Goal: Task Accomplishment & Management: Use online tool/utility

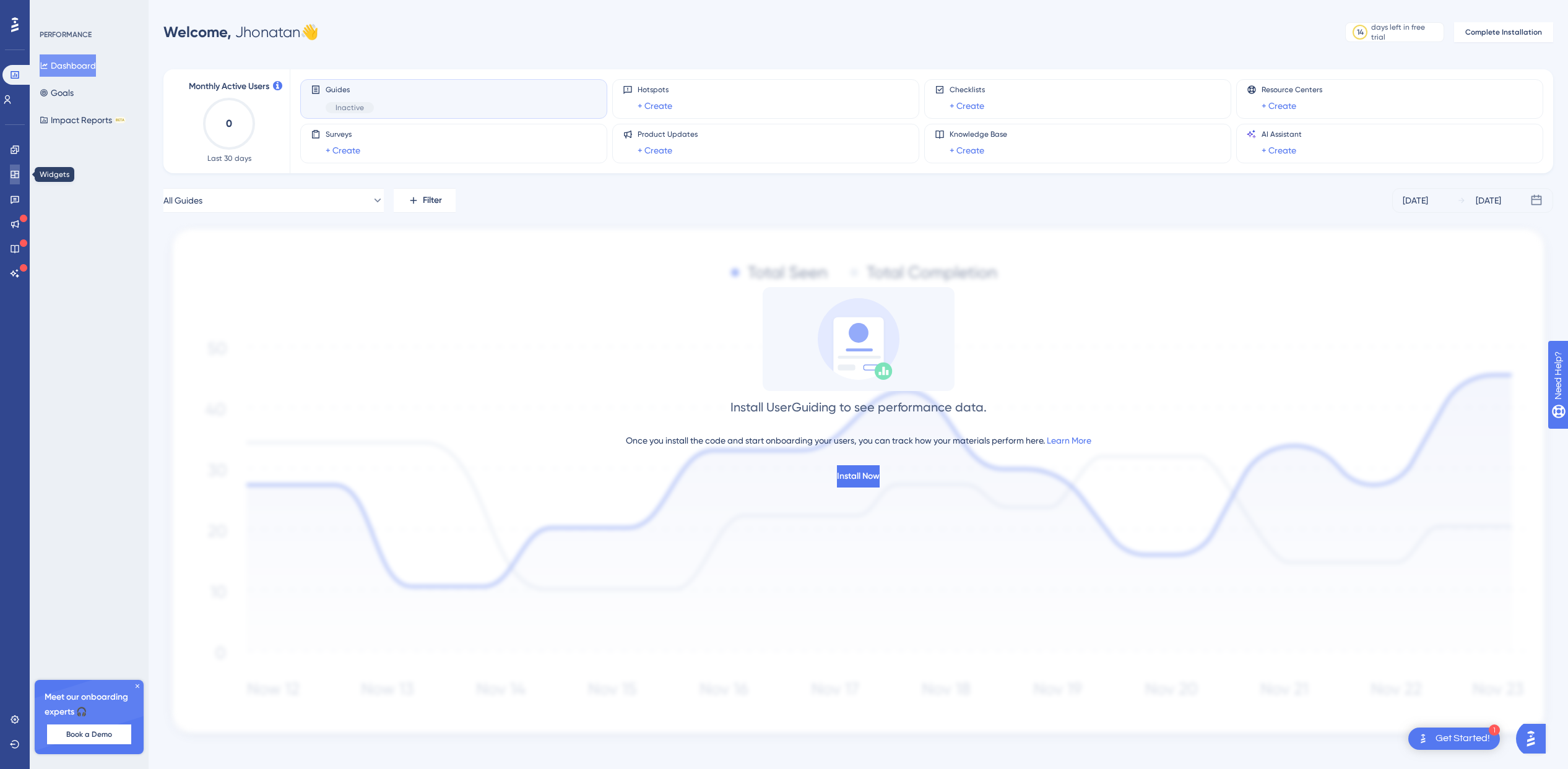
click at [12, 180] on link at bounding box center [14, 174] width 10 height 20
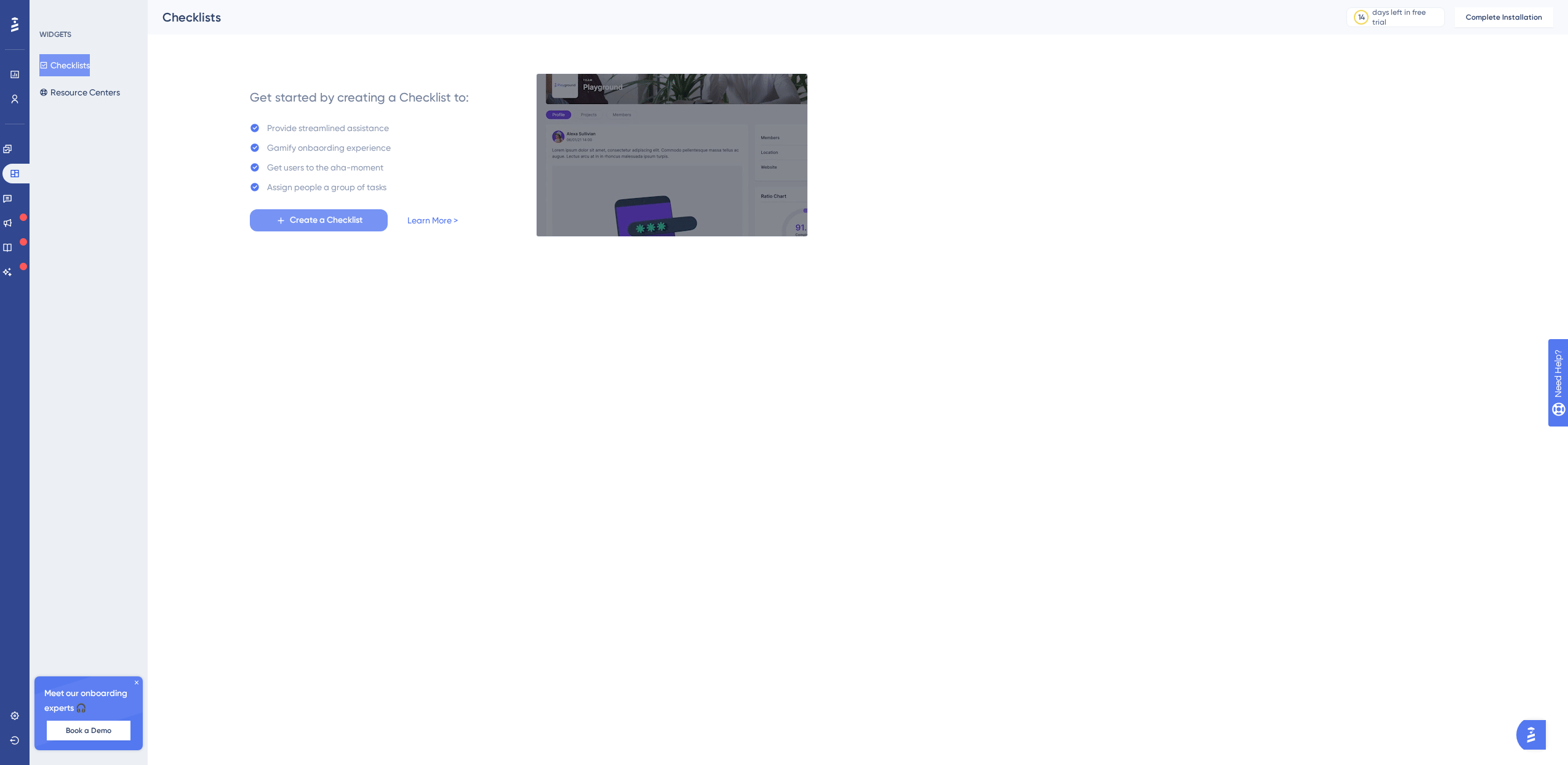
click at [344, 219] on span "Create a Checklist" at bounding box center [326, 220] width 72 height 15
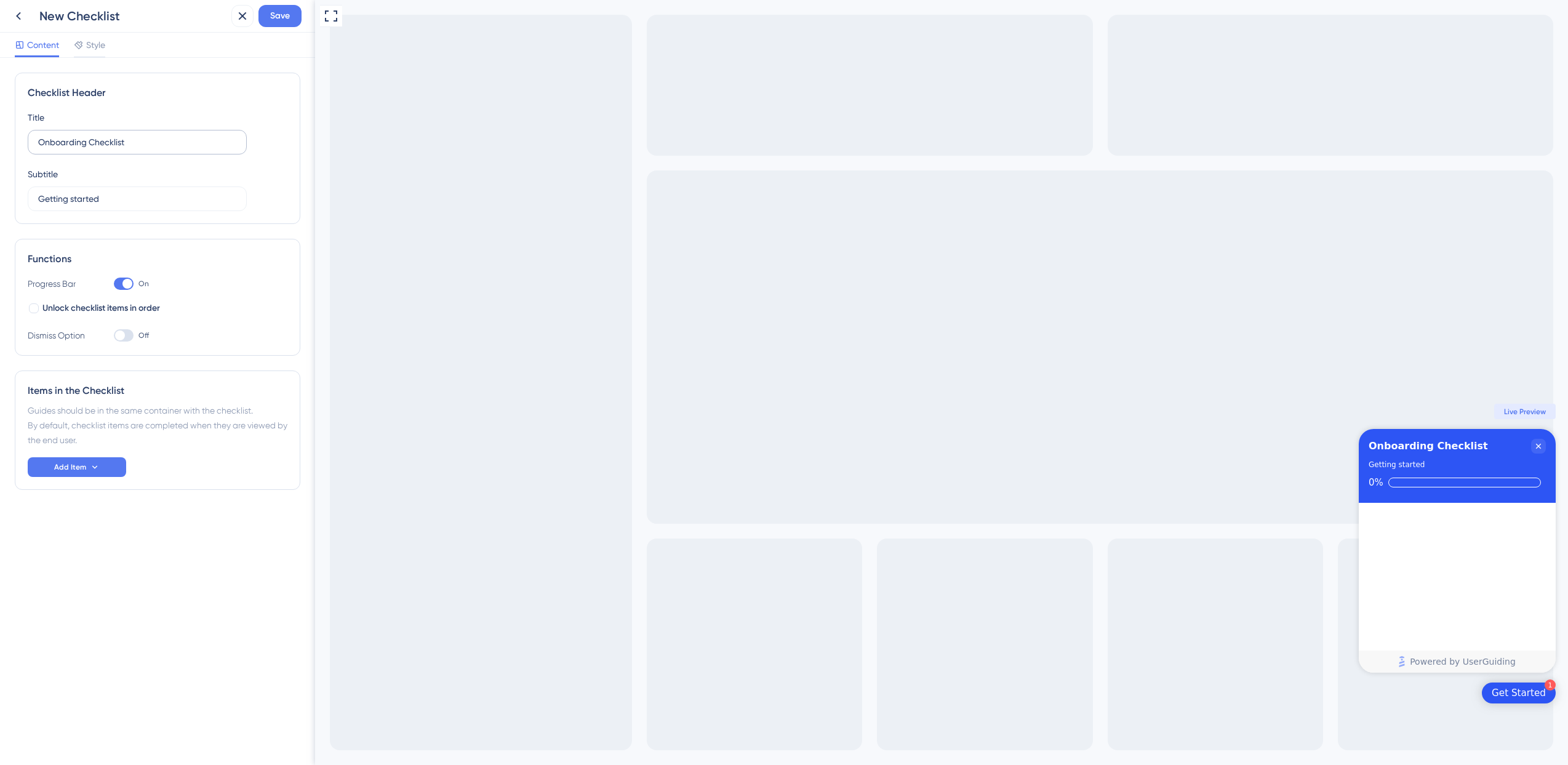
drag, startPoint x: 165, startPoint y: 154, endPoint x: 79, endPoint y: 137, distance: 87.7
click at [79, 137] on label "Onboarding Checklist" at bounding box center [137, 142] width 219 height 25
click at [79, 137] on input "Onboarding Checklist" at bounding box center [137, 142] width 198 height 14
click at [83, 140] on input "Onboarding Checklist" at bounding box center [137, 142] width 198 height 14
drag, startPoint x: 91, startPoint y: 142, endPoint x: 182, endPoint y: 149, distance: 91.3
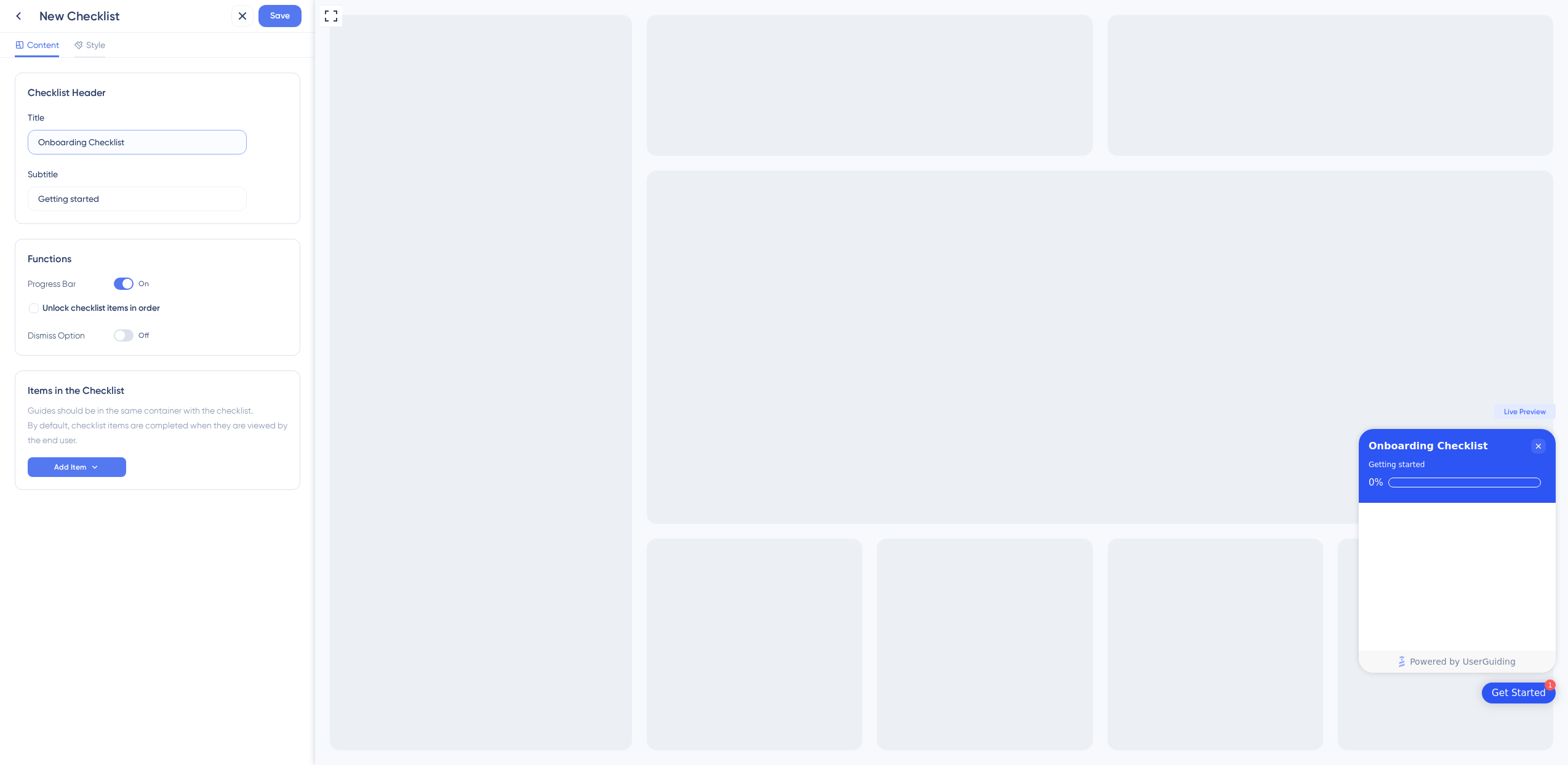
click at [182, 149] on label "Onboarding Checklist" at bounding box center [137, 142] width 219 height 25
type input "Onboarding"
drag, startPoint x: 137, startPoint y: 208, endPoint x: -5, endPoint y: 153, distance: 152.3
click at [0, 0] on html "New Checklist Save Content Style Checklist Header Title Onboarding Subtitle Get…" at bounding box center [784, 0] width 1568 height 0
click at [140, 187] on label "Getting started" at bounding box center [137, 199] width 219 height 25
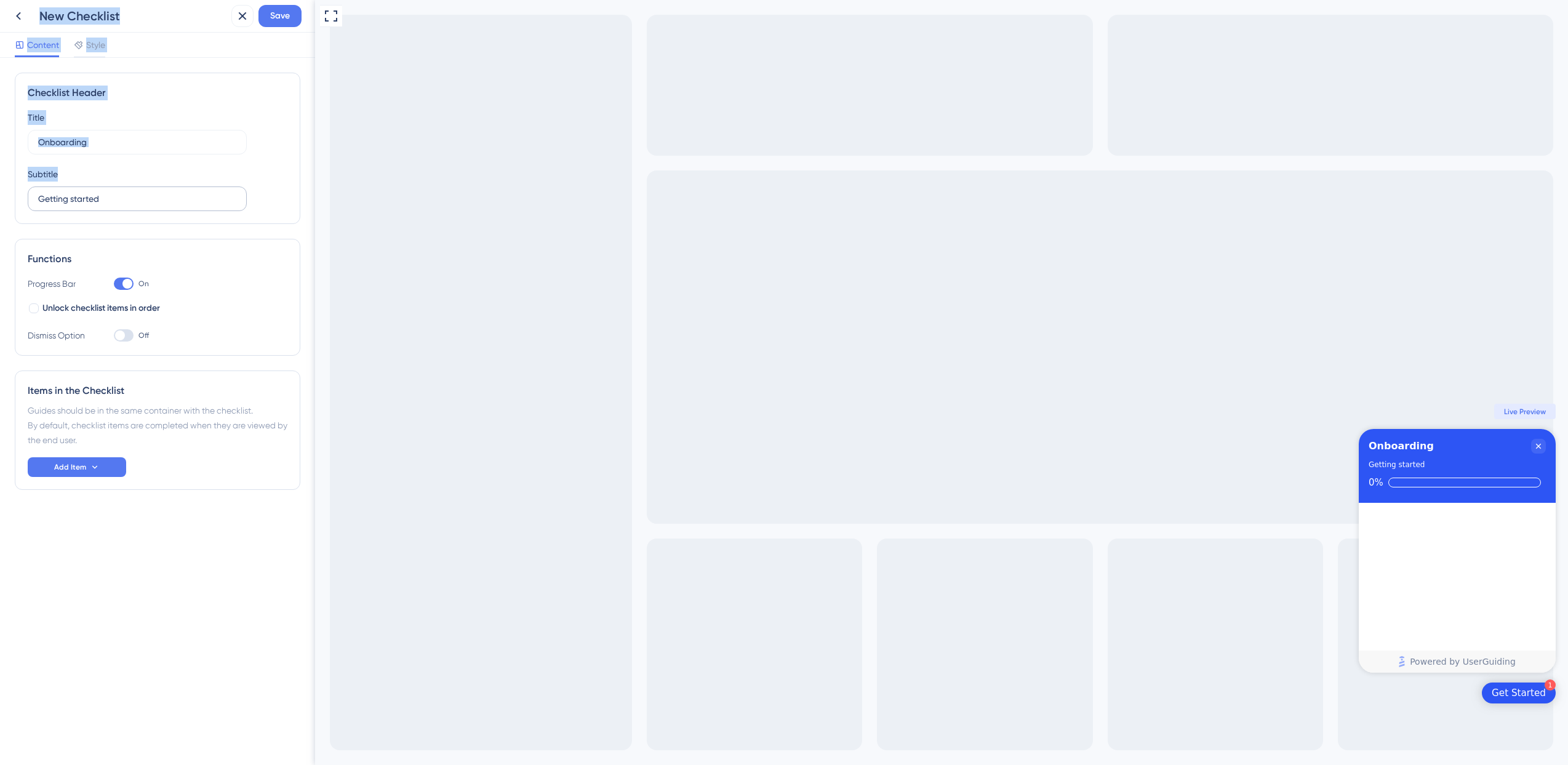
click at [140, 192] on input "Getting started" at bounding box center [137, 199] width 198 height 14
drag, startPoint x: 149, startPoint y: 198, endPoint x: 10, endPoint y: 184, distance: 139.7
click at [10, 184] on div "Checklist Header Title Onboarding Subtitle Getting started Functions Progress B…" at bounding box center [157, 411] width 315 height 707
type input "Primeiros passos"
click at [219, 234] on div "Checklist Header Title Onboarding Subtitle Primeiros passos Functions Progress …" at bounding box center [157, 281] width 285 height 417
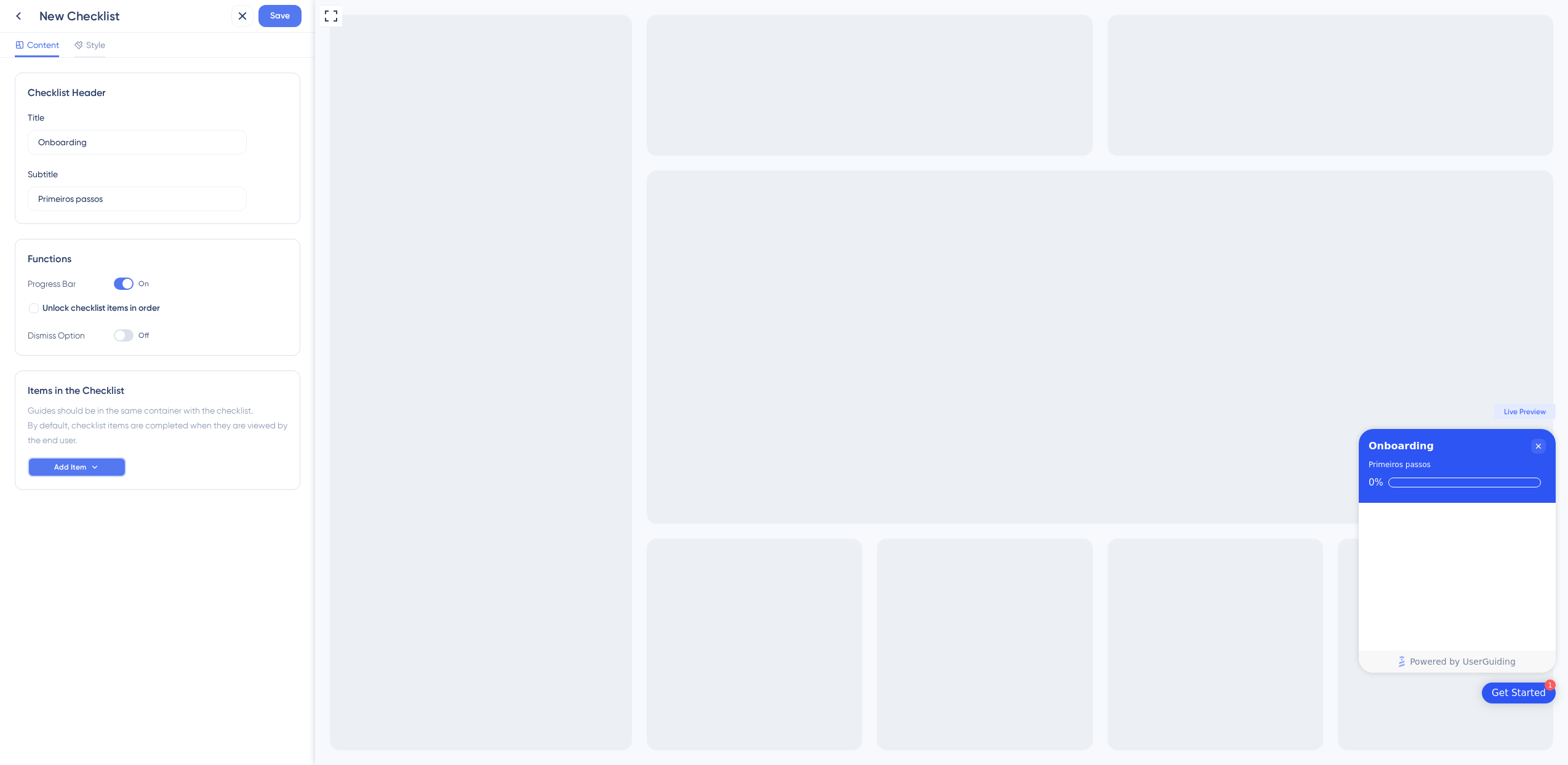
click at [68, 460] on button "Add Item" at bounding box center [77, 467] width 98 height 19
click at [70, 502] on div "Guide Guide" at bounding box center [76, 502] width 63 height 25
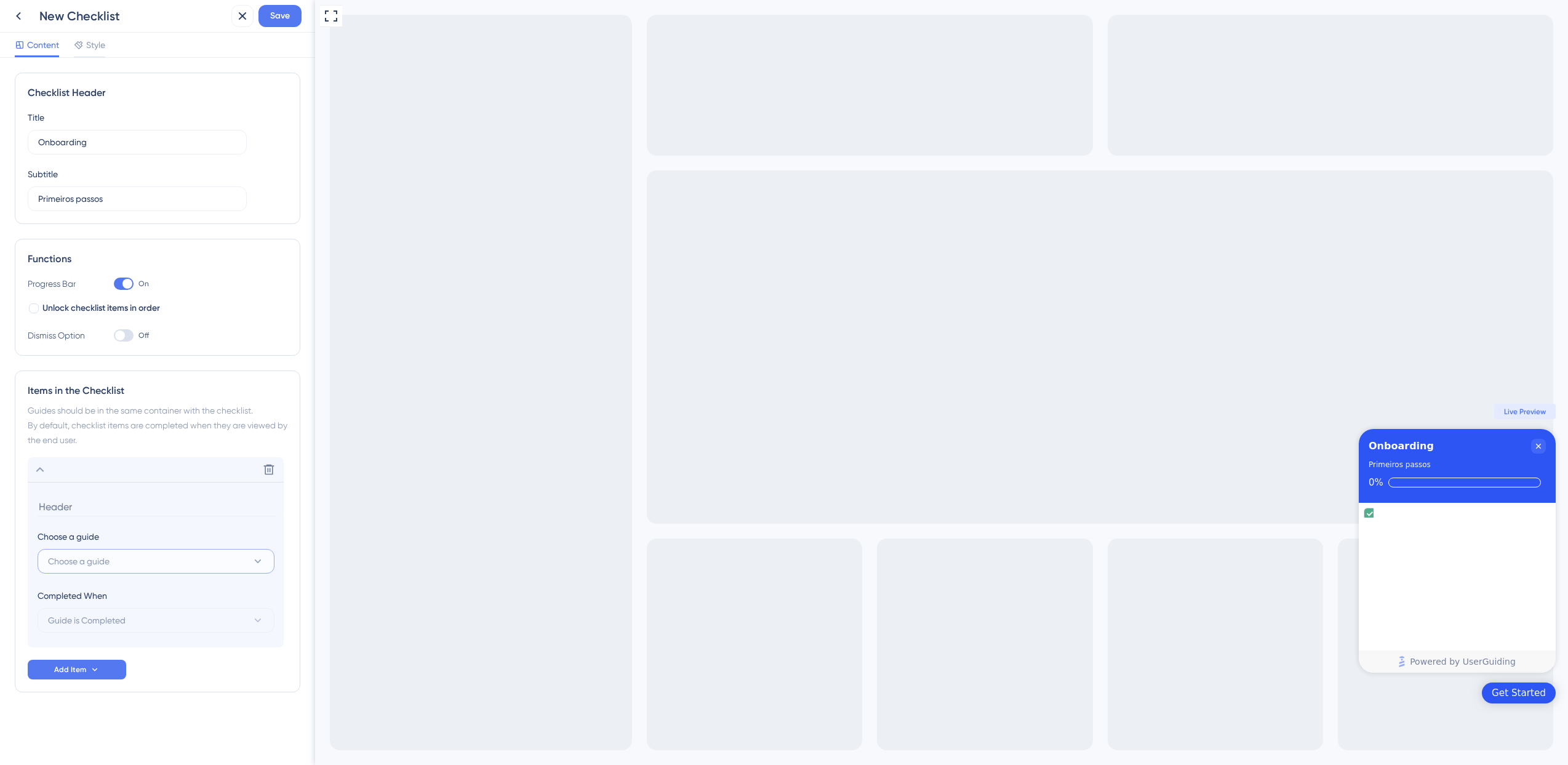
click at [178, 562] on button "Choose a guide" at bounding box center [156, 561] width 237 height 25
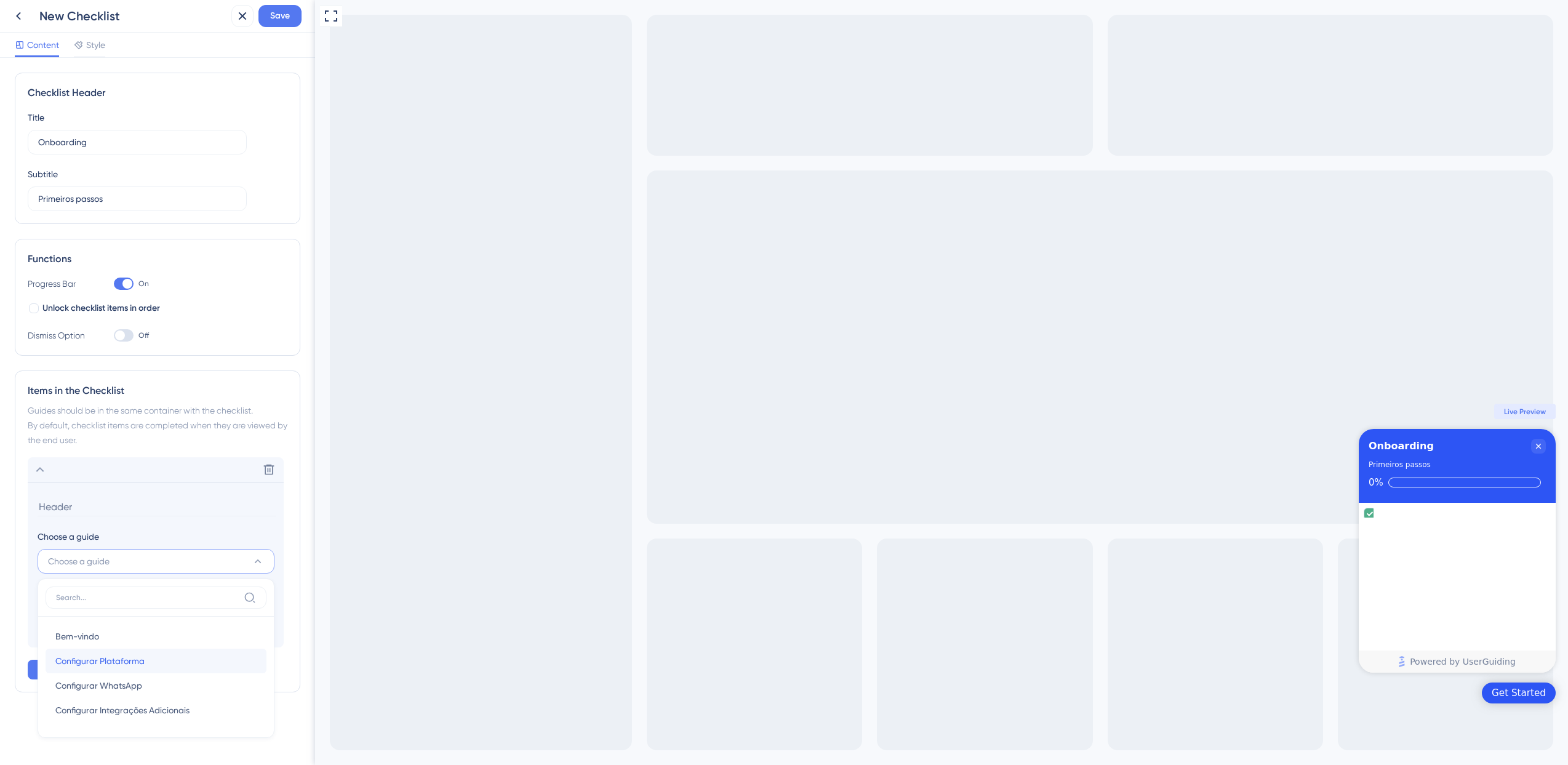
click at [187, 662] on div "Configurar Plataforma Configurar Plataforma" at bounding box center [156, 661] width 201 height 25
type input "Configurar Plataforma"
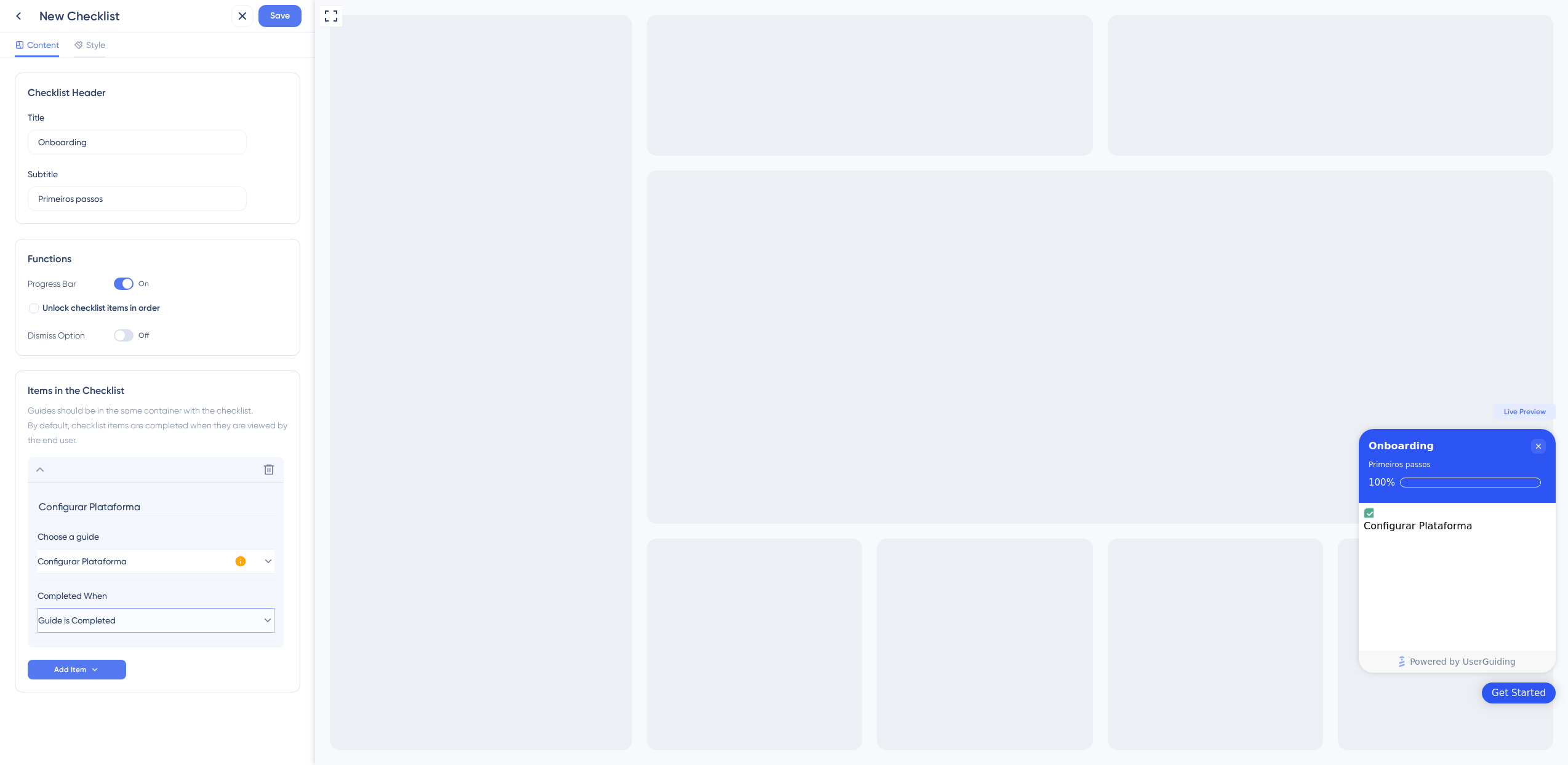
click at [115, 625] on span "Guide is Completed" at bounding box center [77, 620] width 78 height 15
click at [115, 625] on span "Guide is Completed" at bounding box center [87, 620] width 78 height 15
click at [113, 669] on button "Add Item" at bounding box center [77, 669] width 98 height 19
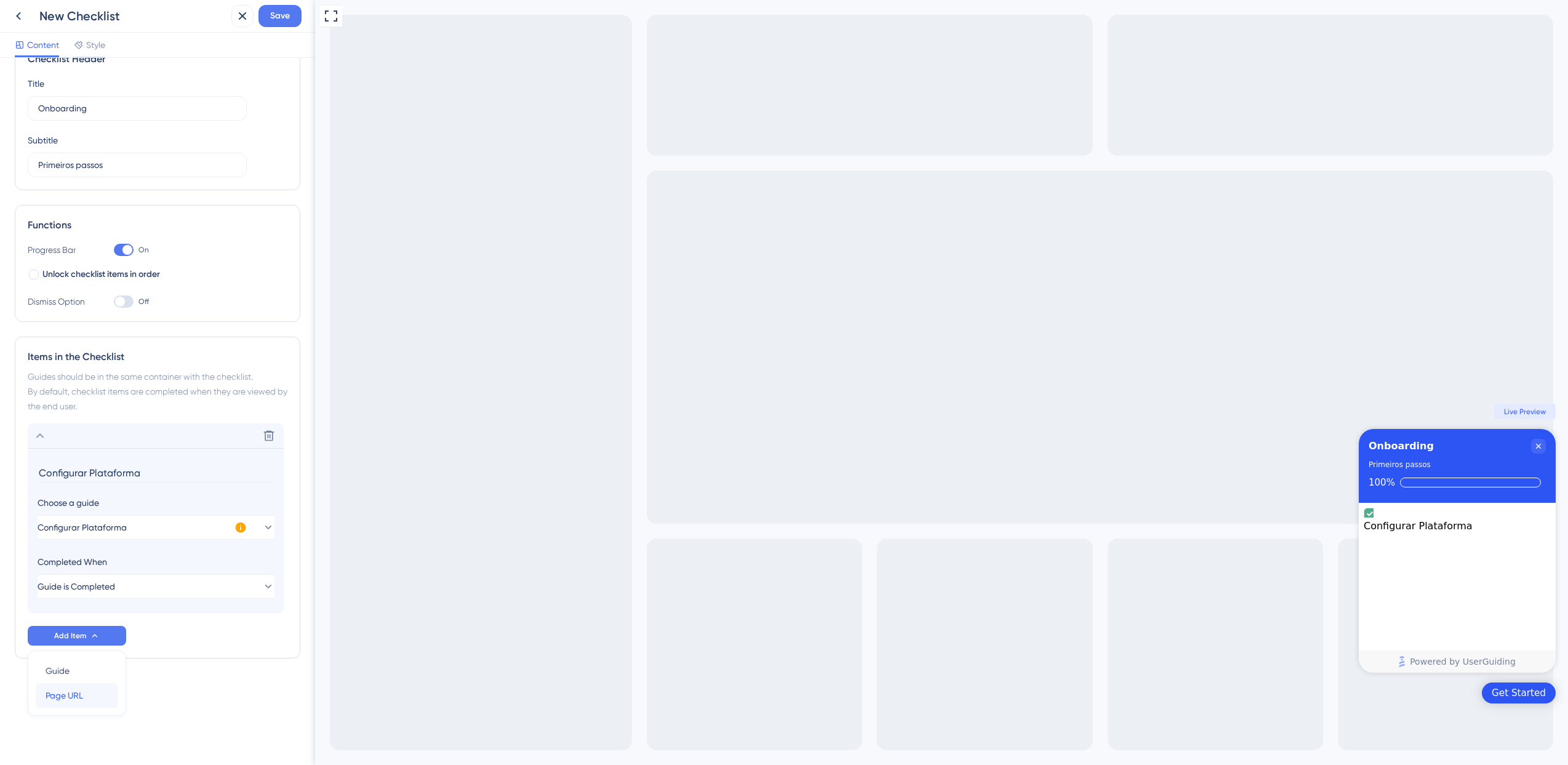
click at [83, 683] on div "Page URL Page URL" at bounding box center [76, 695] width 63 height 25
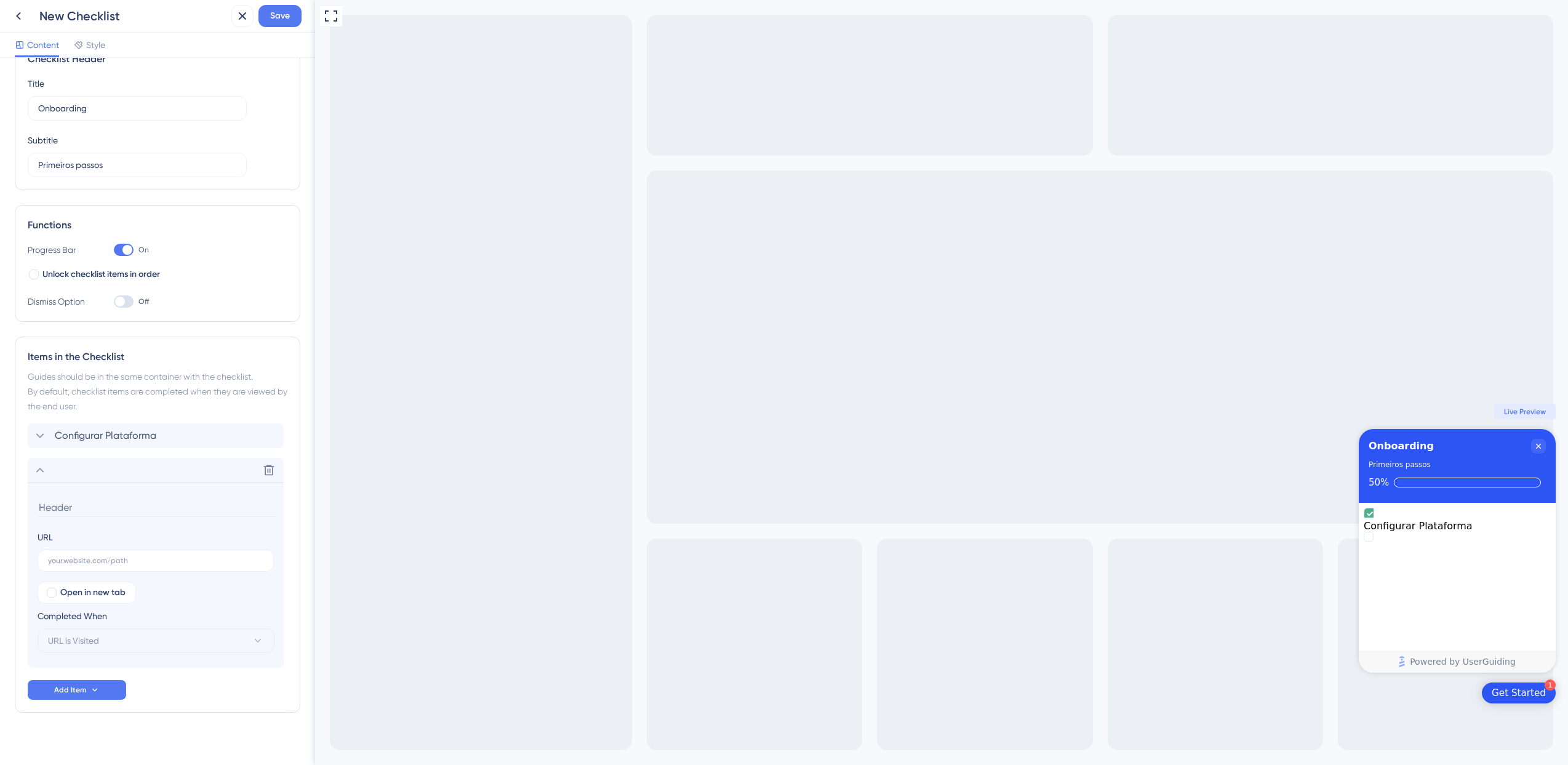
scroll to position [45, 0]
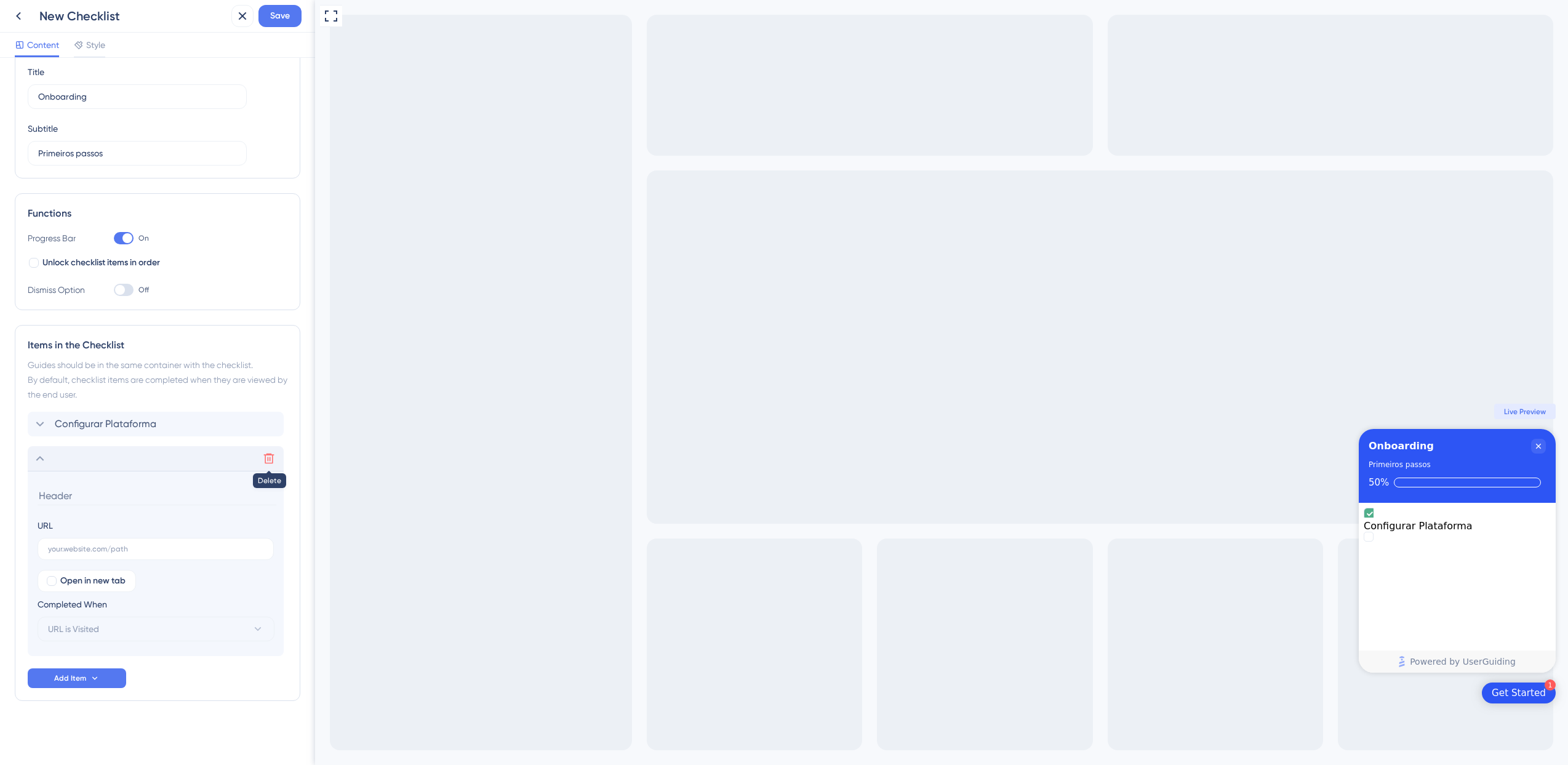
click at [267, 460] on icon at bounding box center [269, 459] width 10 height 10
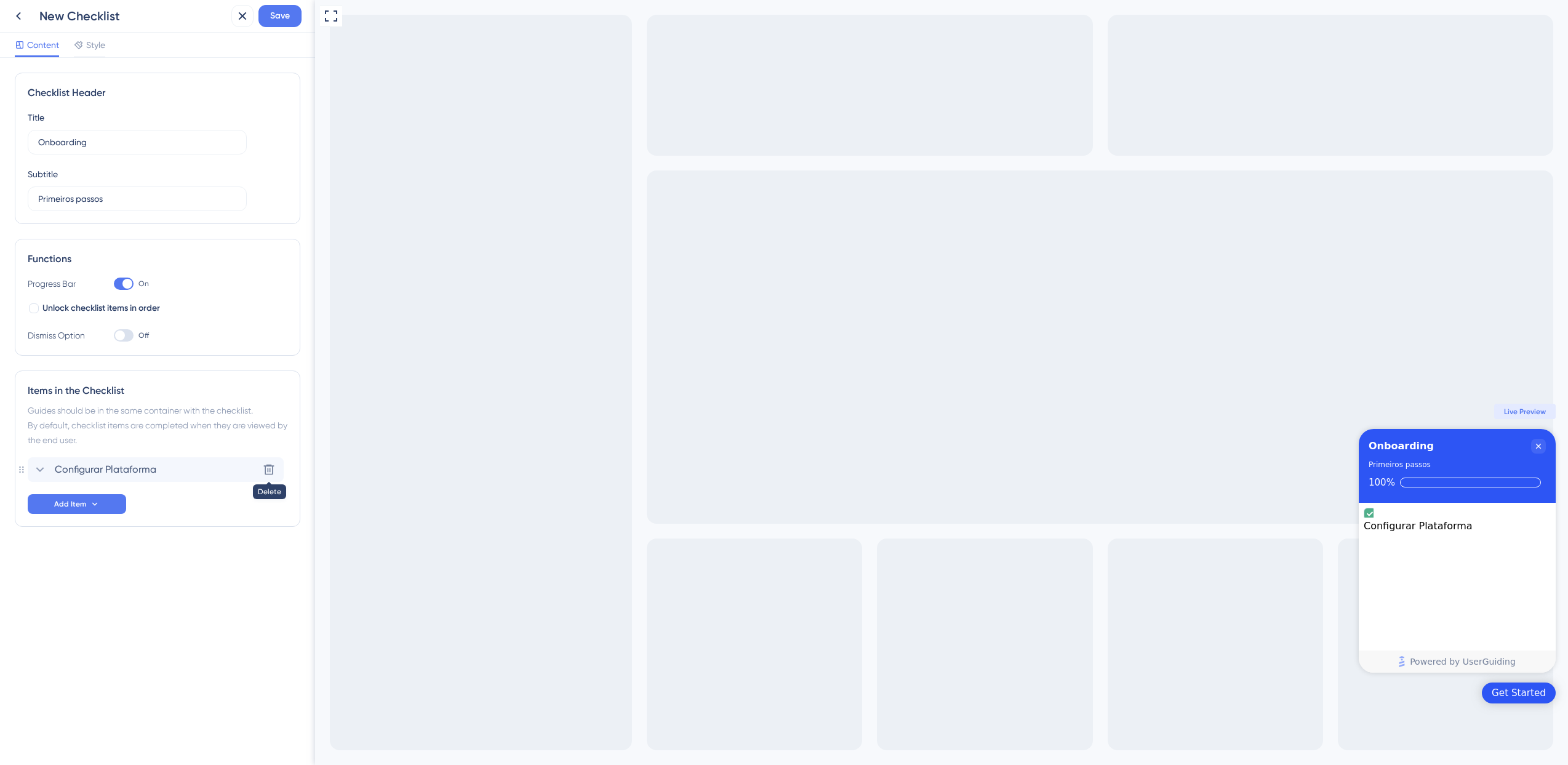
scroll to position [0, 0]
click at [85, 502] on button "Add Item" at bounding box center [77, 504] width 98 height 19
click at [78, 540] on div "Guide Guide" at bounding box center [76, 539] width 63 height 25
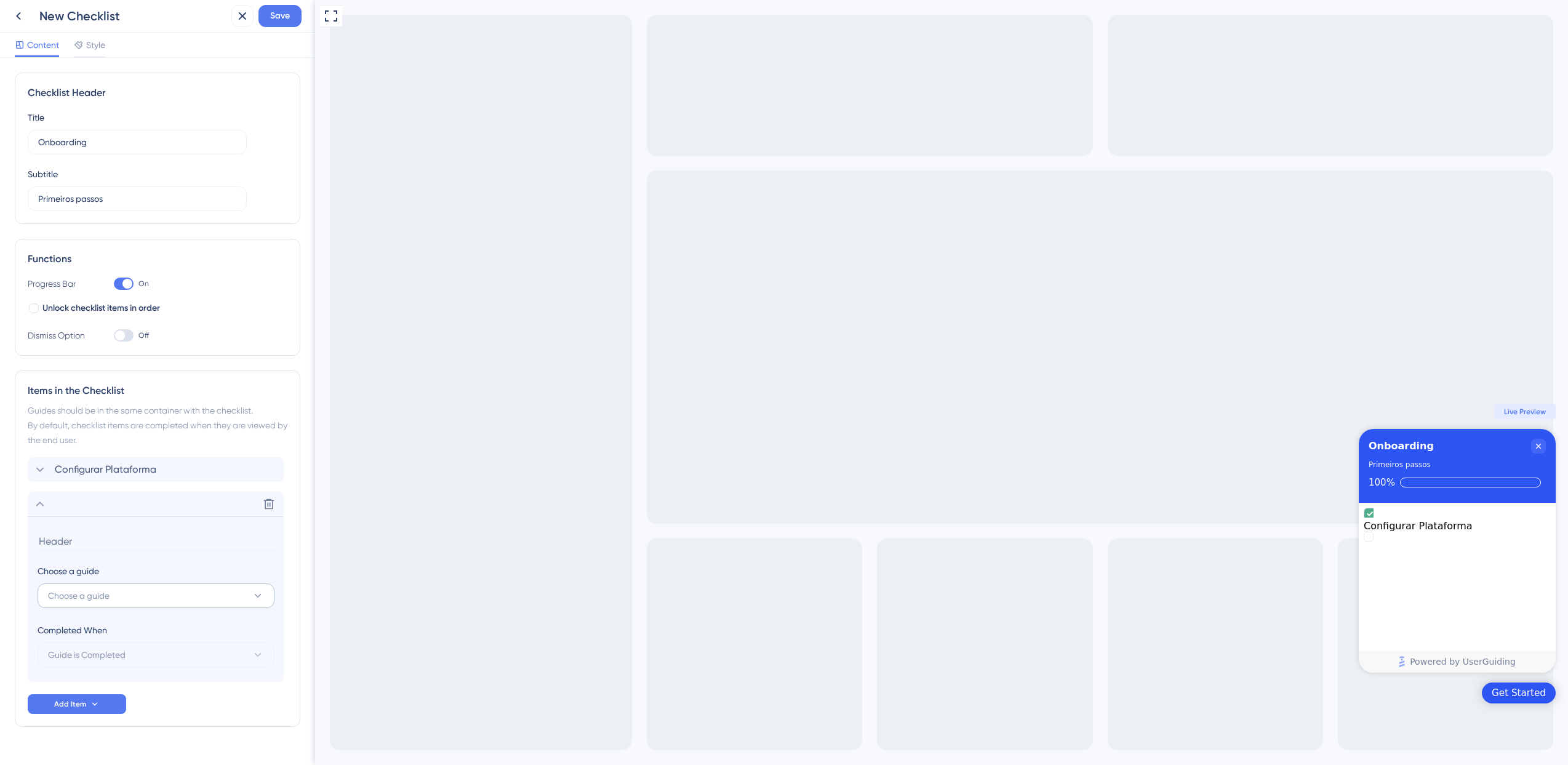
scroll to position [26, 0]
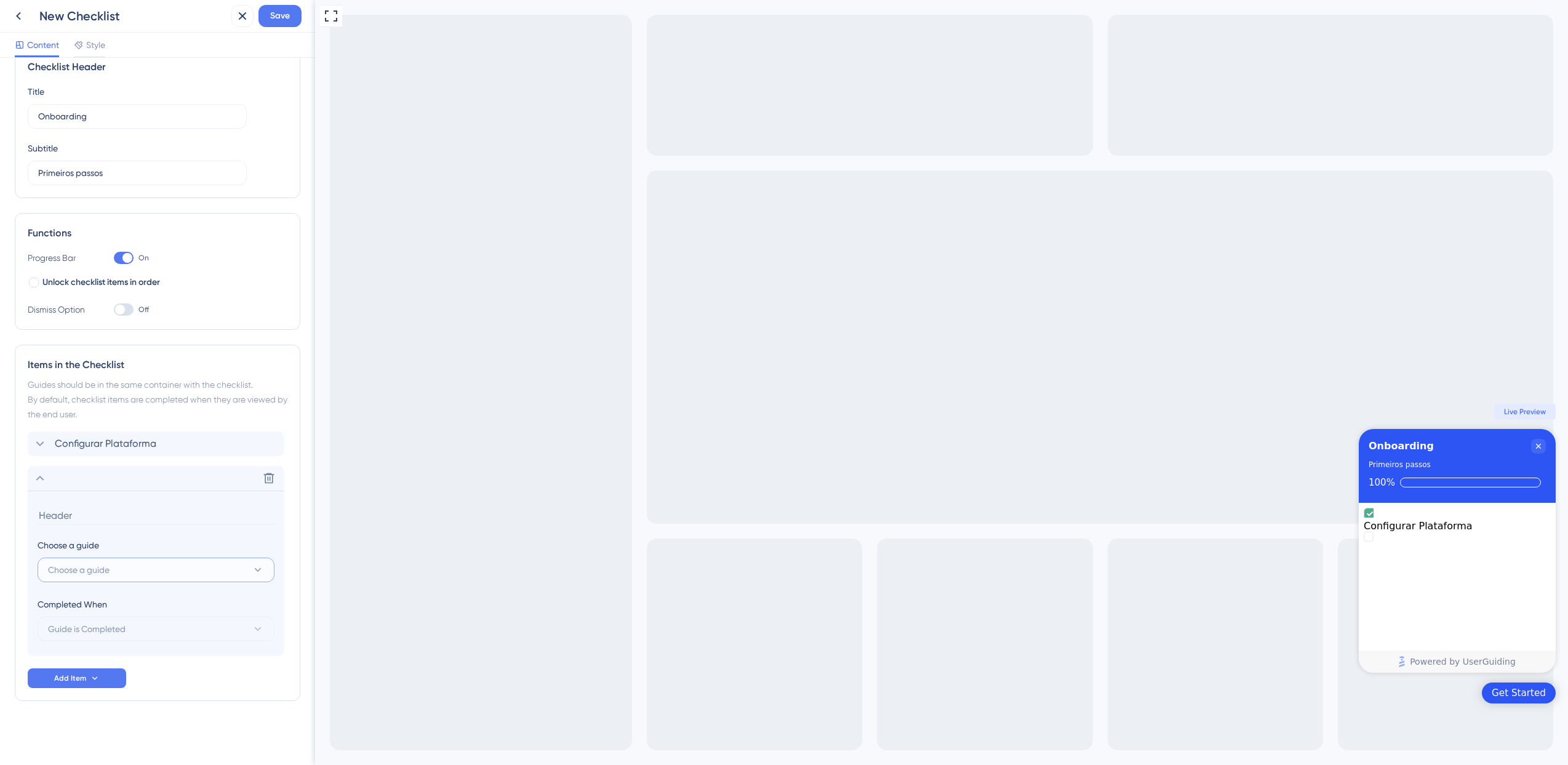
click at [155, 572] on button "Choose a guide" at bounding box center [156, 570] width 237 height 25
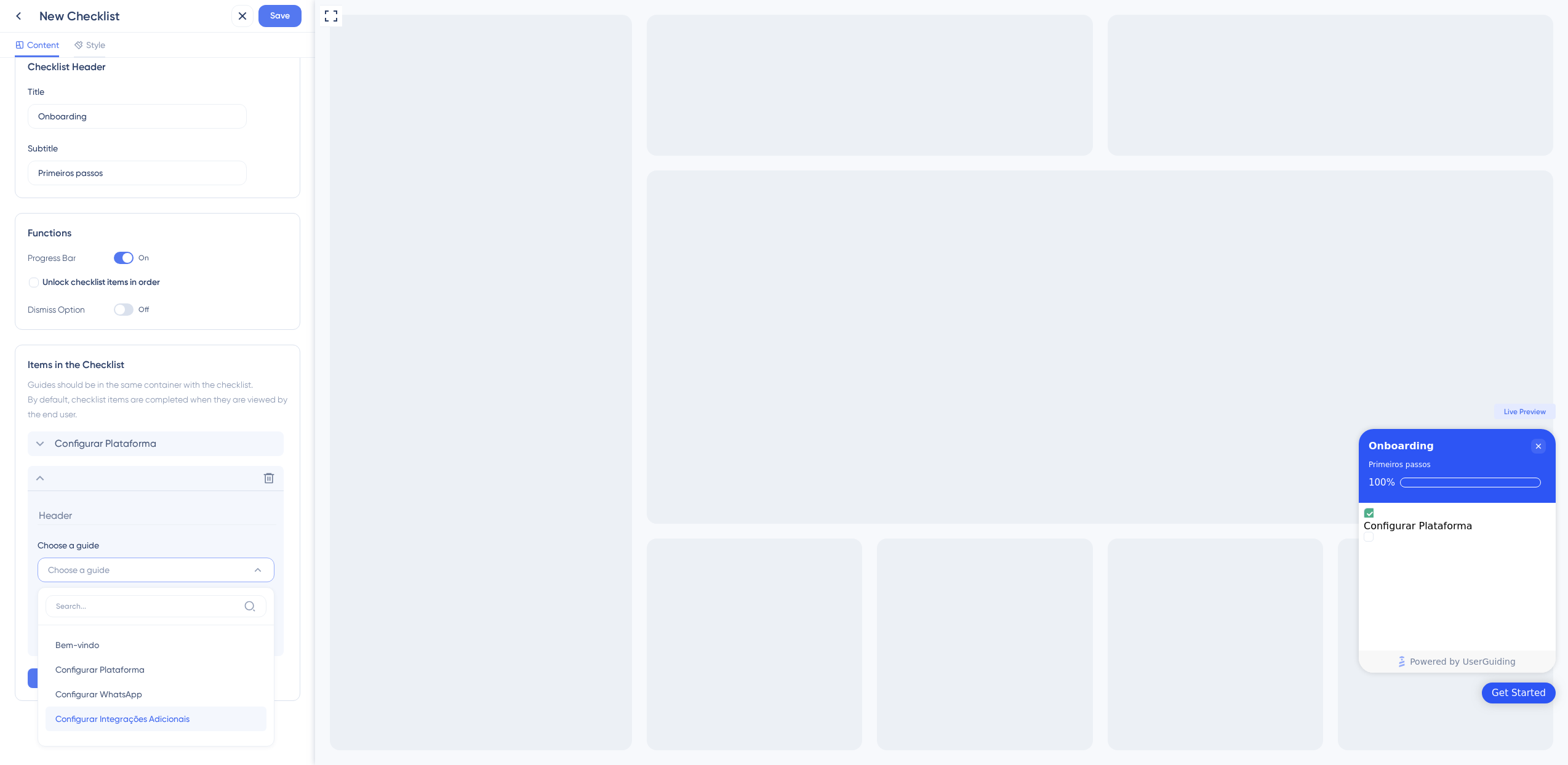
click at [152, 713] on span "Configurar Integrações Adicionais" at bounding box center [122, 718] width 134 height 15
type input "Configurar Integrações Adicionais"
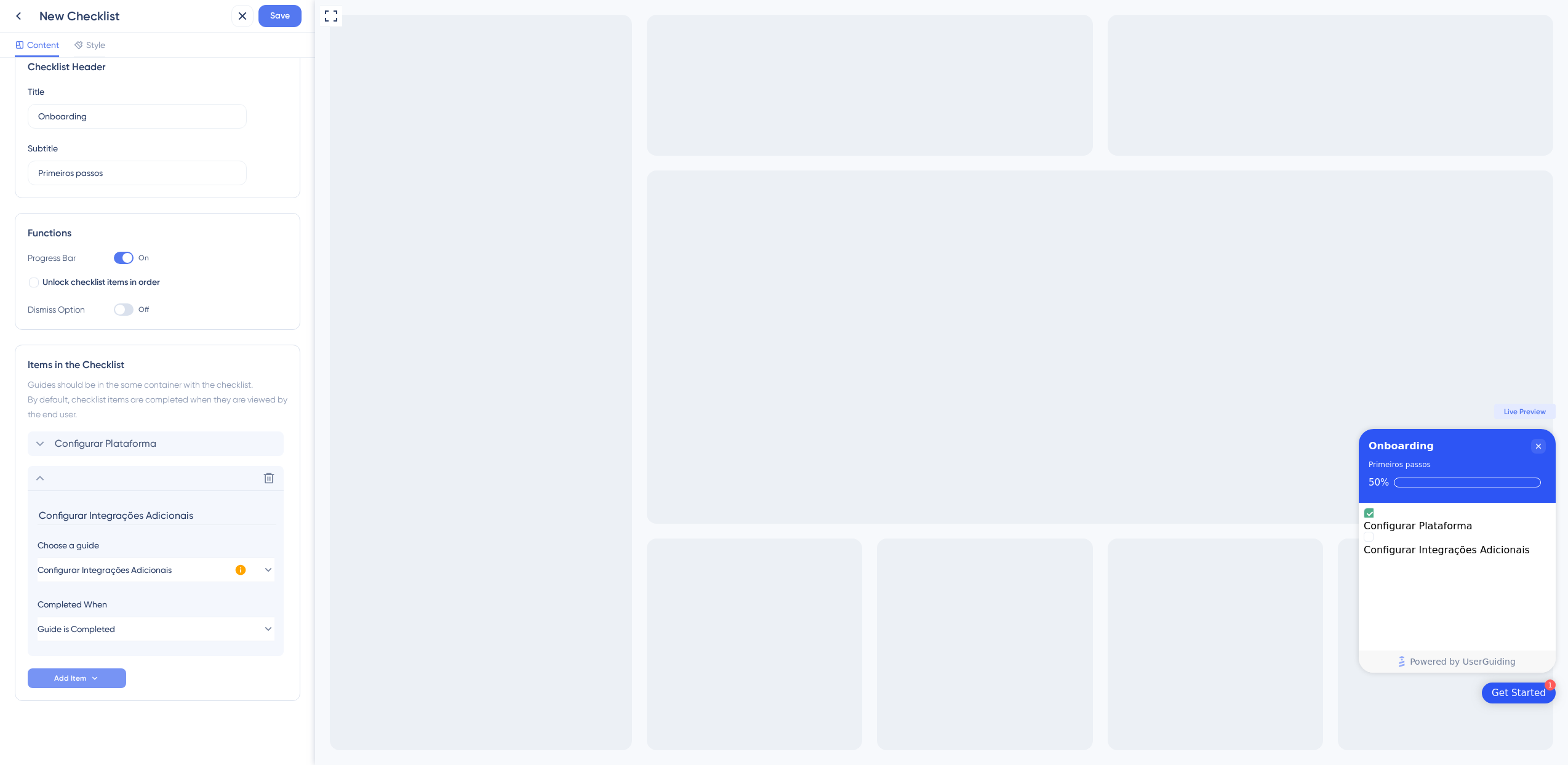
click at [82, 683] on span "Add Item" at bounding box center [70, 678] width 32 height 10
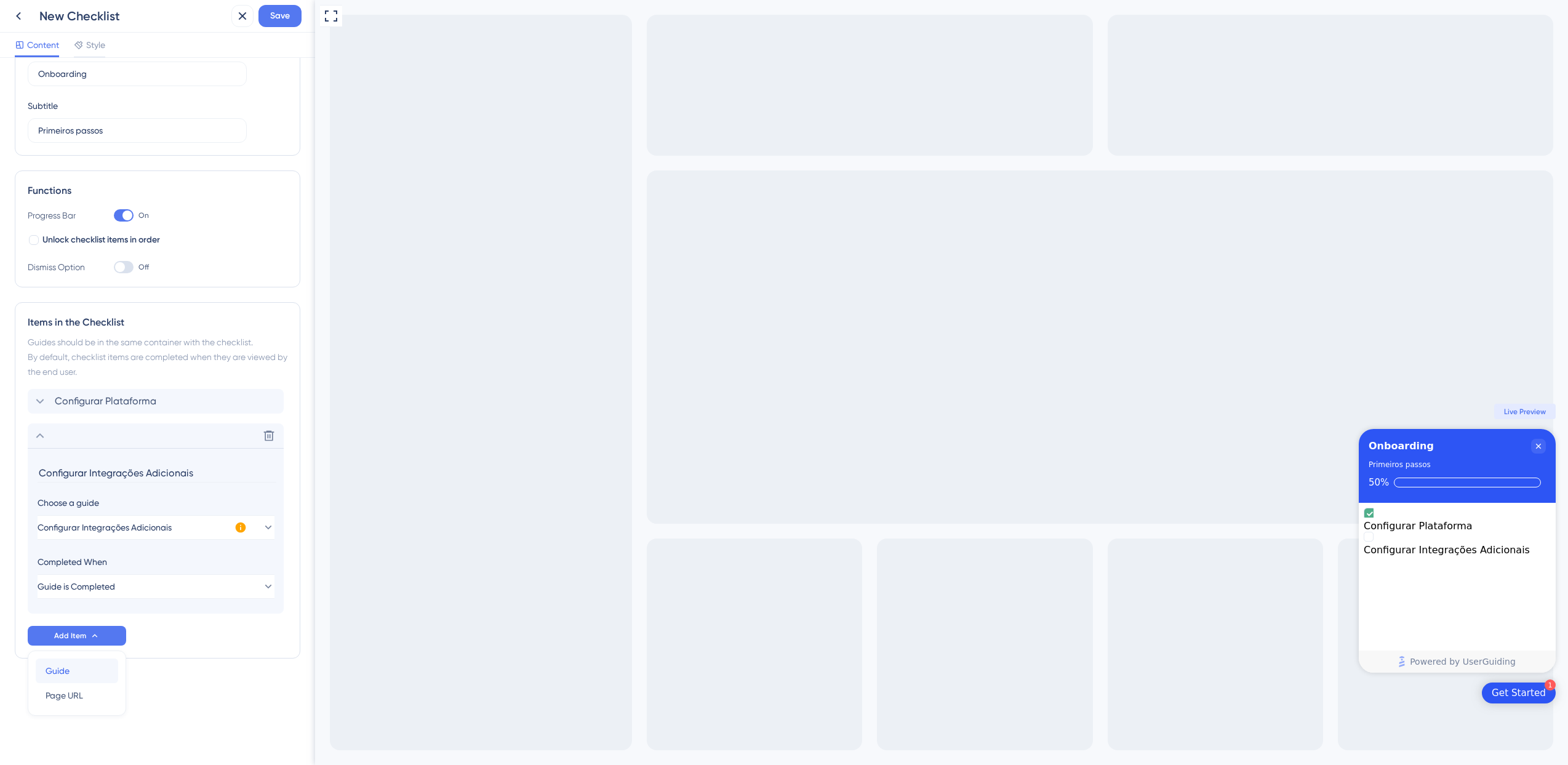
click at [76, 674] on div "Guide Guide" at bounding box center [76, 671] width 63 height 25
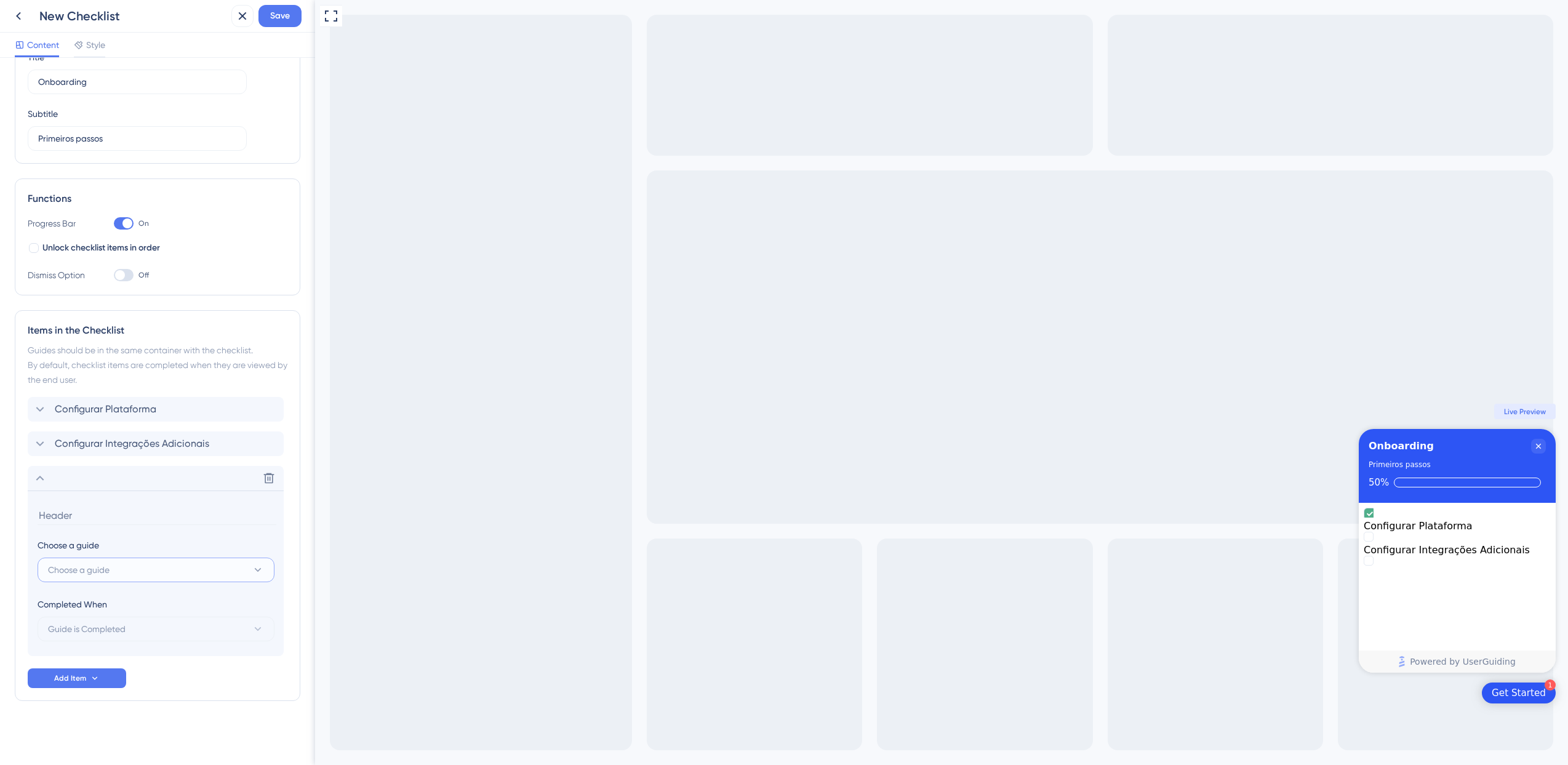
click at [168, 574] on button "Choose a guide" at bounding box center [156, 570] width 237 height 25
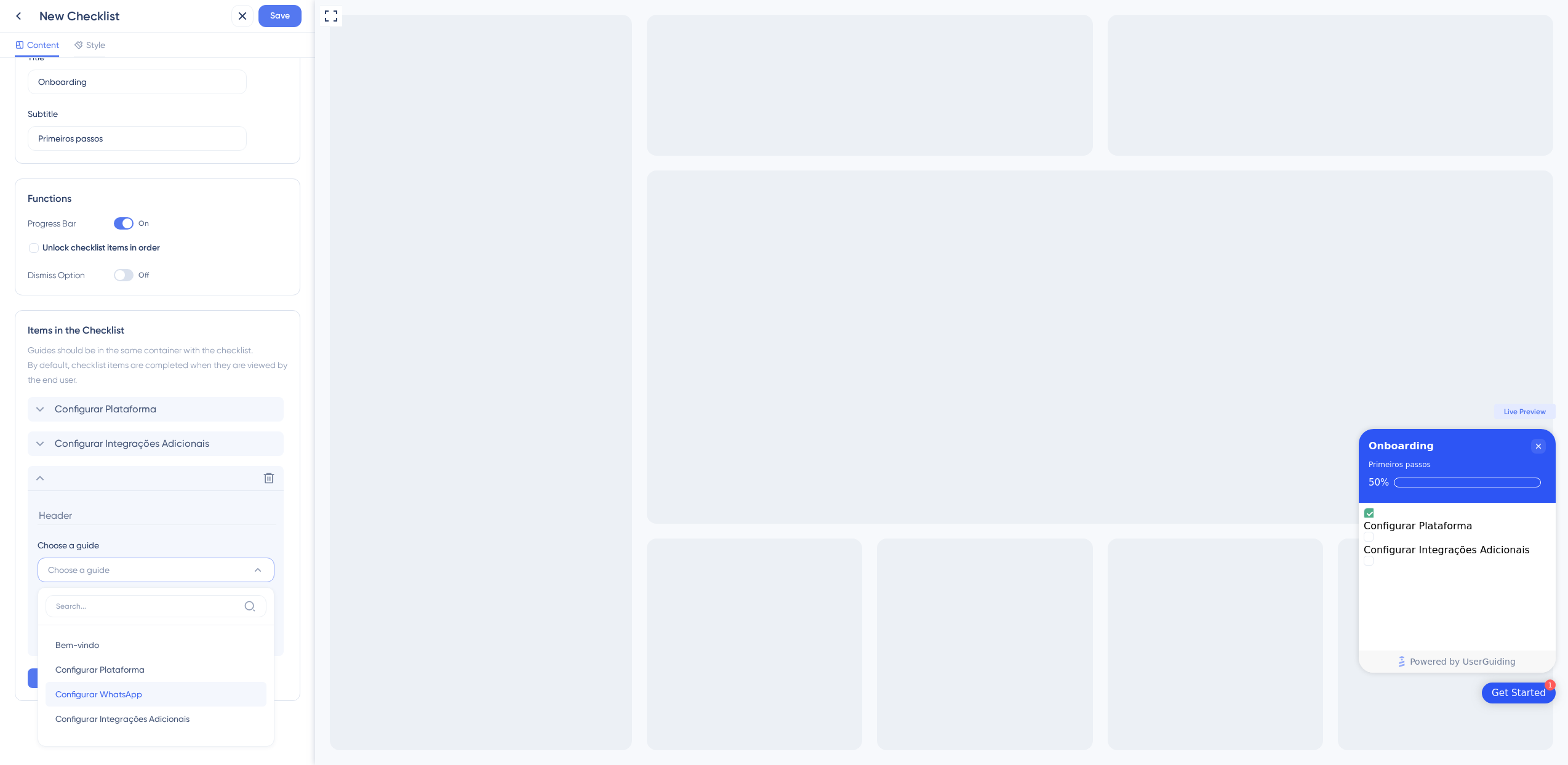
click at [127, 690] on span "Configurar WhatsApp" at bounding box center [99, 694] width 87 height 15
type input "Configurar WhatsApp"
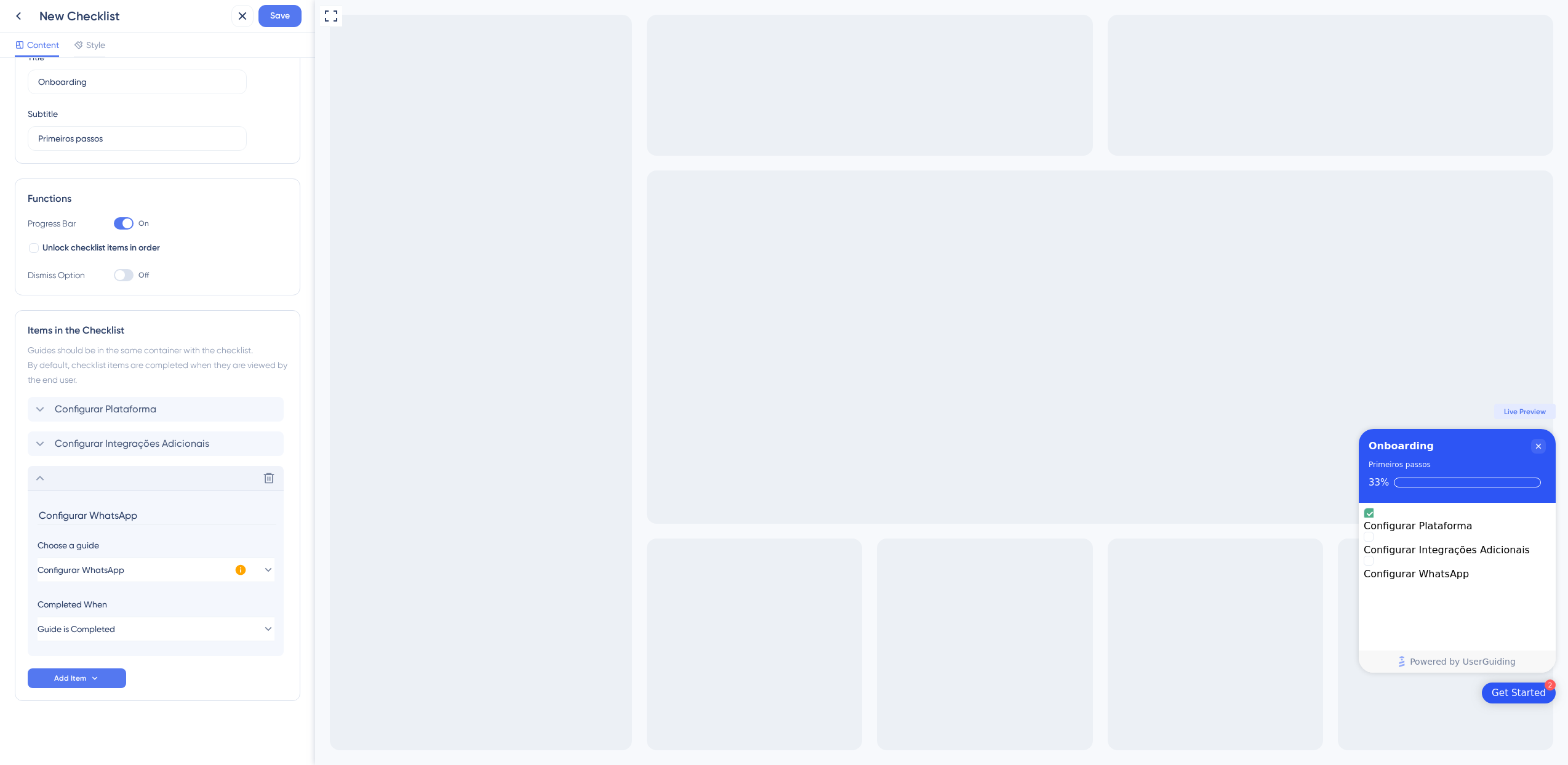
click at [126, 484] on div "Delete" at bounding box center [156, 478] width 256 height 25
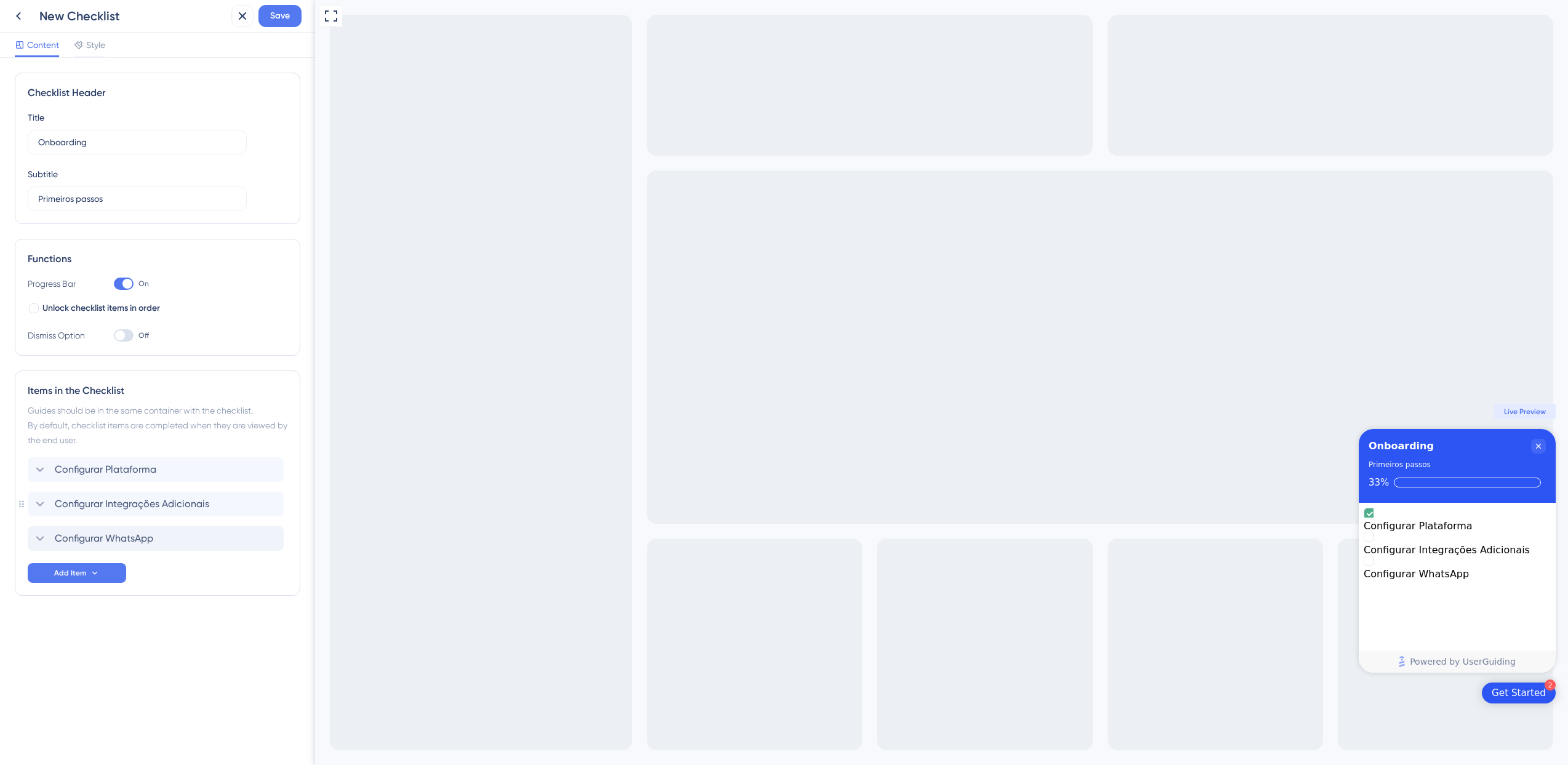
scroll to position [0, 0]
click at [127, 481] on div "Configurar Plataforma Delete" at bounding box center [156, 470] width 256 height 25
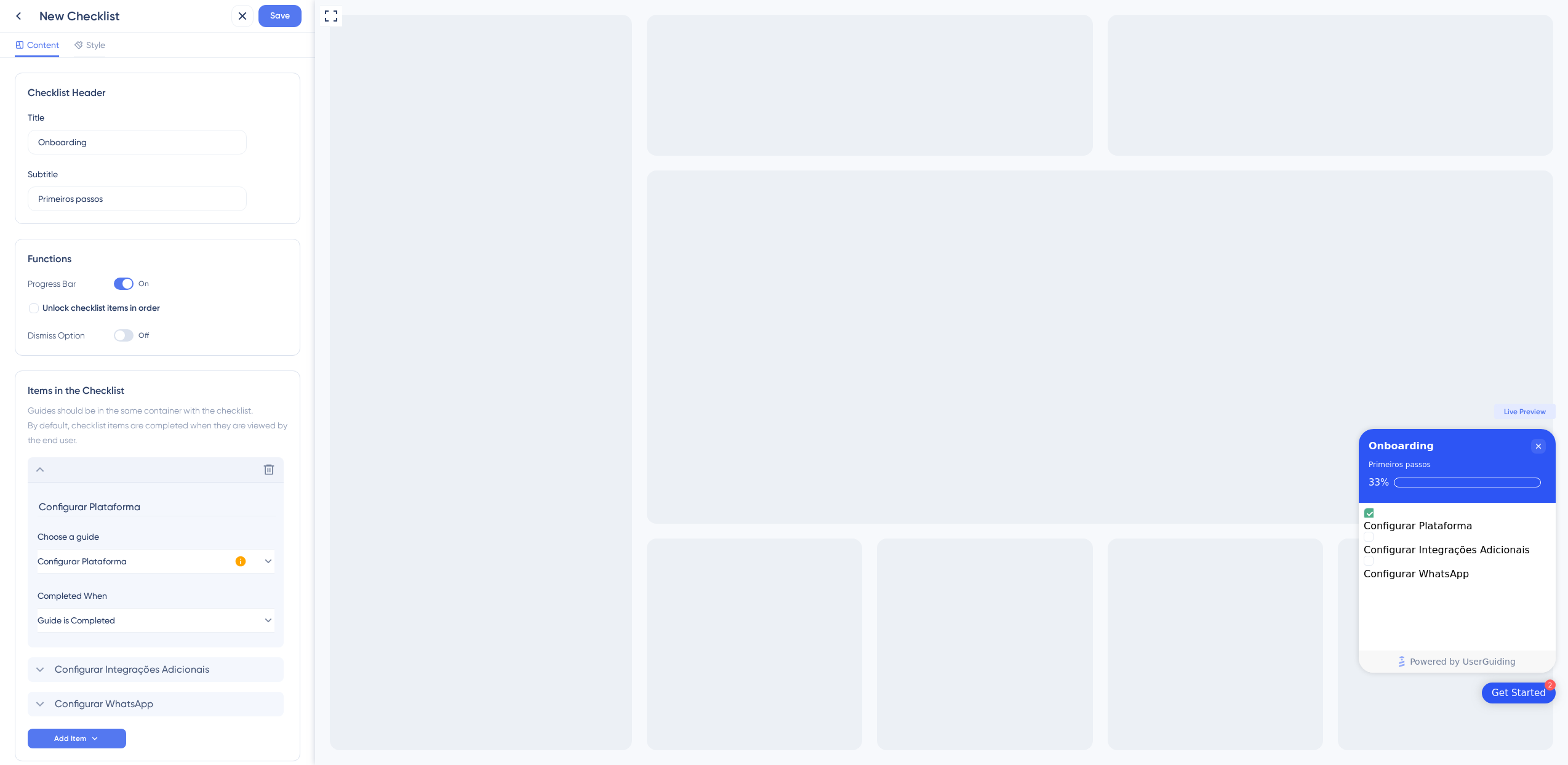
scroll to position [60, 0]
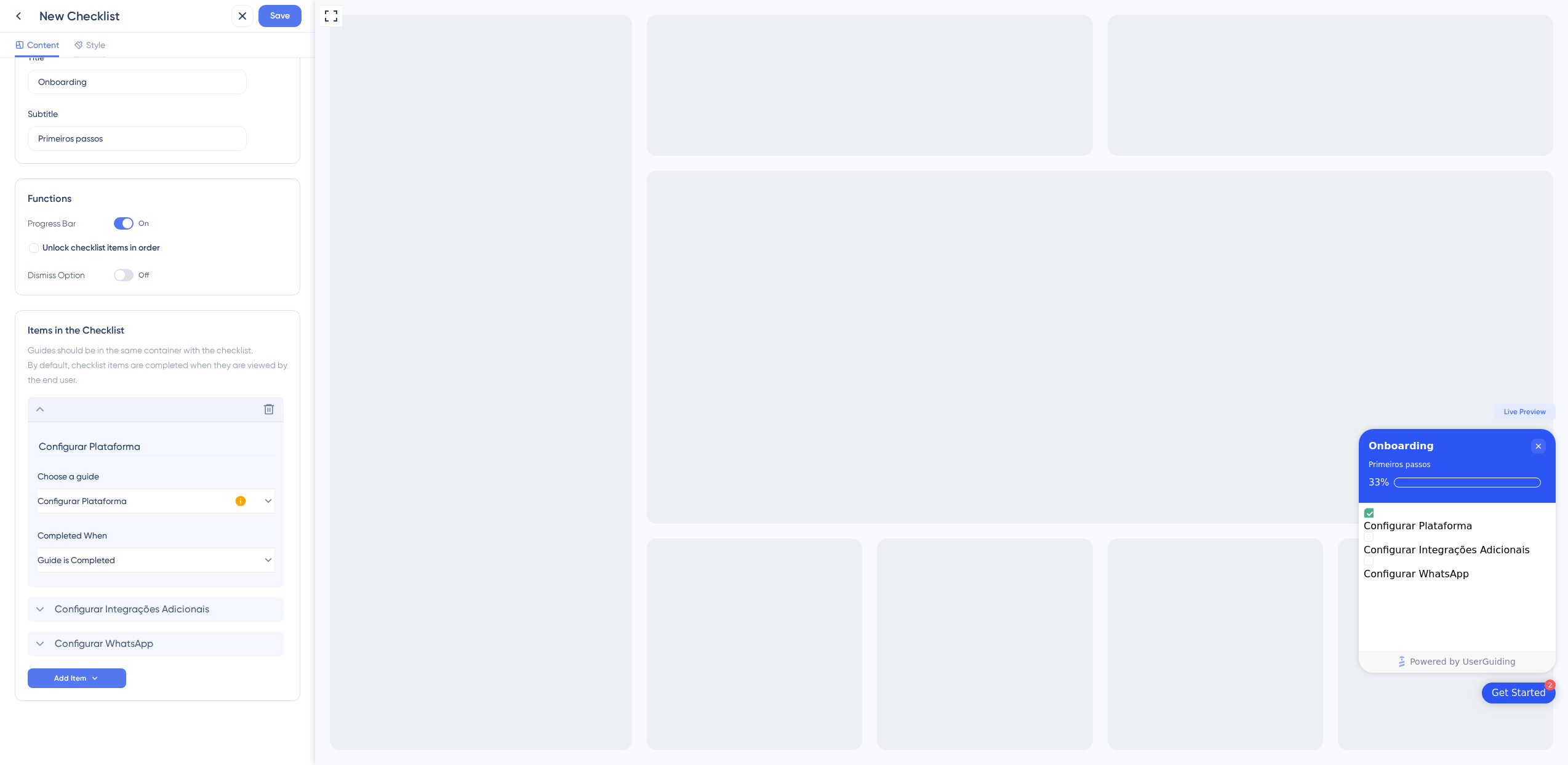
click at [142, 409] on div "Delete" at bounding box center [156, 409] width 256 height 25
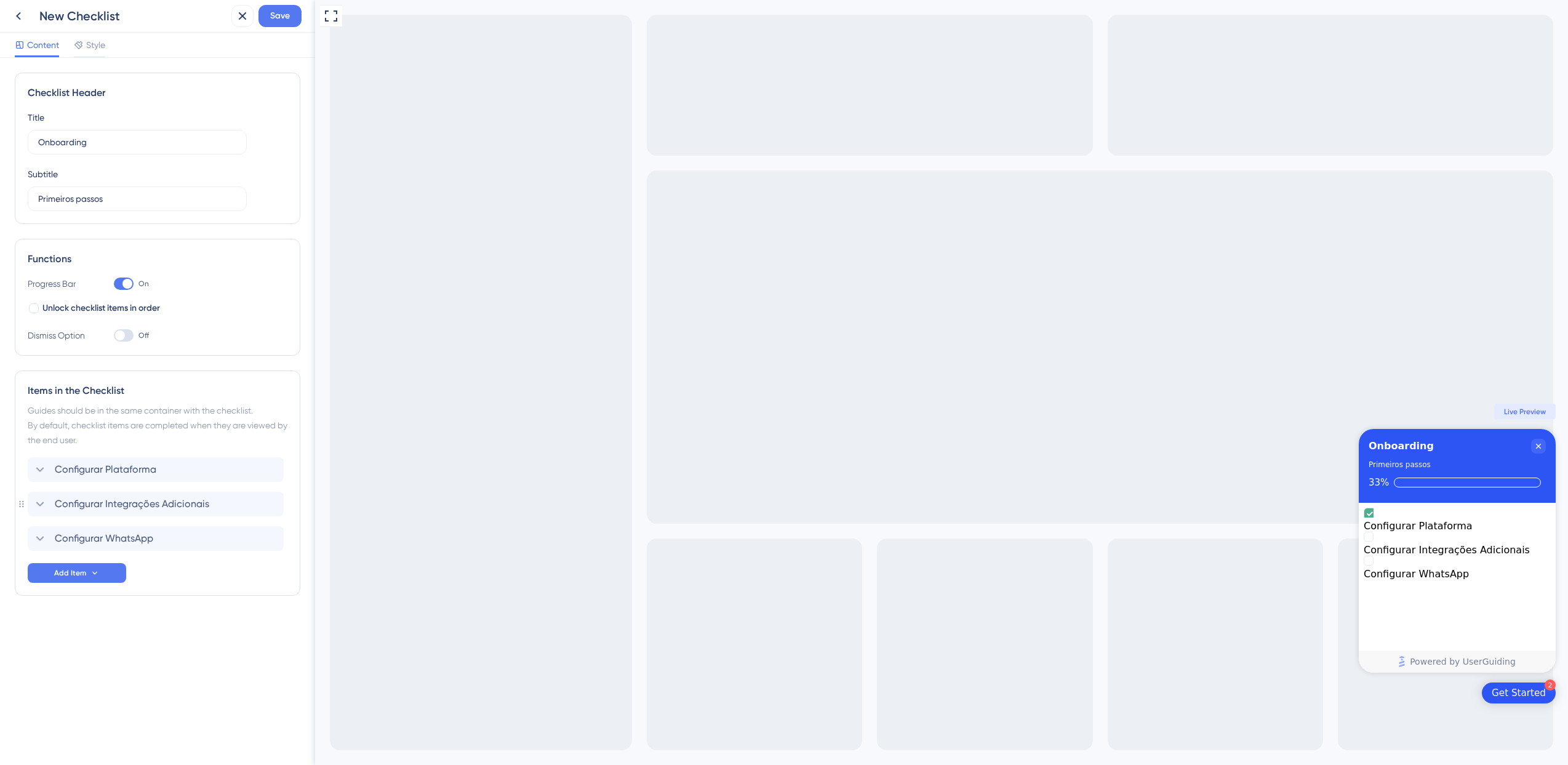
click at [120, 287] on div at bounding box center [124, 283] width 19 height 12
click at [114, 284] on input "On" at bounding box center [113, 283] width 1 height 1
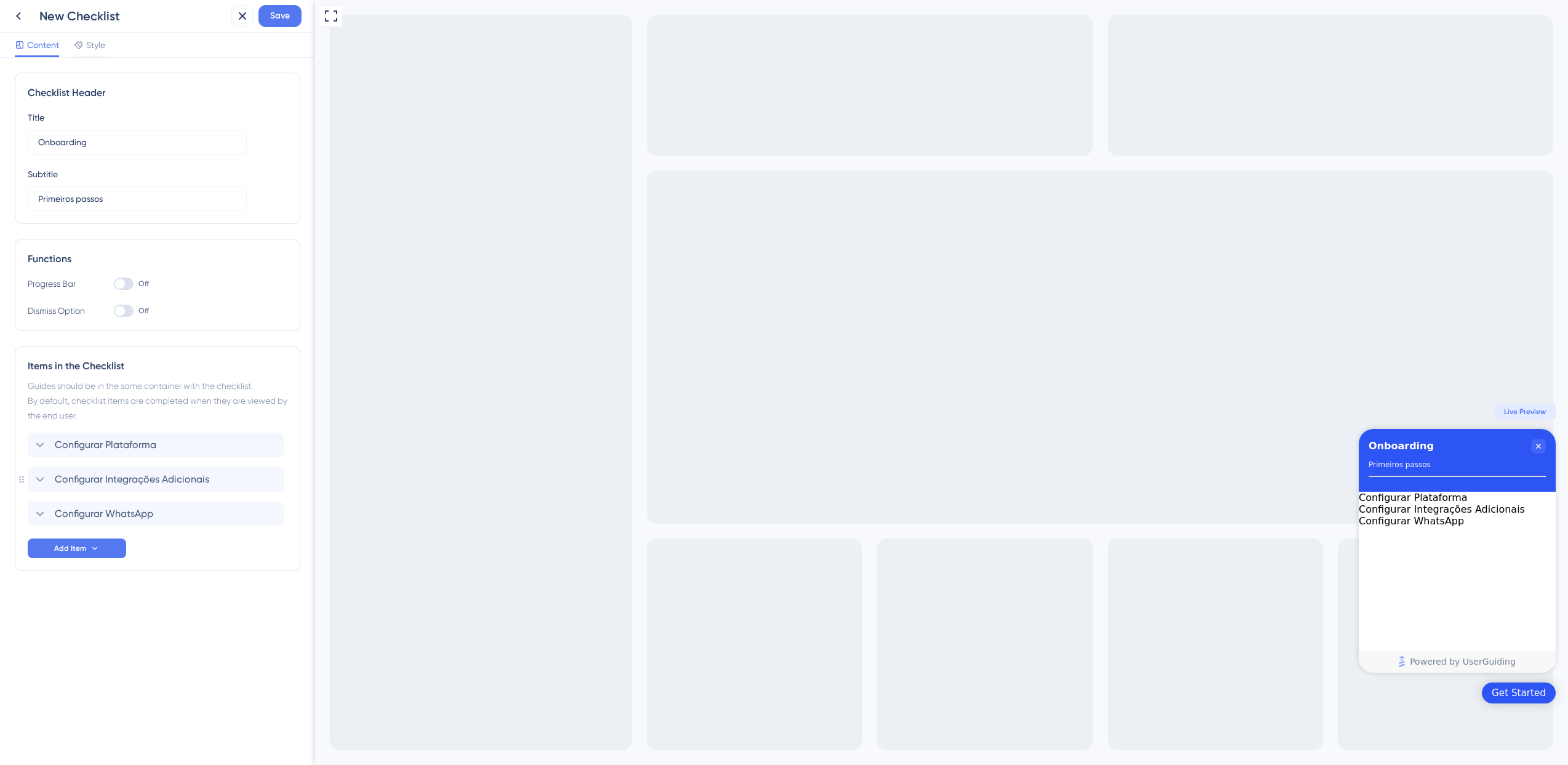
click at [120, 287] on div at bounding box center [120, 283] width 10 height 10
click at [114, 284] on input "Off" at bounding box center [113, 283] width 1 height 1
checkbox input "true"
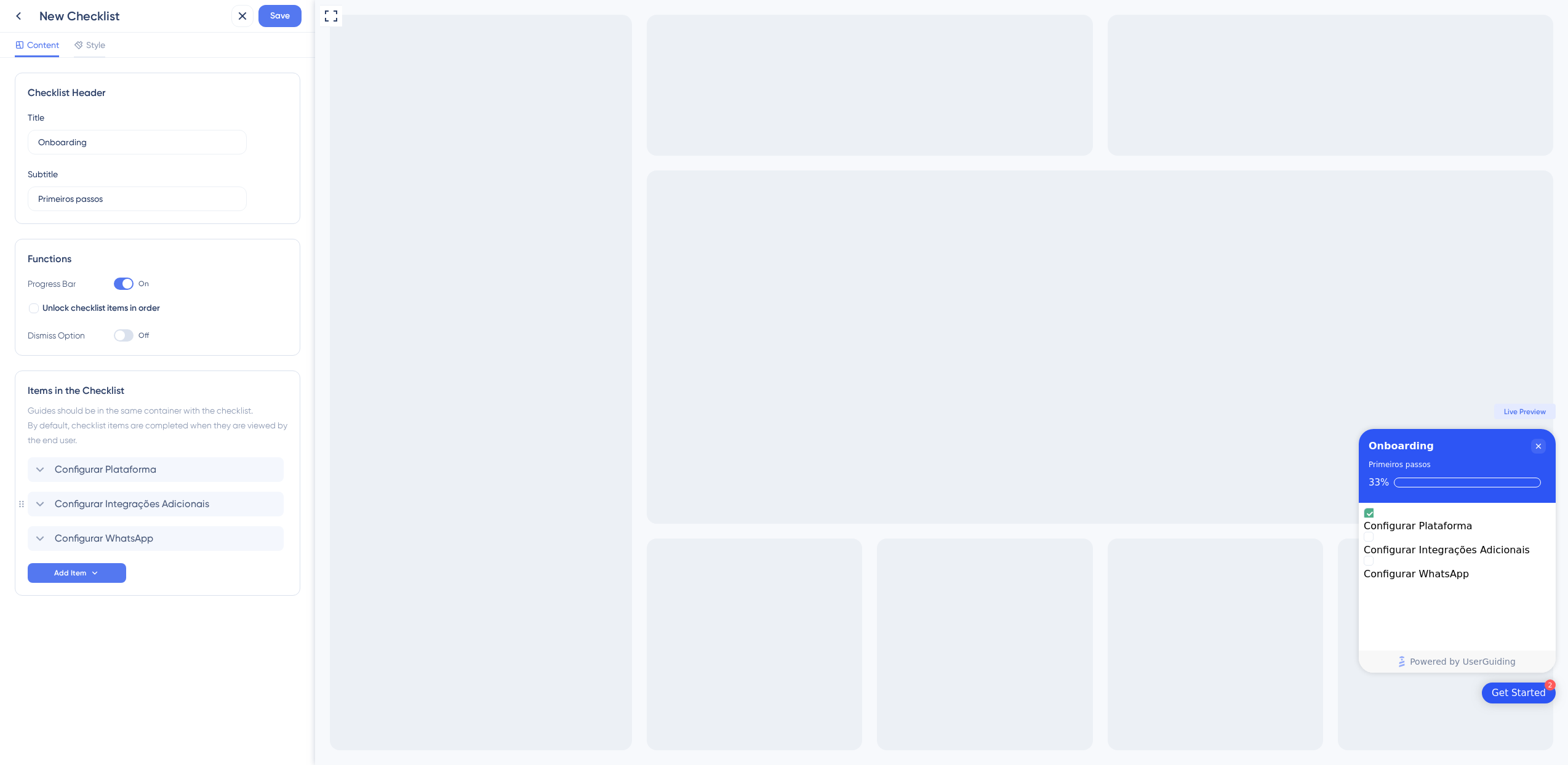
click at [127, 340] on div at bounding box center [124, 335] width 19 height 12
click at [114, 336] on input "Off" at bounding box center [113, 335] width 1 height 1
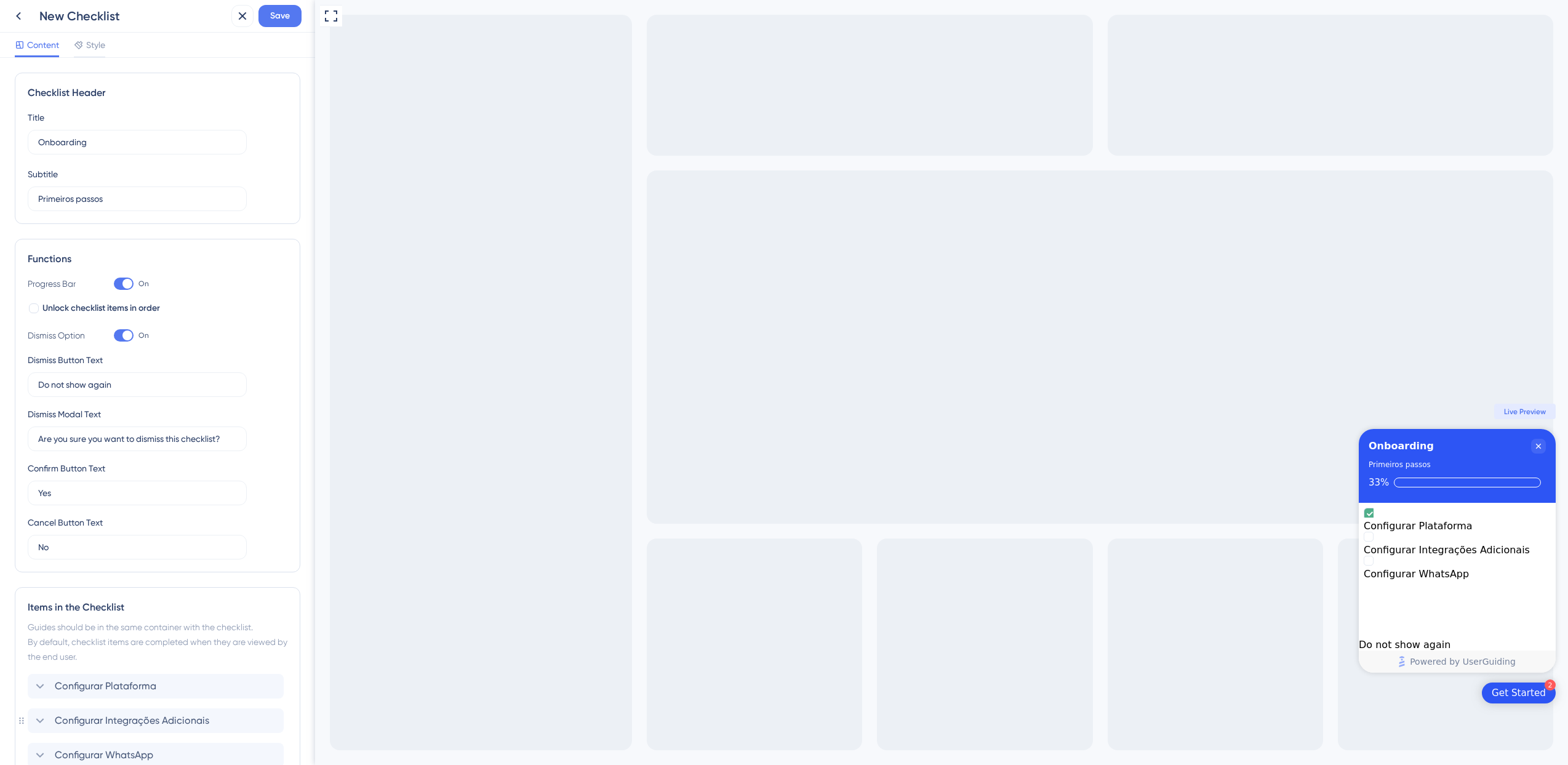
click at [127, 340] on div at bounding box center [127, 335] width 10 height 10
click at [114, 336] on input "On" at bounding box center [113, 335] width 1 height 1
checkbox input "false"
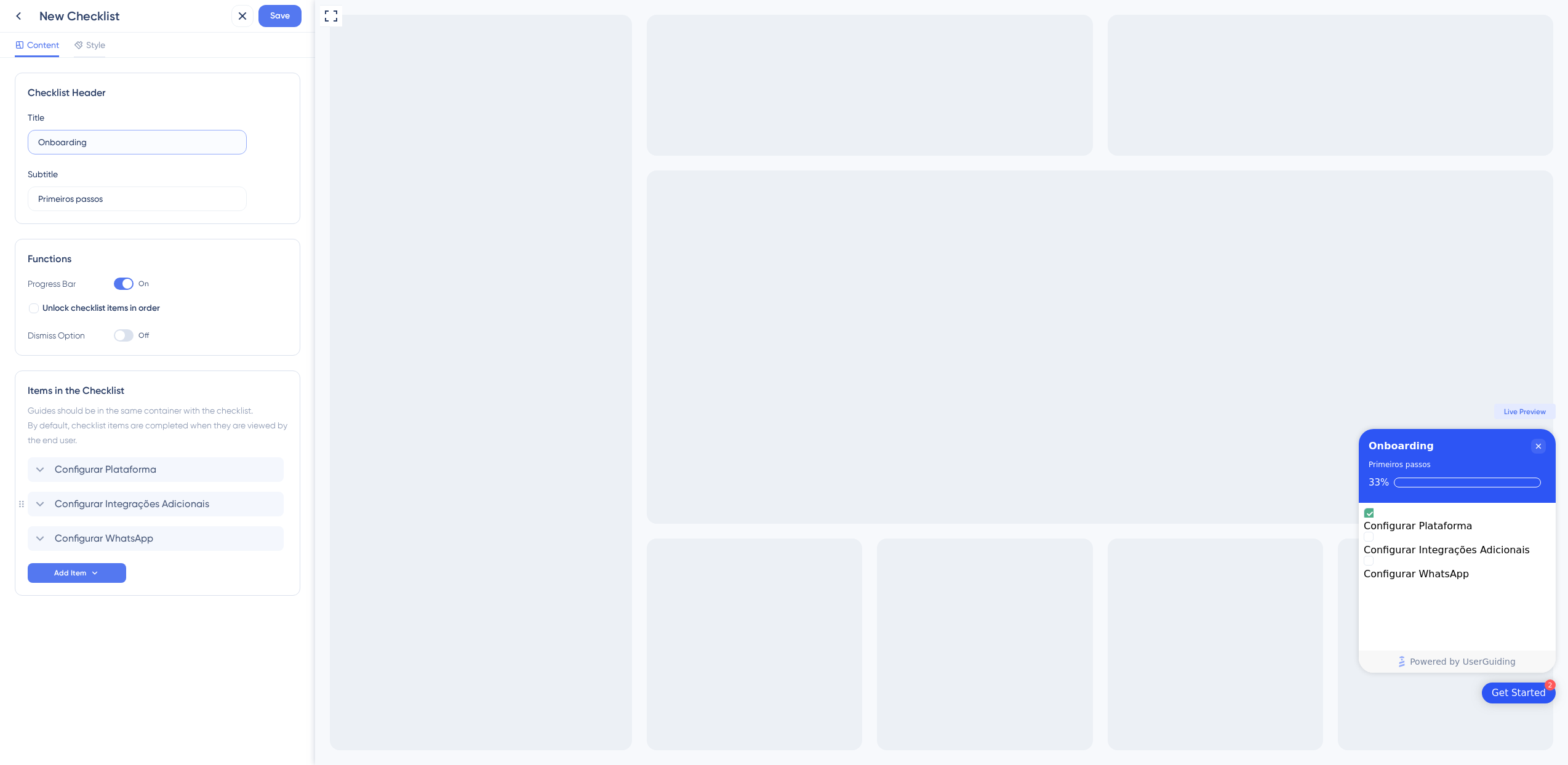
click at [115, 146] on input "Onboarding" at bounding box center [137, 142] width 198 height 14
click at [122, 206] on label "Primeiros passos" at bounding box center [137, 199] width 219 height 25
click at [122, 206] on input "Primeiros passos" at bounding box center [137, 199] width 198 height 14
click at [118, 150] on label "Onboarding" at bounding box center [137, 142] width 219 height 25
click at [118, 149] on input "Onboarding" at bounding box center [137, 142] width 198 height 14
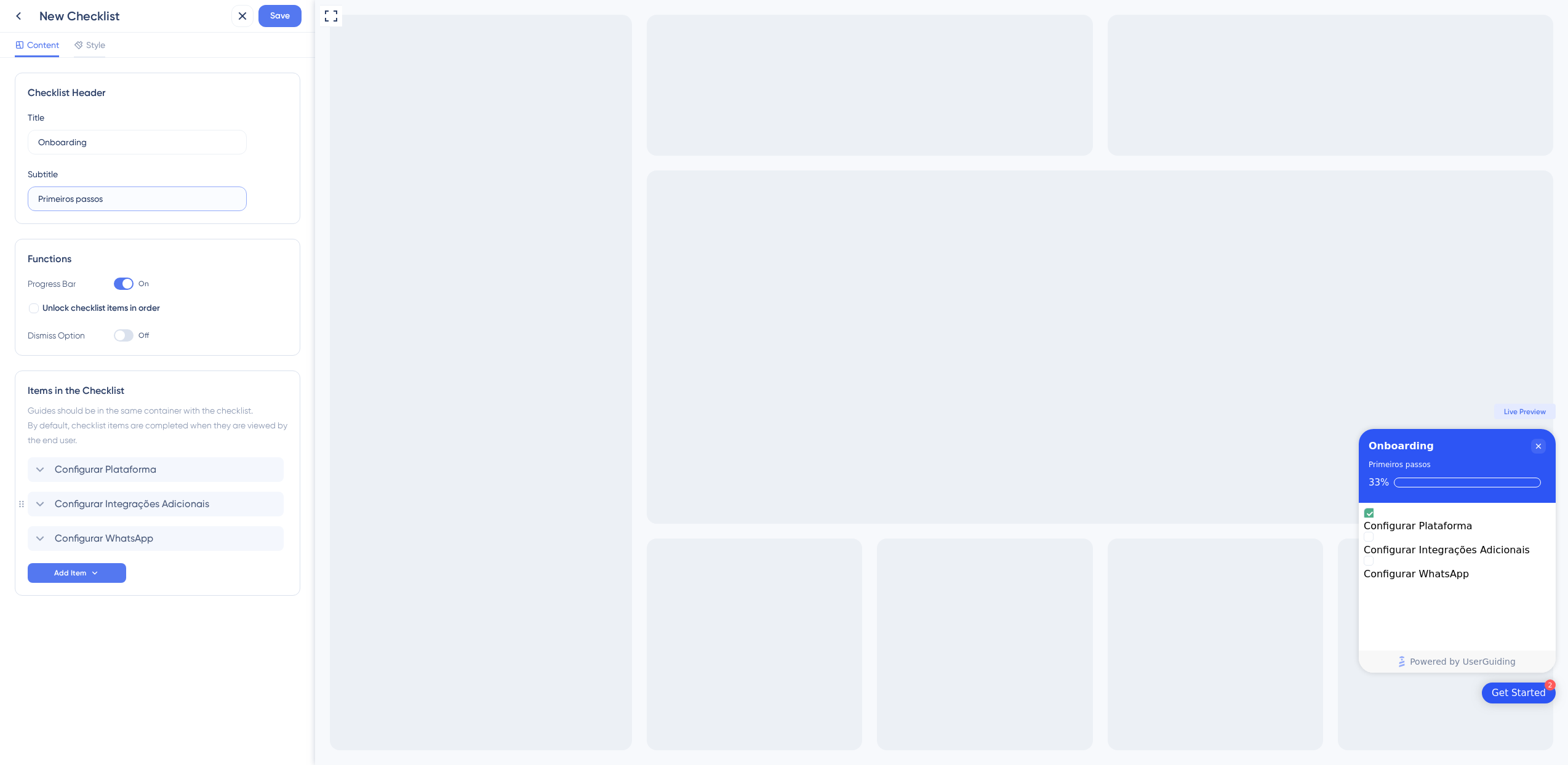
click at [120, 204] on input "Primeiros passos" at bounding box center [137, 199] width 198 height 14
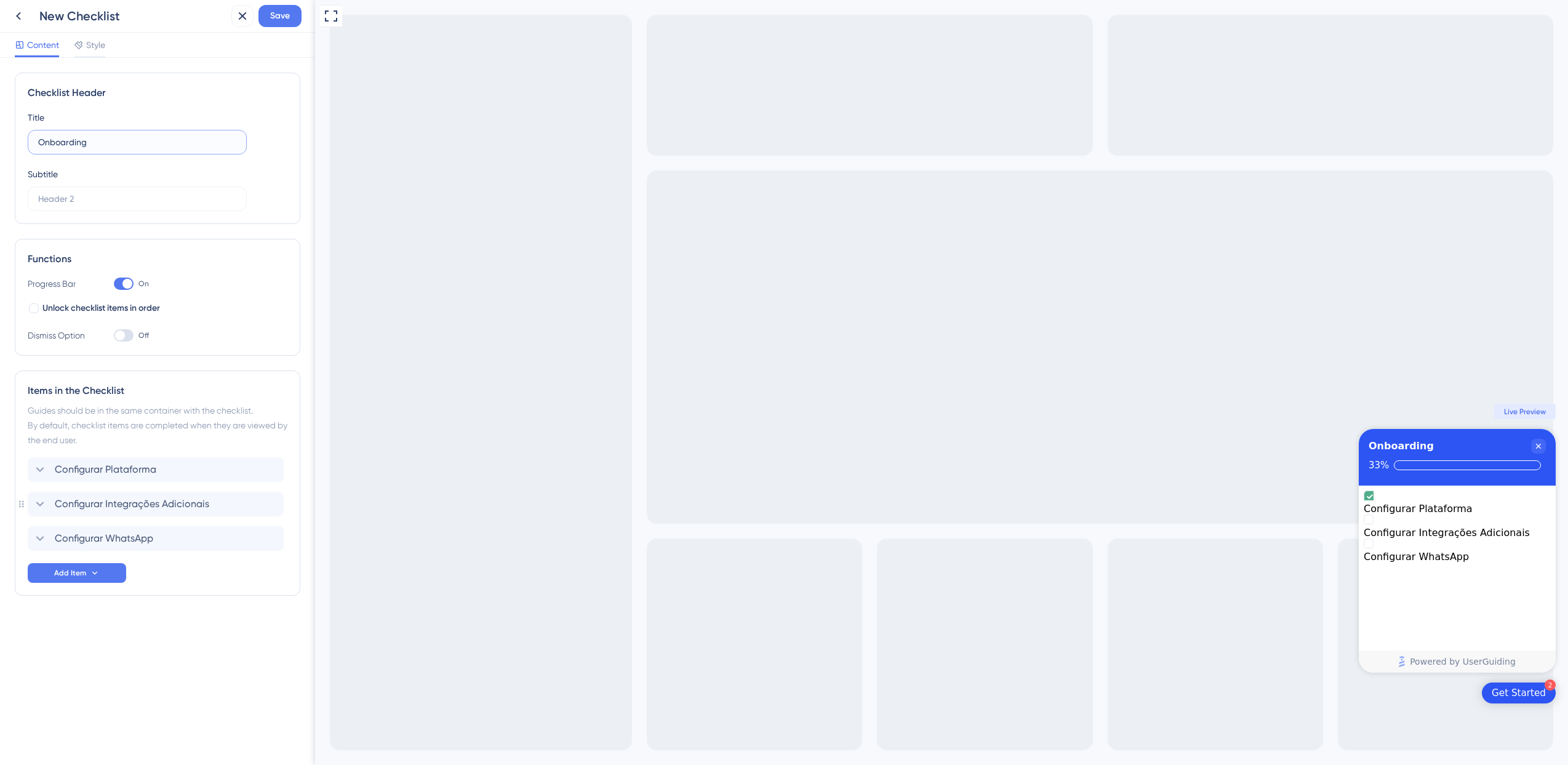
click at [117, 145] on input "Onboarding" at bounding box center [137, 142] width 198 height 14
paste input "Primeiros passos"
type input "Primeiros passos"
click at [126, 203] on input "text" at bounding box center [137, 199] width 198 height 14
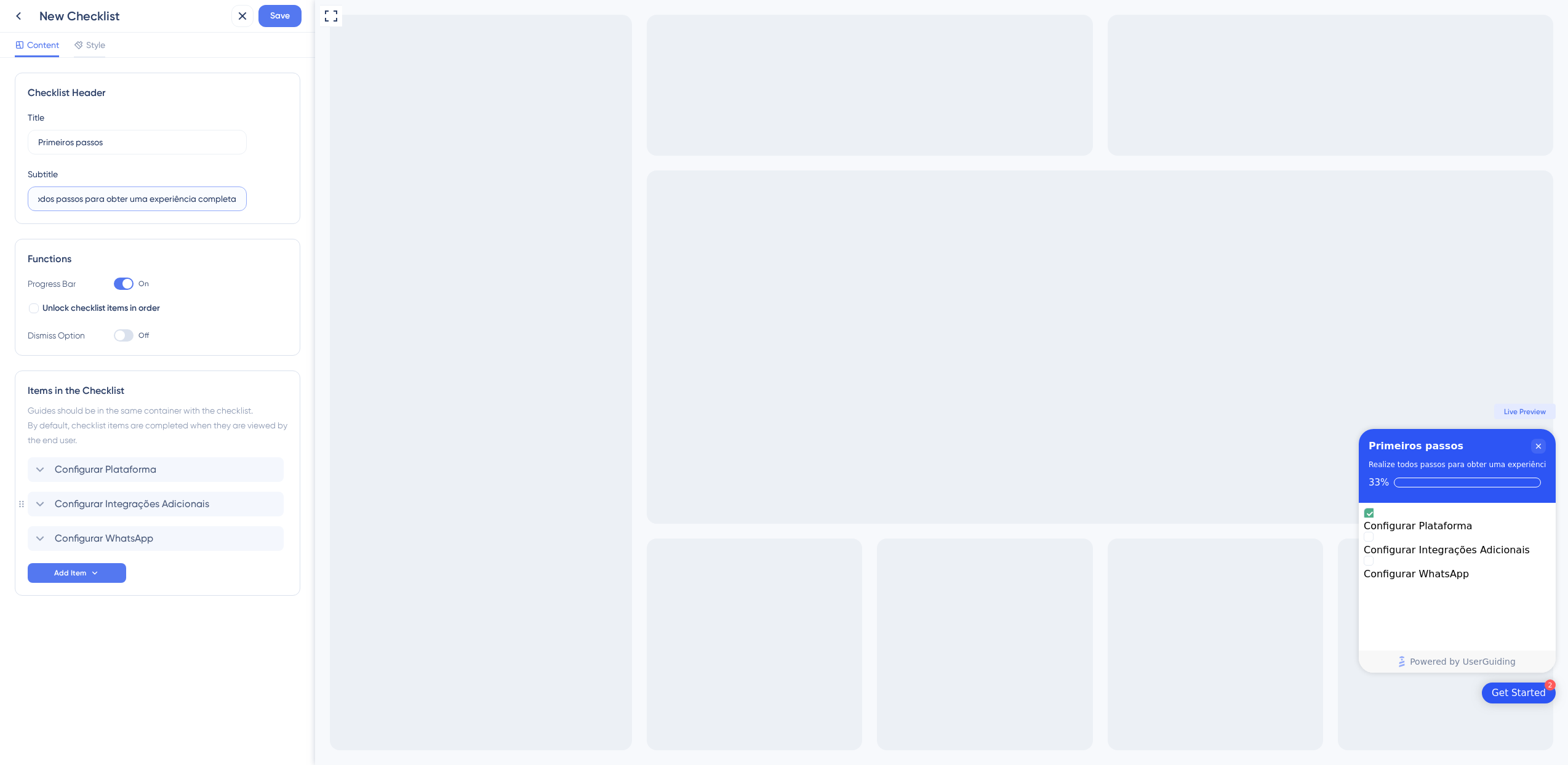
scroll to position [0, 39]
type input "Realize todos passos para obter uma experiência completa."
click at [280, 192] on div "Title Primeiros passos Subtitle Realize todos passos para obter uma experiência…" at bounding box center [157, 161] width 259 height 101
click at [240, 198] on label "Realize todos passos para obter uma experiência completa." at bounding box center [137, 199] width 219 height 25
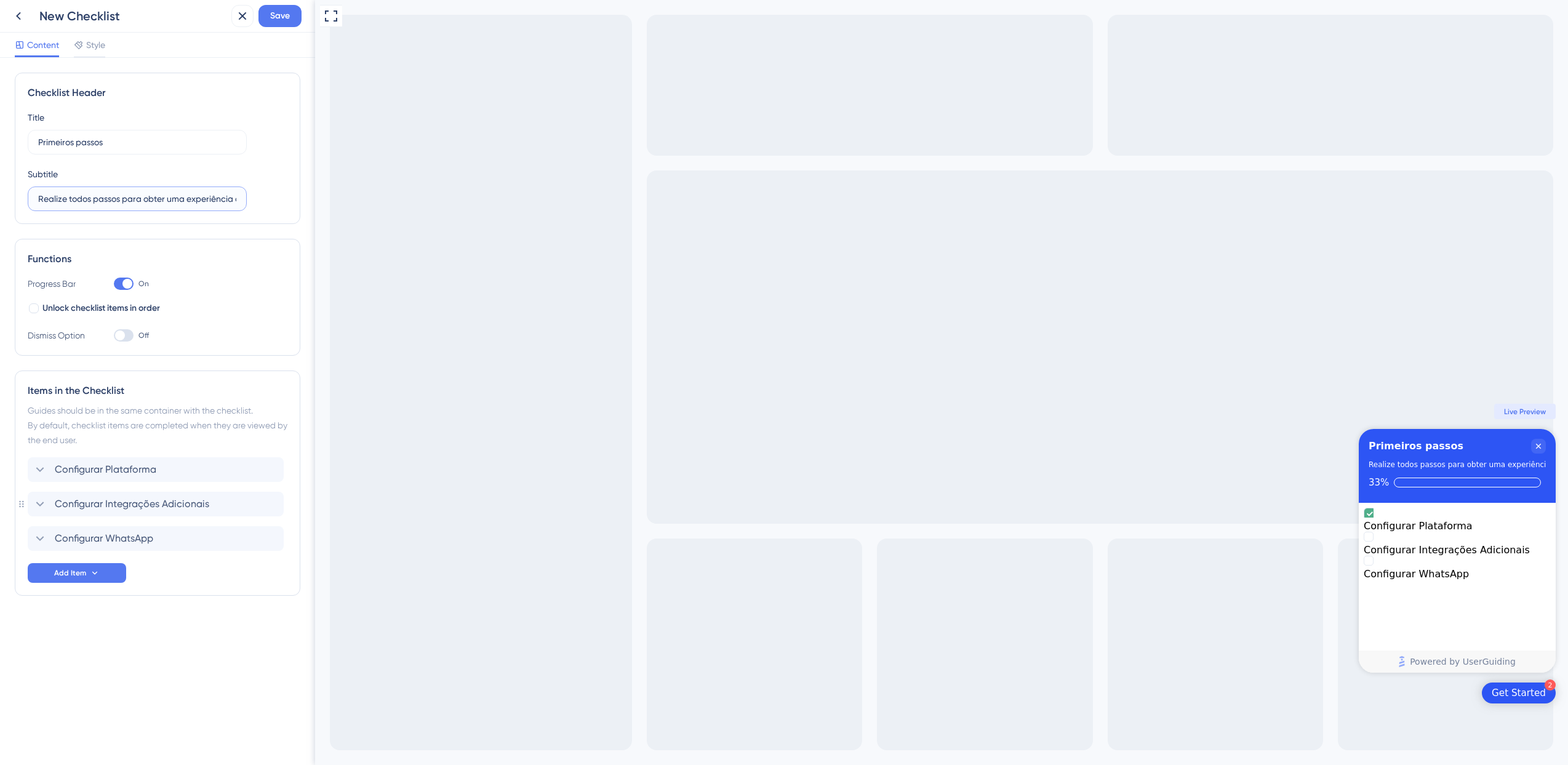
click at [236, 198] on input "Realize todos passos para obter uma experiência completa." at bounding box center [137, 199] width 198 height 14
click at [131, 204] on input "Realize todos passos para obter uma experiência completa." at bounding box center [137, 199] width 198 height 14
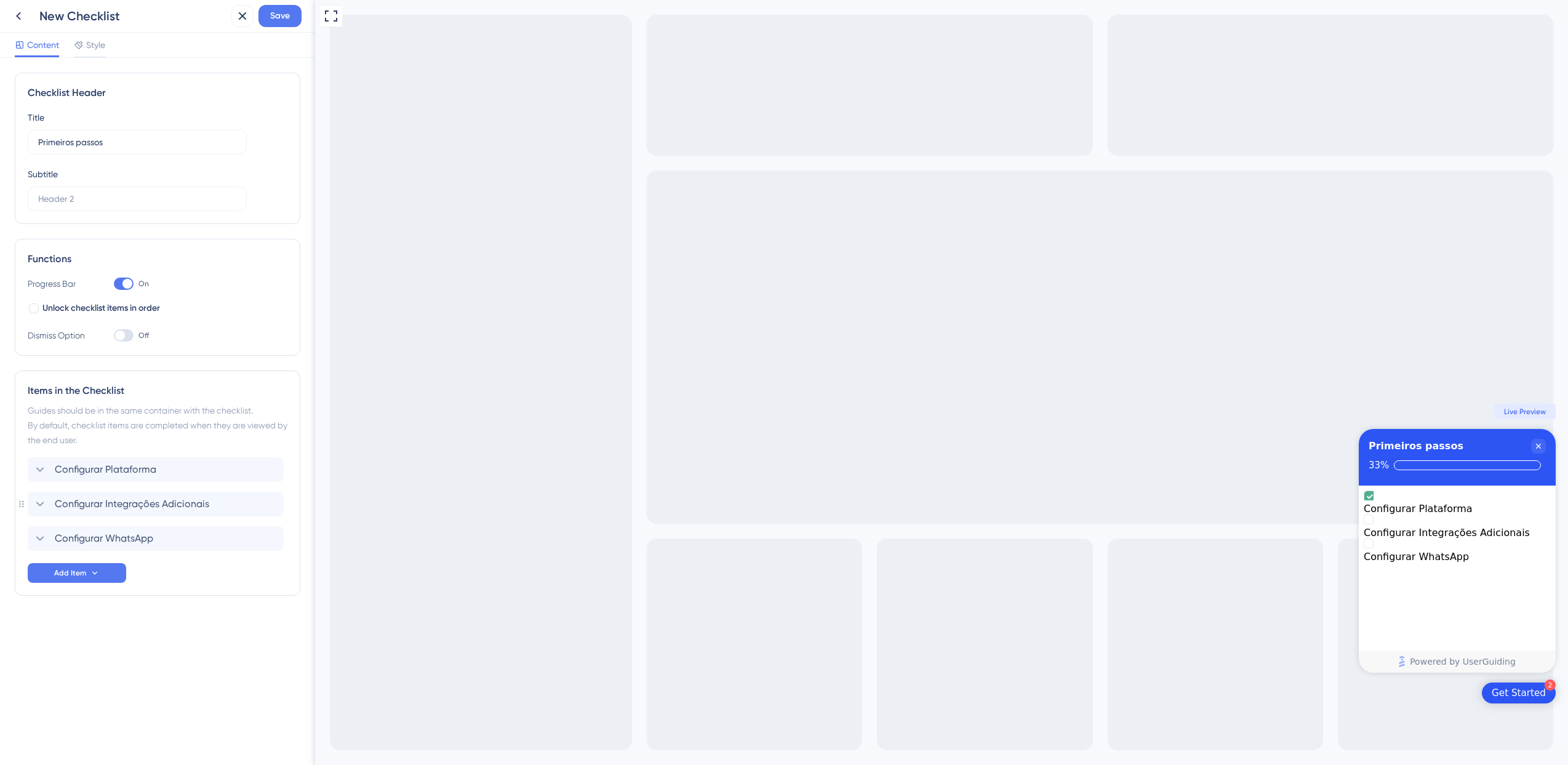
click at [126, 52] on div "Content Style" at bounding box center [157, 45] width 315 height 25
click at [93, 48] on span "Style" at bounding box center [95, 45] width 19 height 15
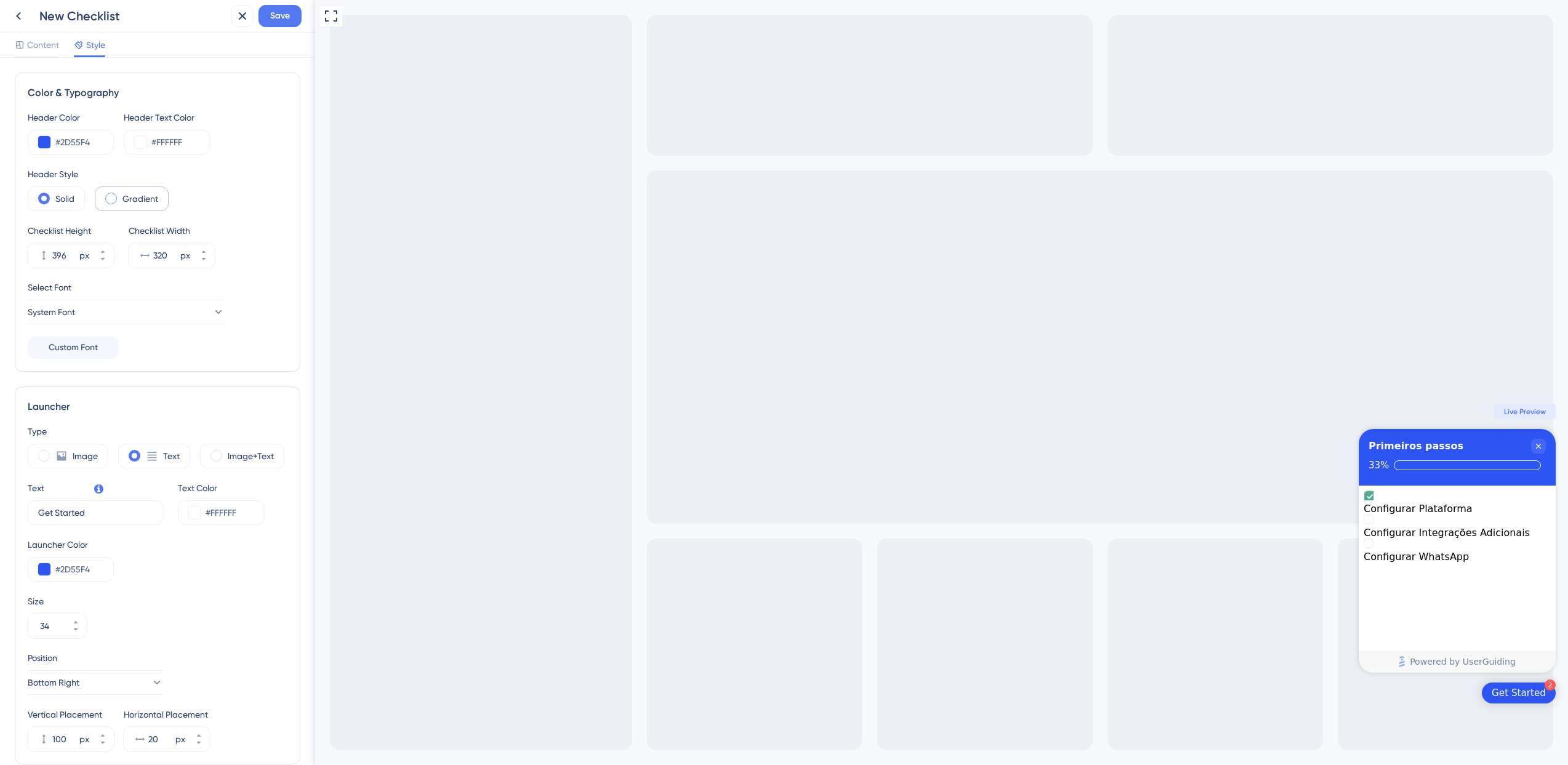
click at [119, 201] on div "Gradient" at bounding box center [131, 199] width 74 height 25
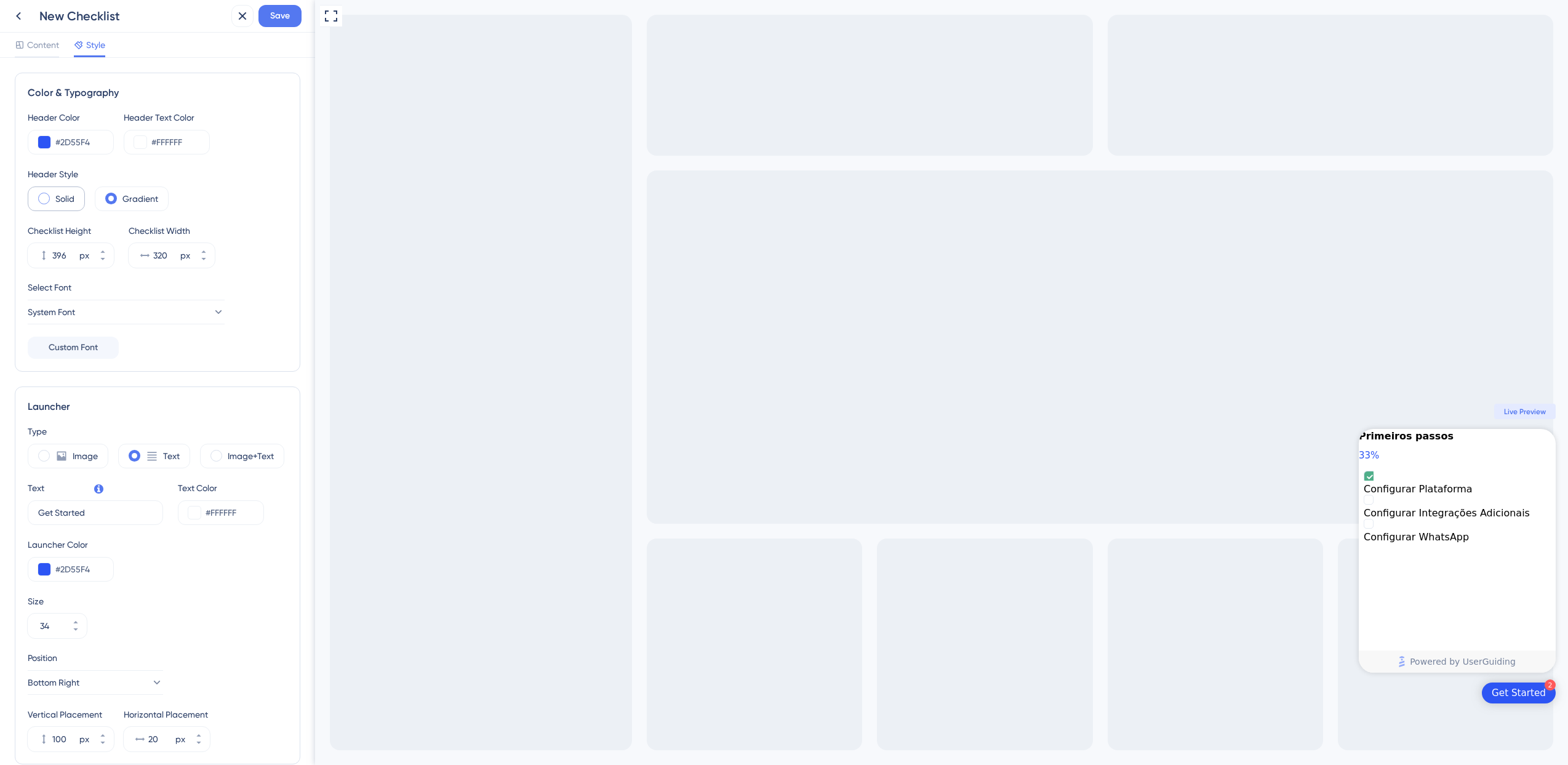
click at [52, 201] on div "Solid" at bounding box center [56, 199] width 57 height 25
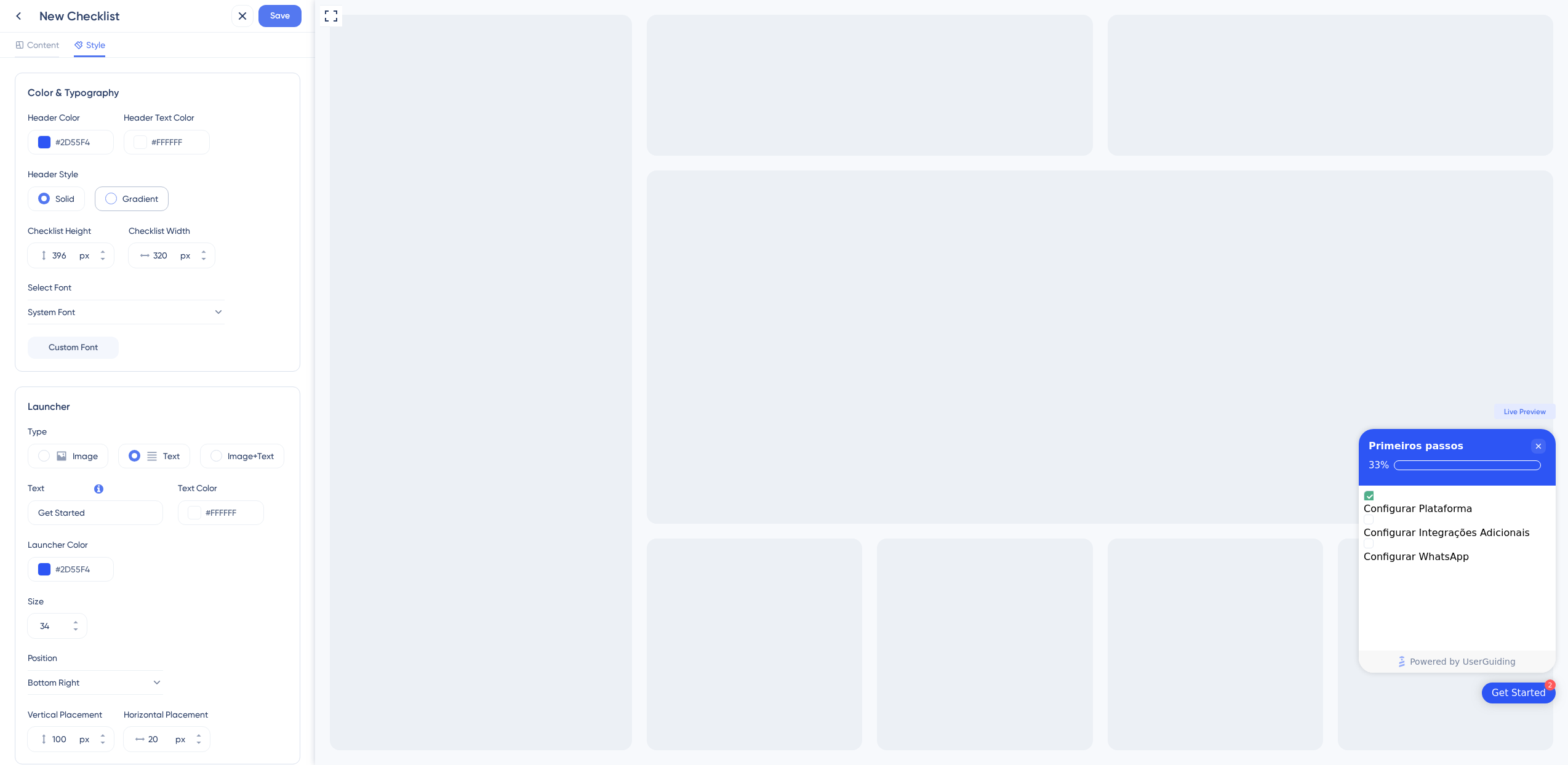
click at [132, 197] on label "Gradient" at bounding box center [140, 199] width 36 height 15
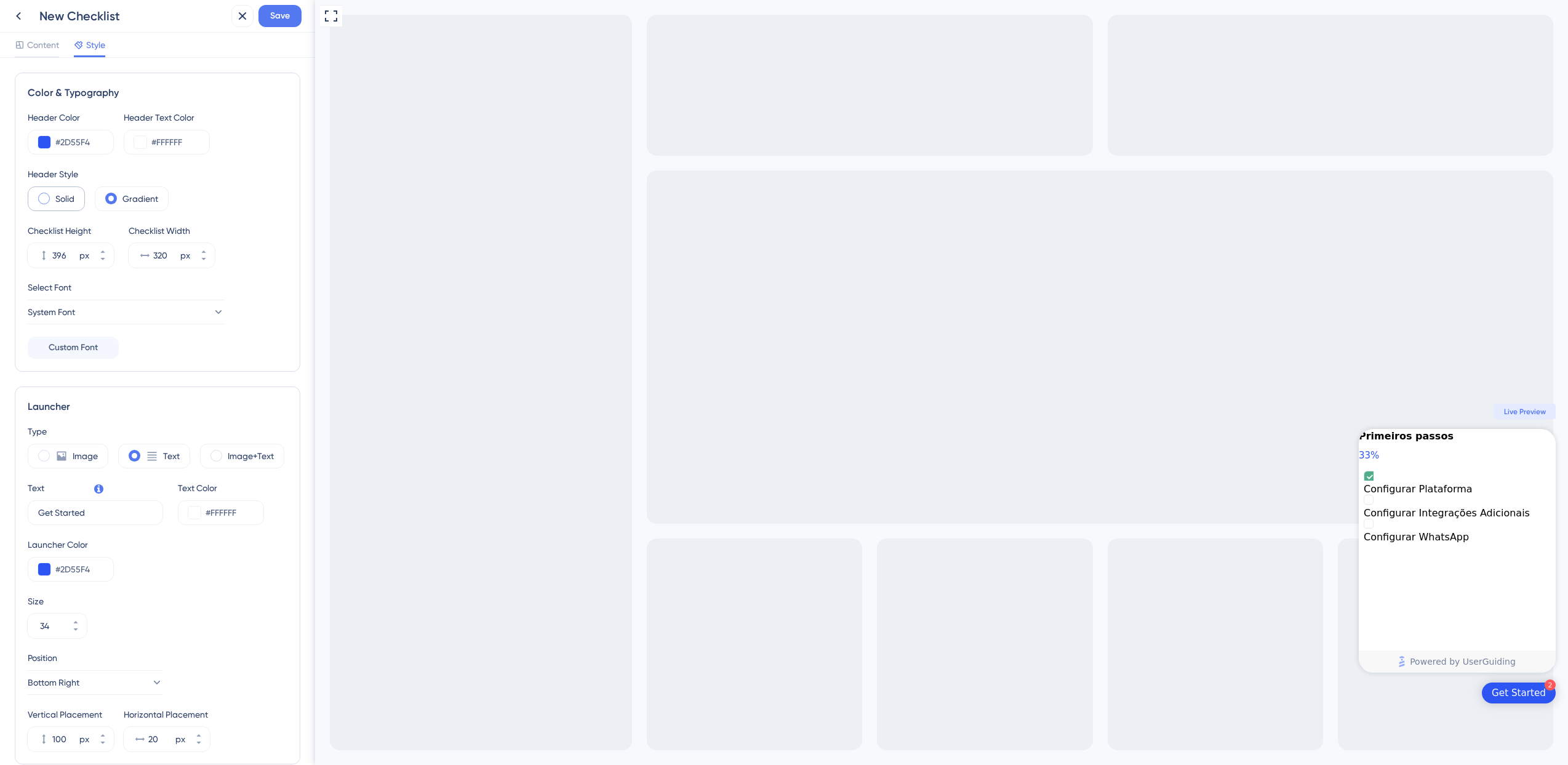
click at [69, 194] on label "Solid" at bounding box center [65, 199] width 19 height 15
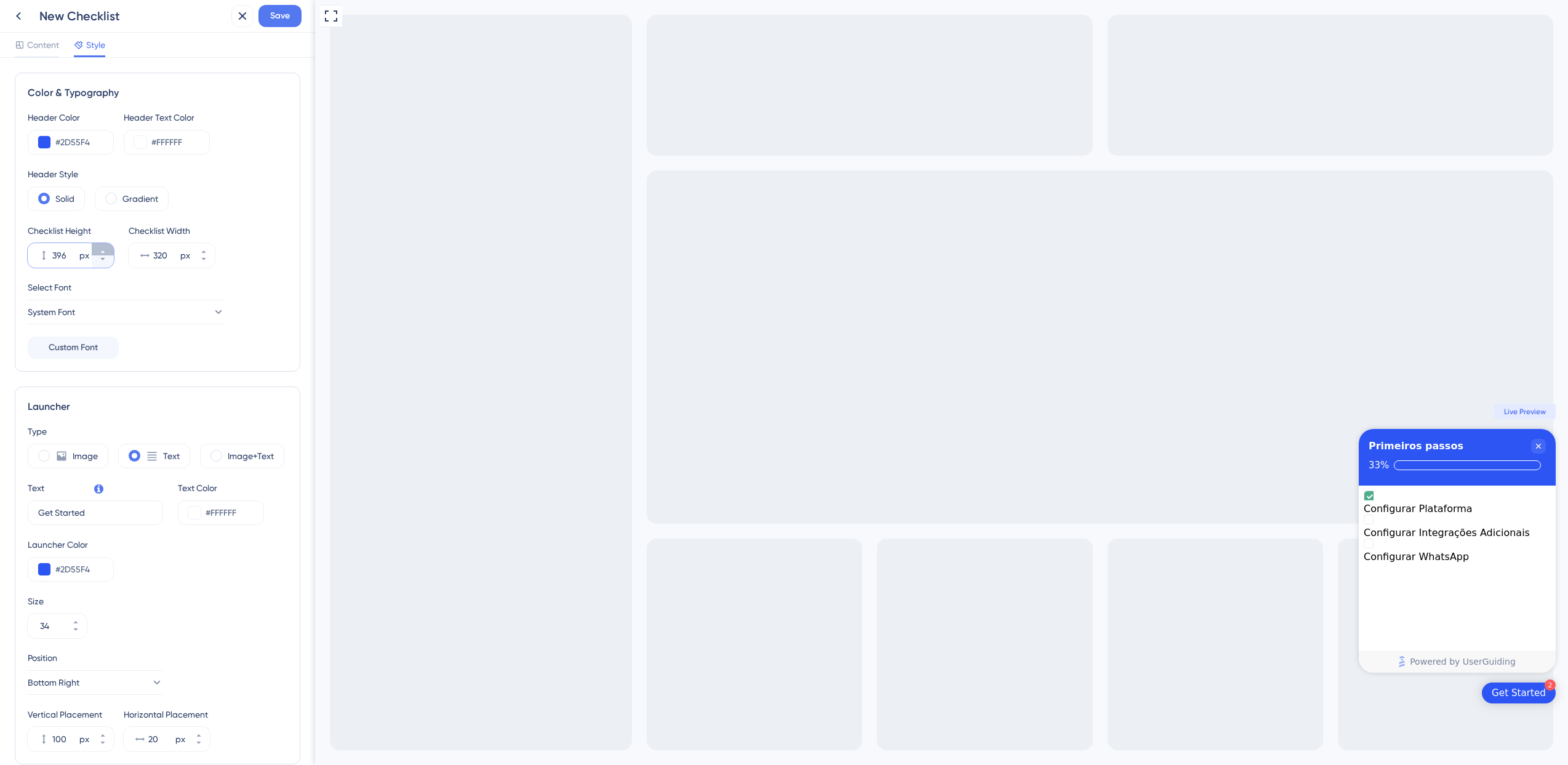
click at [96, 251] on button "396 px" at bounding box center [103, 249] width 22 height 12
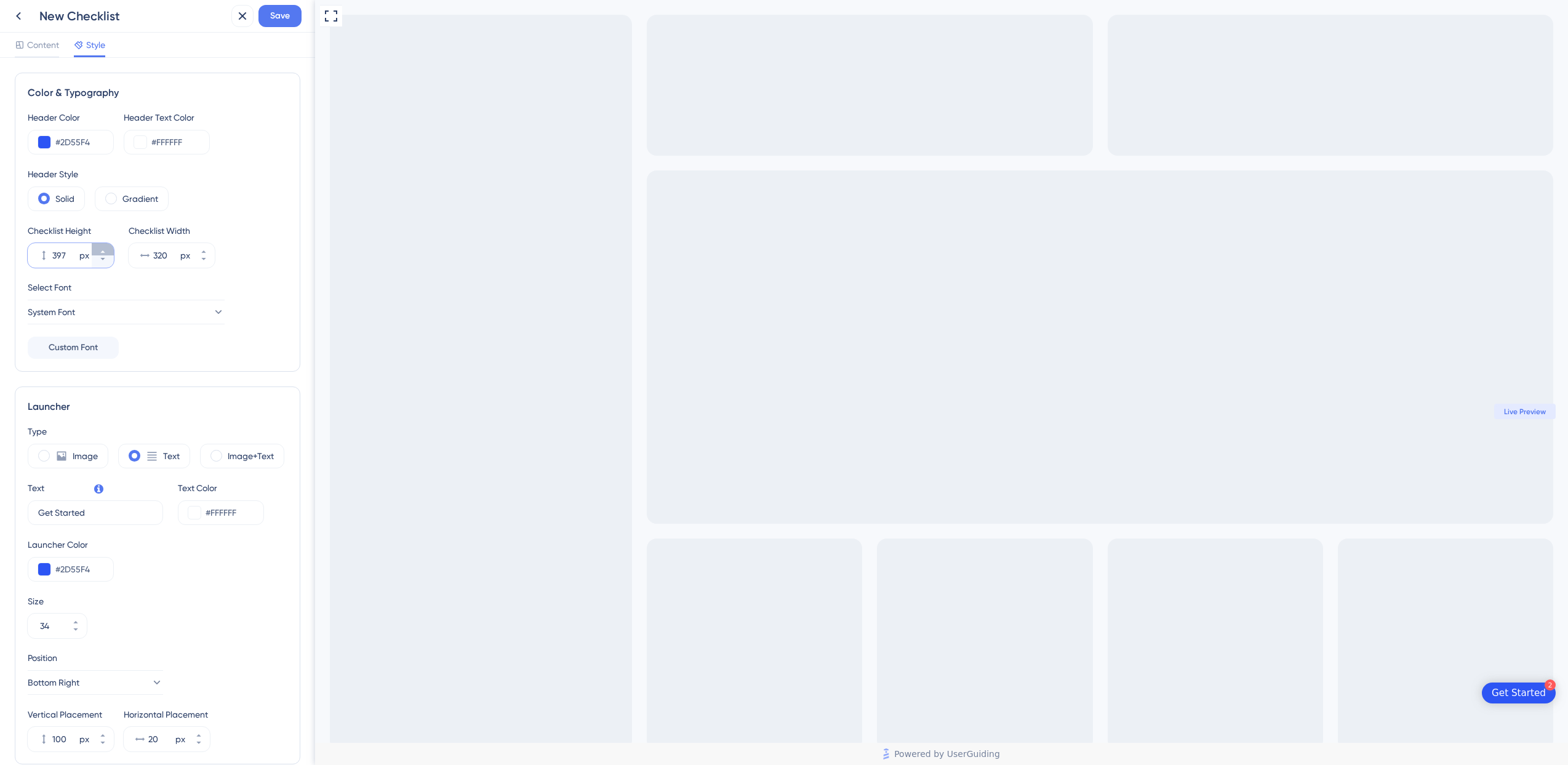
click at [96, 251] on button "397 px" at bounding box center [103, 249] width 22 height 12
click at [96, 251] on button "398 px" at bounding box center [103, 249] width 22 height 12
click at [96, 251] on button "399 px" at bounding box center [103, 249] width 22 height 12
click at [96, 251] on button "400 px" at bounding box center [103, 249] width 22 height 12
click at [96, 251] on button "401 px" at bounding box center [103, 249] width 22 height 12
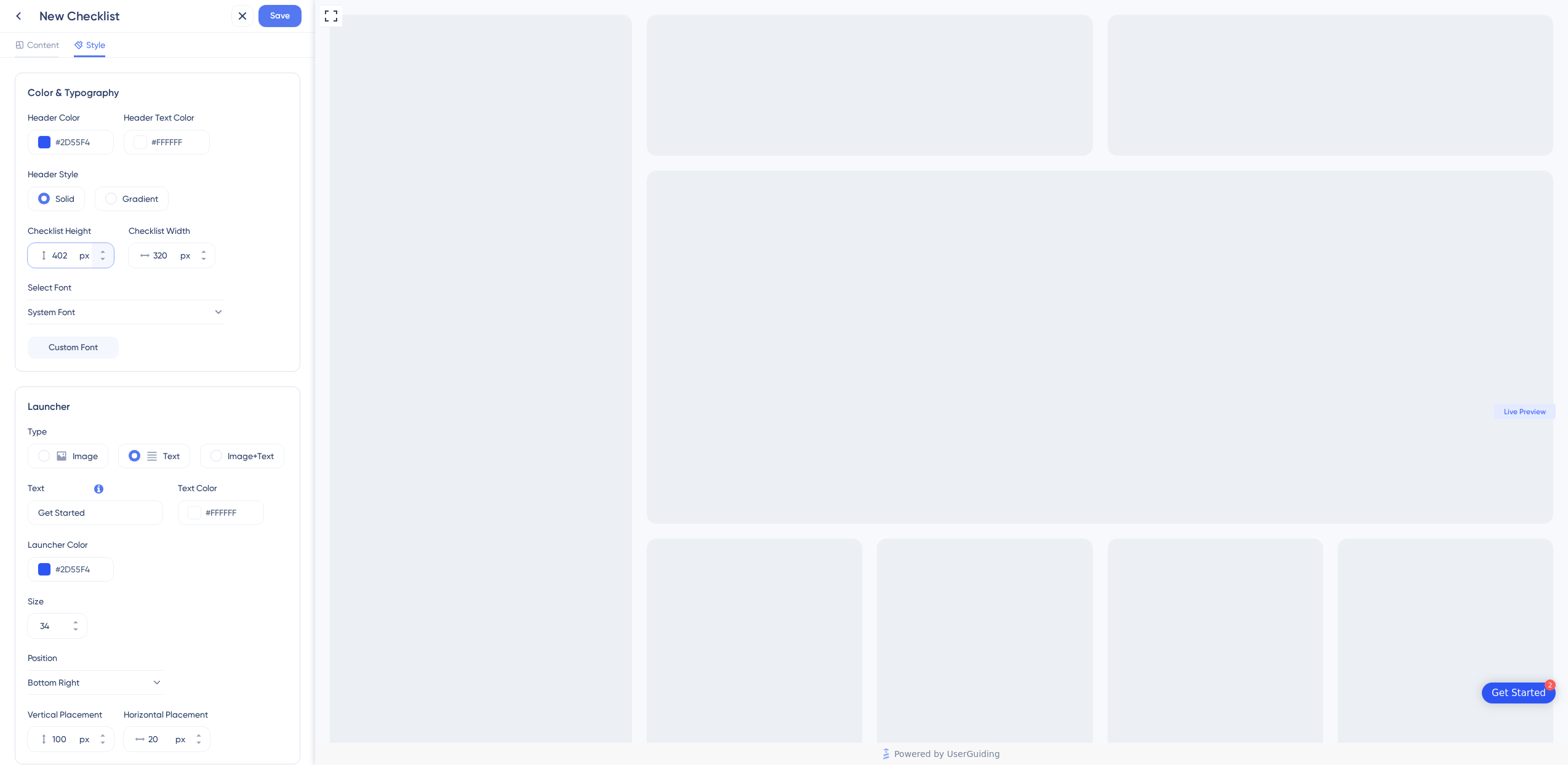
click at [55, 253] on input "402" at bounding box center [65, 255] width 25 height 15
click at [64, 255] on input "200" at bounding box center [65, 255] width 25 height 15
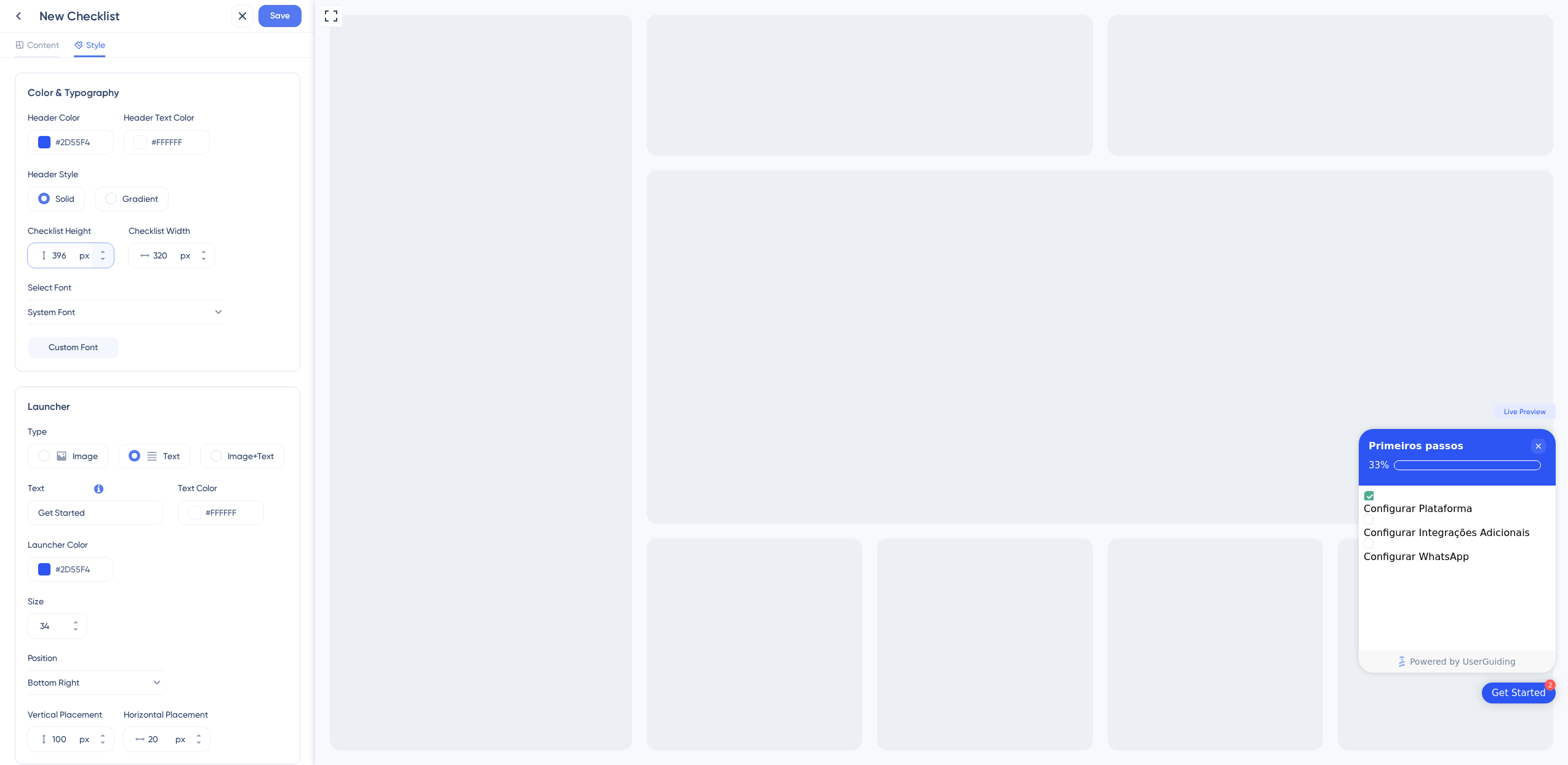
click at [64, 255] on input "396" at bounding box center [65, 255] width 25 height 15
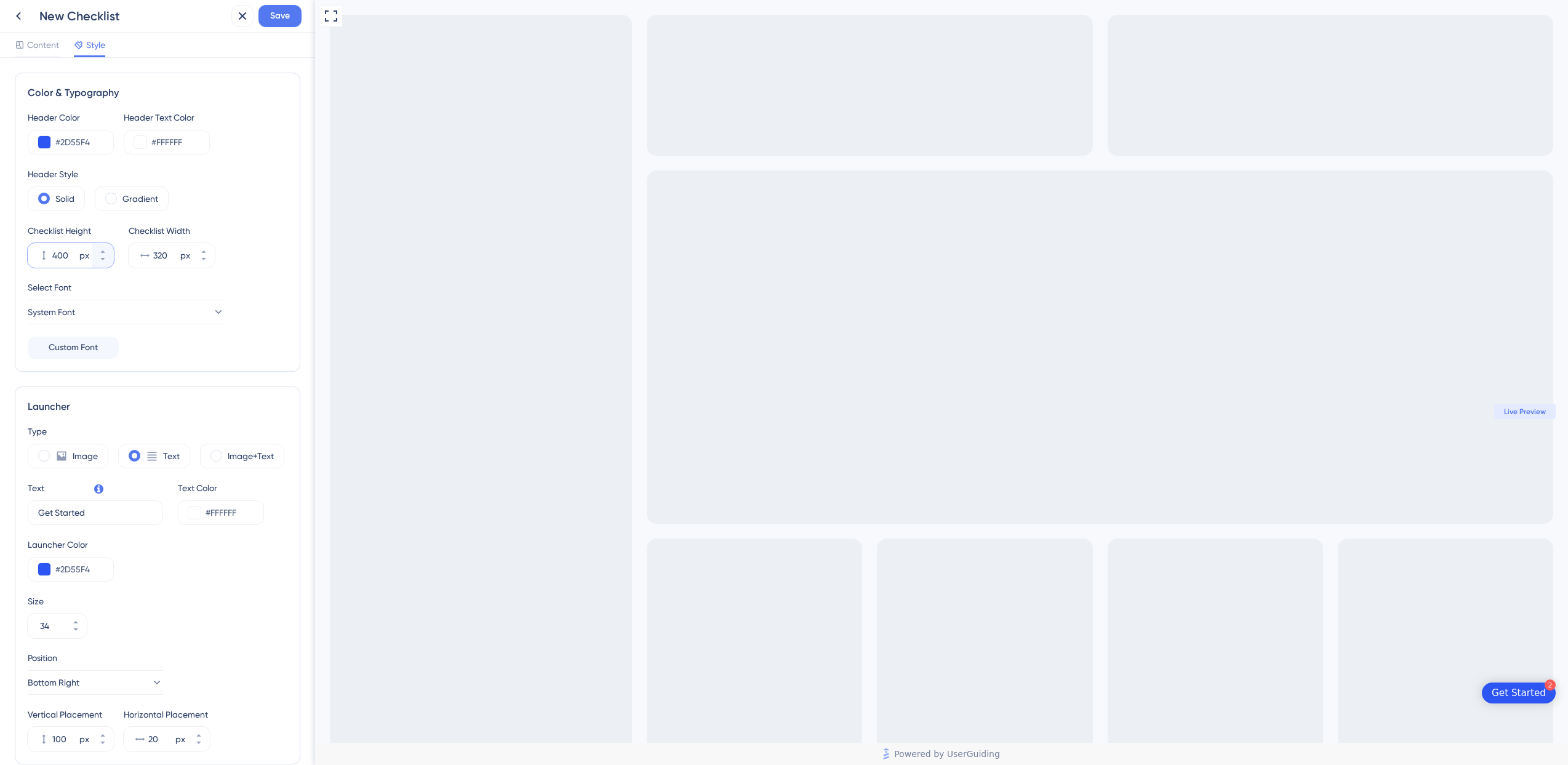
type input "400"
click at [209, 298] on div "Select Font System Font" at bounding box center [157, 302] width 259 height 44
click at [257, 294] on div "Select Font" at bounding box center [157, 287] width 259 height 15
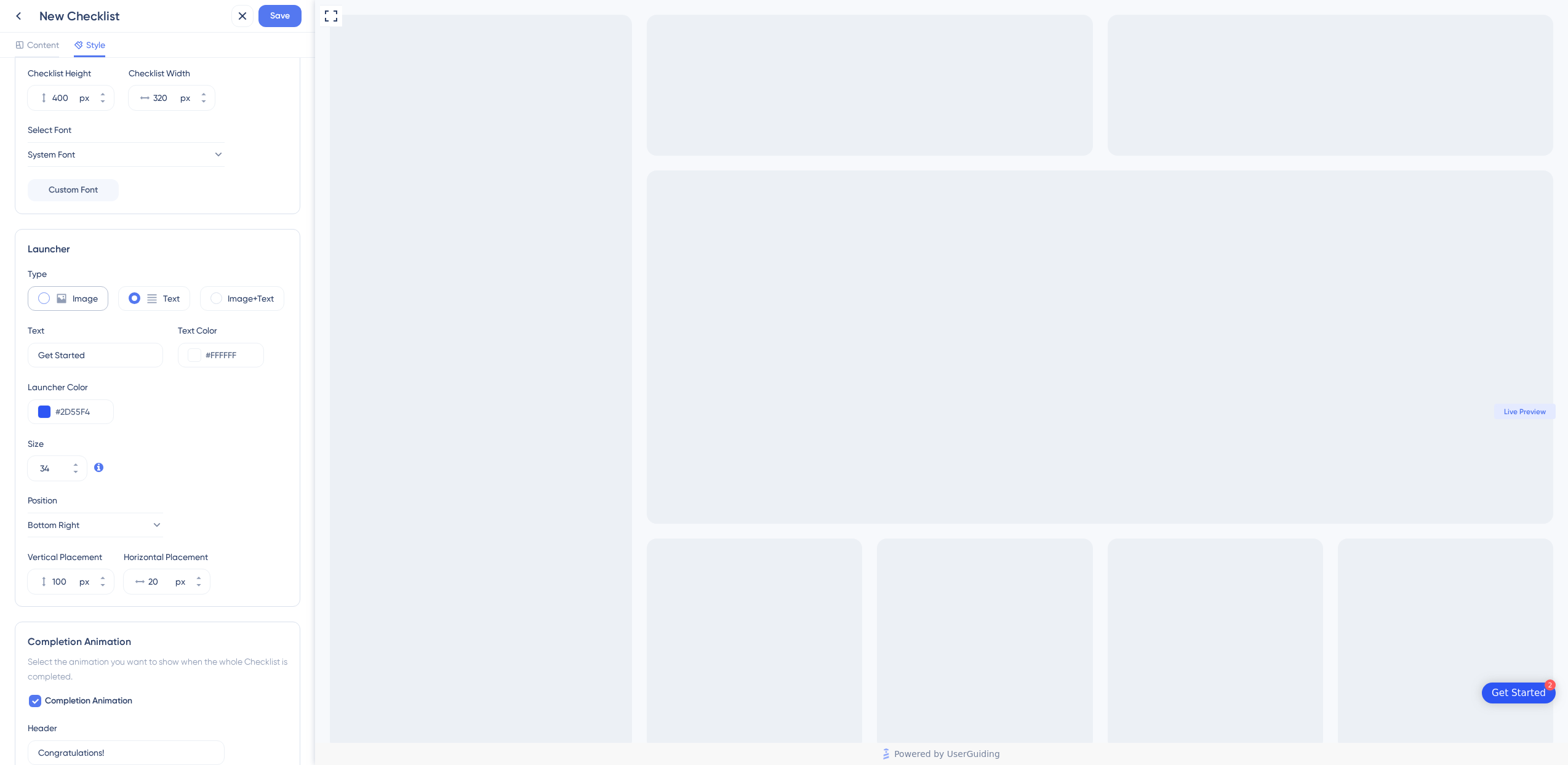
scroll to position [163, 0]
click at [132, 133] on div "Select Font System Font" at bounding box center [157, 139] width 259 height 44
click at [127, 153] on button "System Font" at bounding box center [126, 149] width 197 height 25
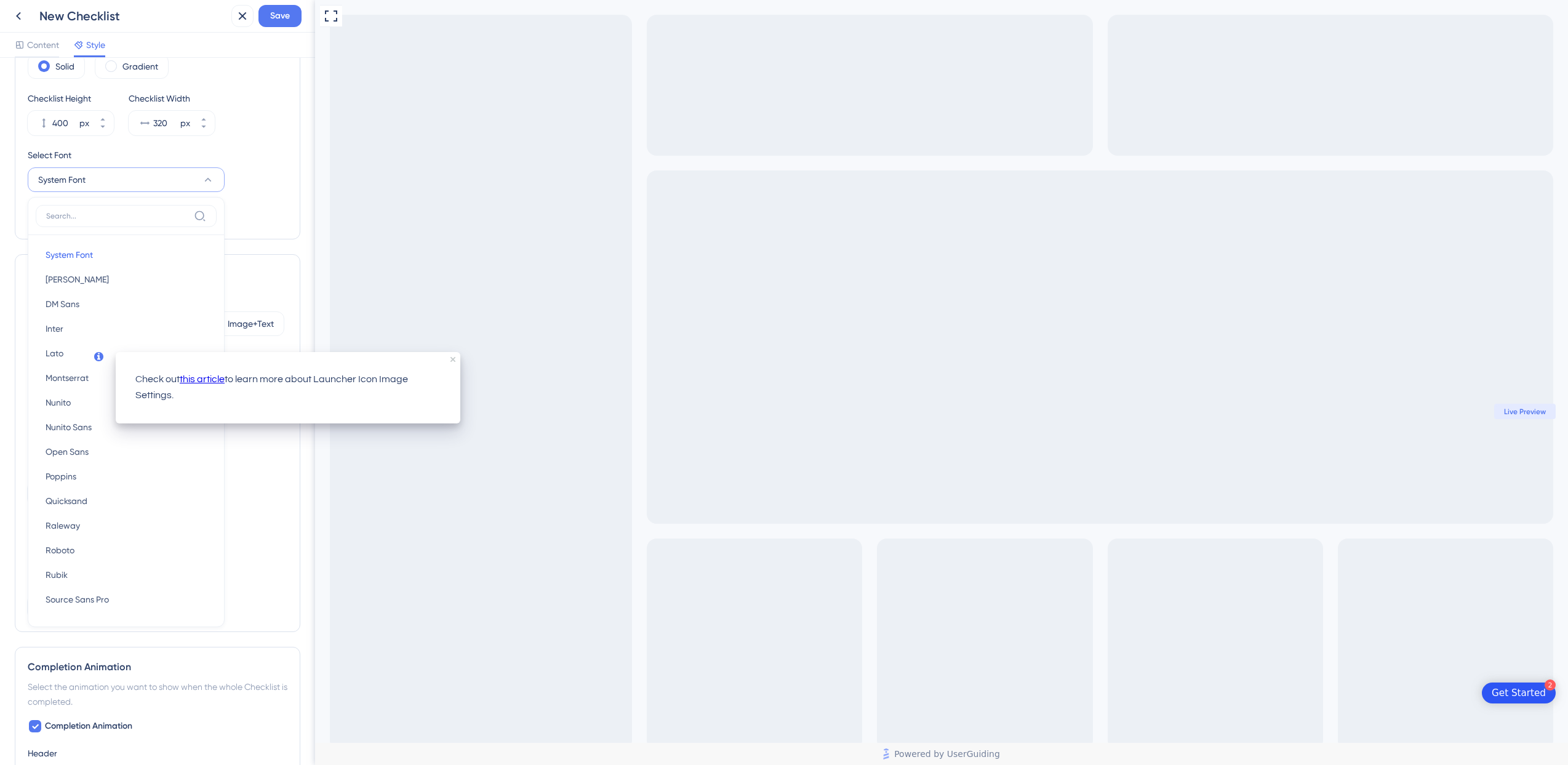
click at [266, 195] on div "Header Color #2D55F4 Header Text Color #FFFFFF Header Style Solid Gradient Chec…" at bounding box center [157, 102] width 259 height 249
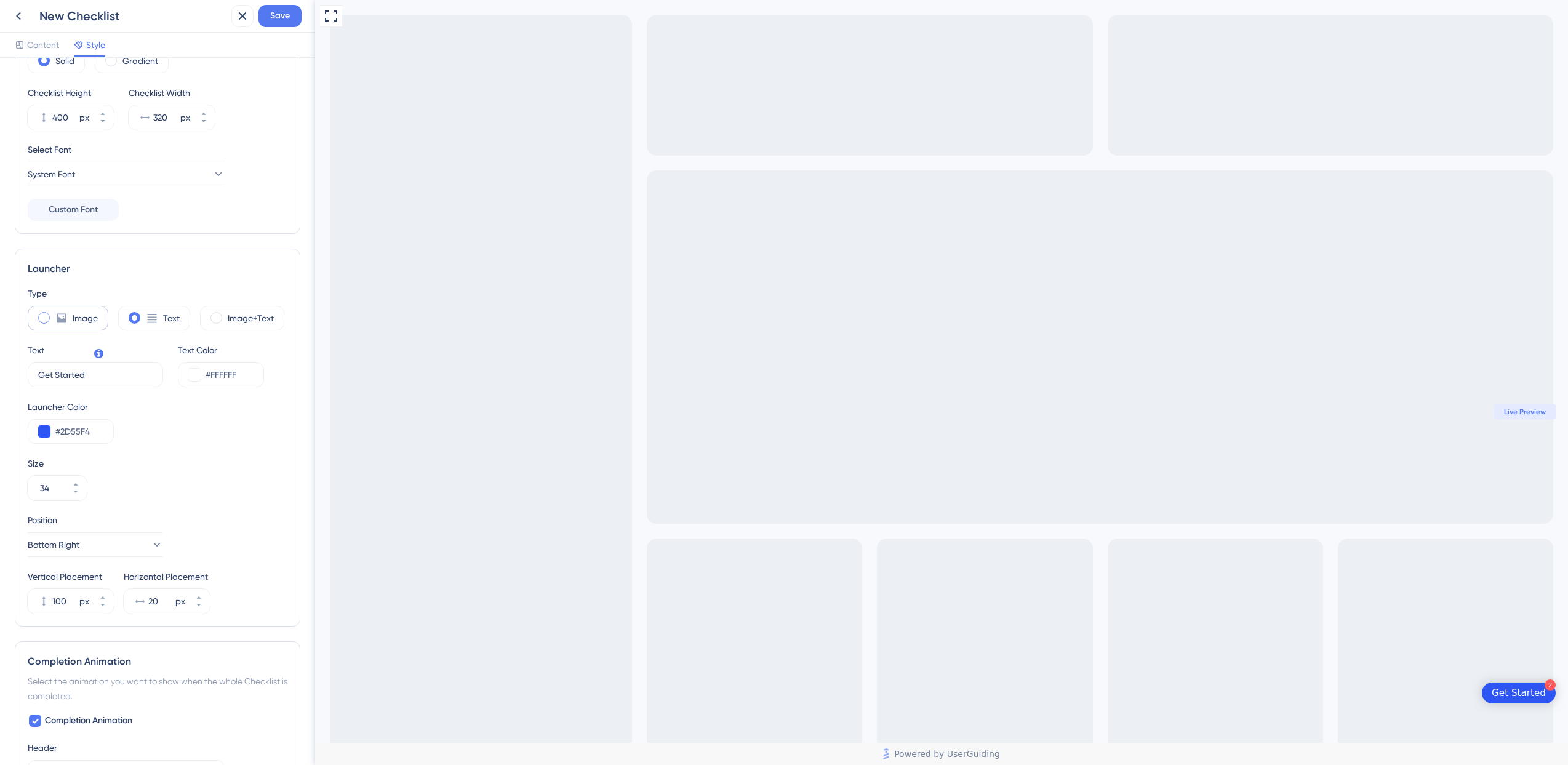
scroll to position [139, 0]
click at [217, 316] on span at bounding box center [216, 316] width 12 height 12
click at [226, 313] on input "radio" at bounding box center [226, 313] width 0 height 0
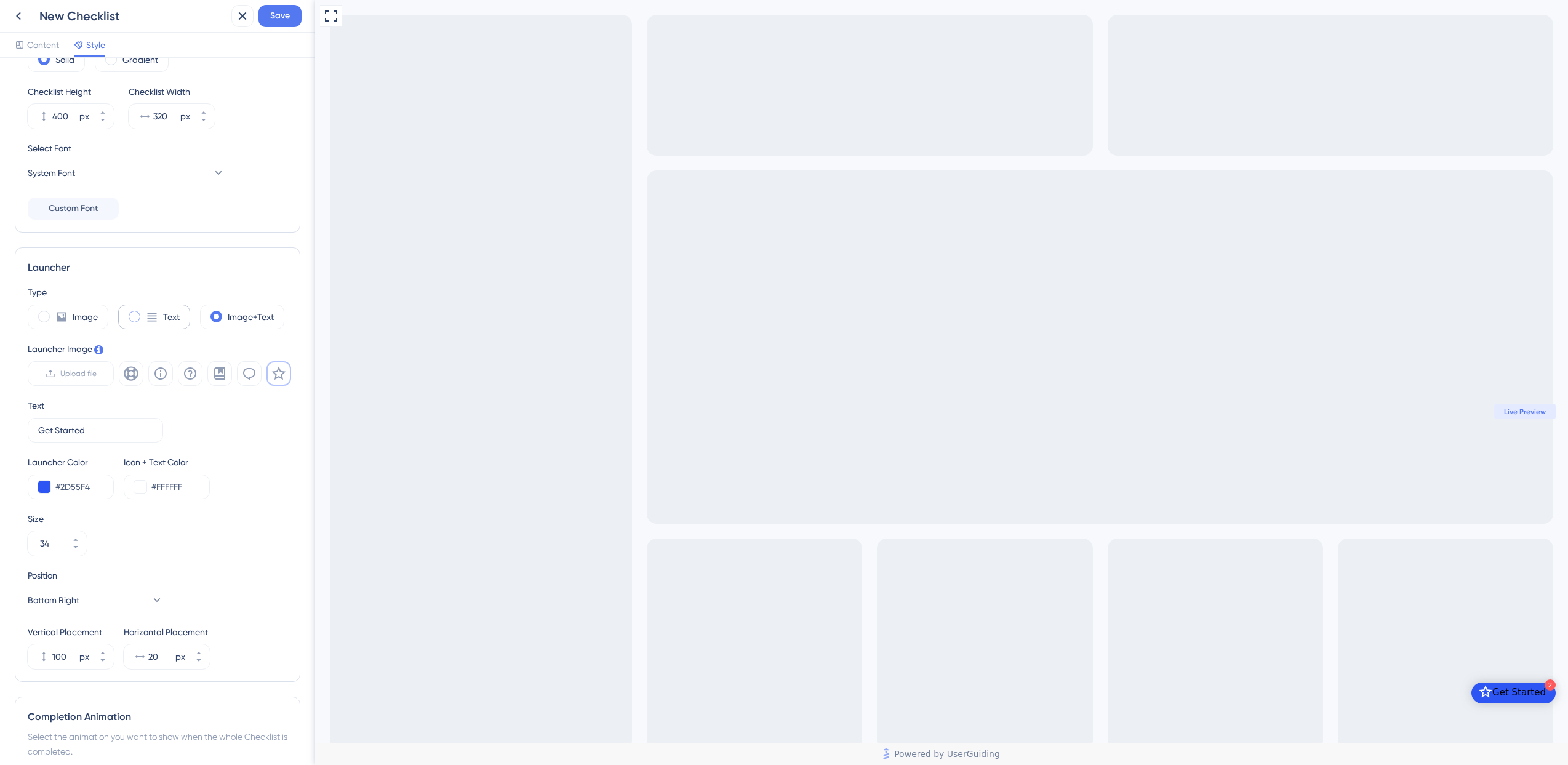
click at [139, 316] on span at bounding box center [135, 316] width 12 height 12
click at [144, 313] on input "radio" at bounding box center [144, 313] width 0 height 0
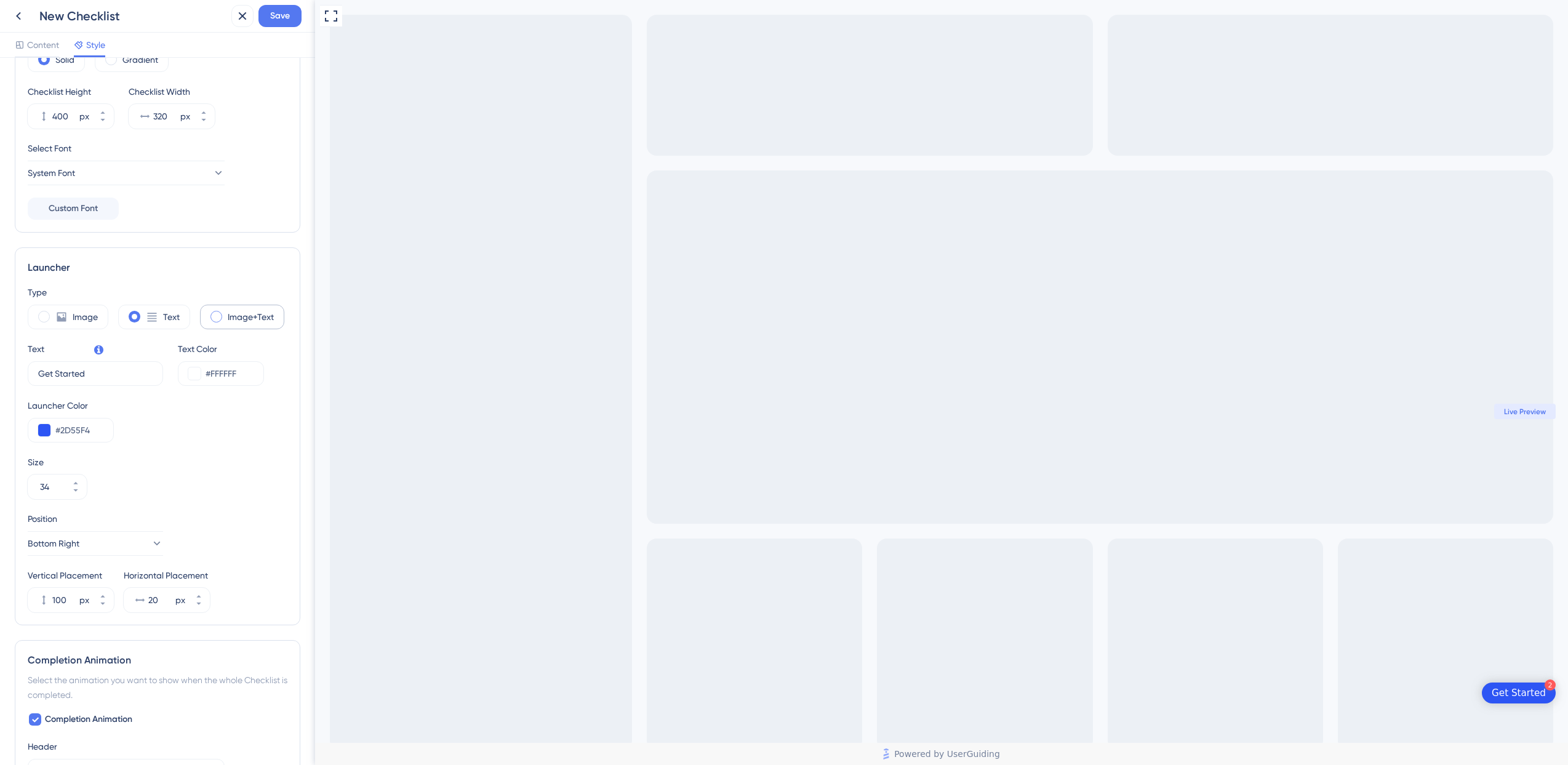
click at [230, 315] on label "Image+Text" at bounding box center [250, 316] width 46 height 15
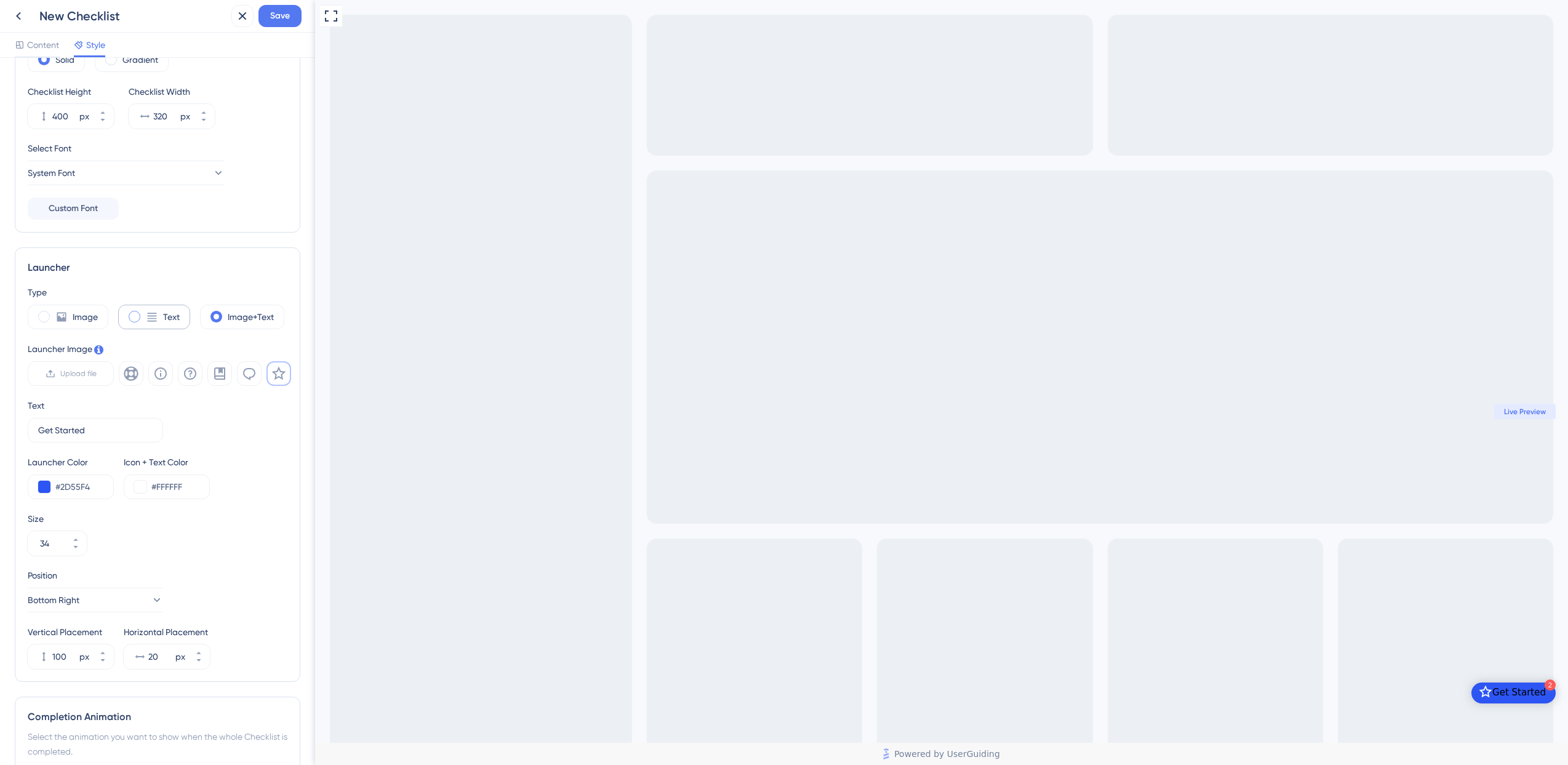
click at [158, 318] on div "Text" at bounding box center [154, 317] width 72 height 25
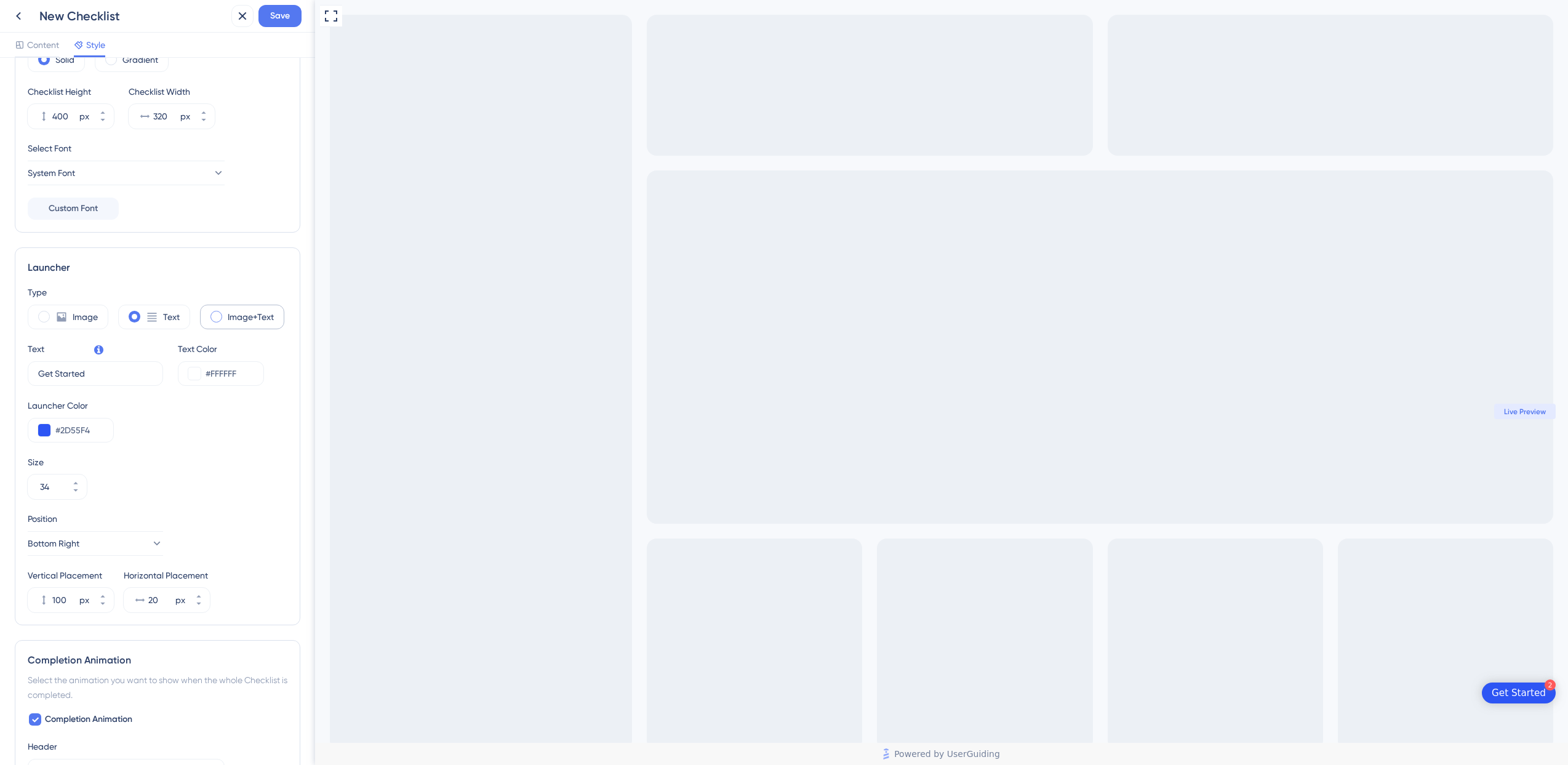
click at [232, 306] on div "Image+Text" at bounding box center [242, 317] width 84 height 25
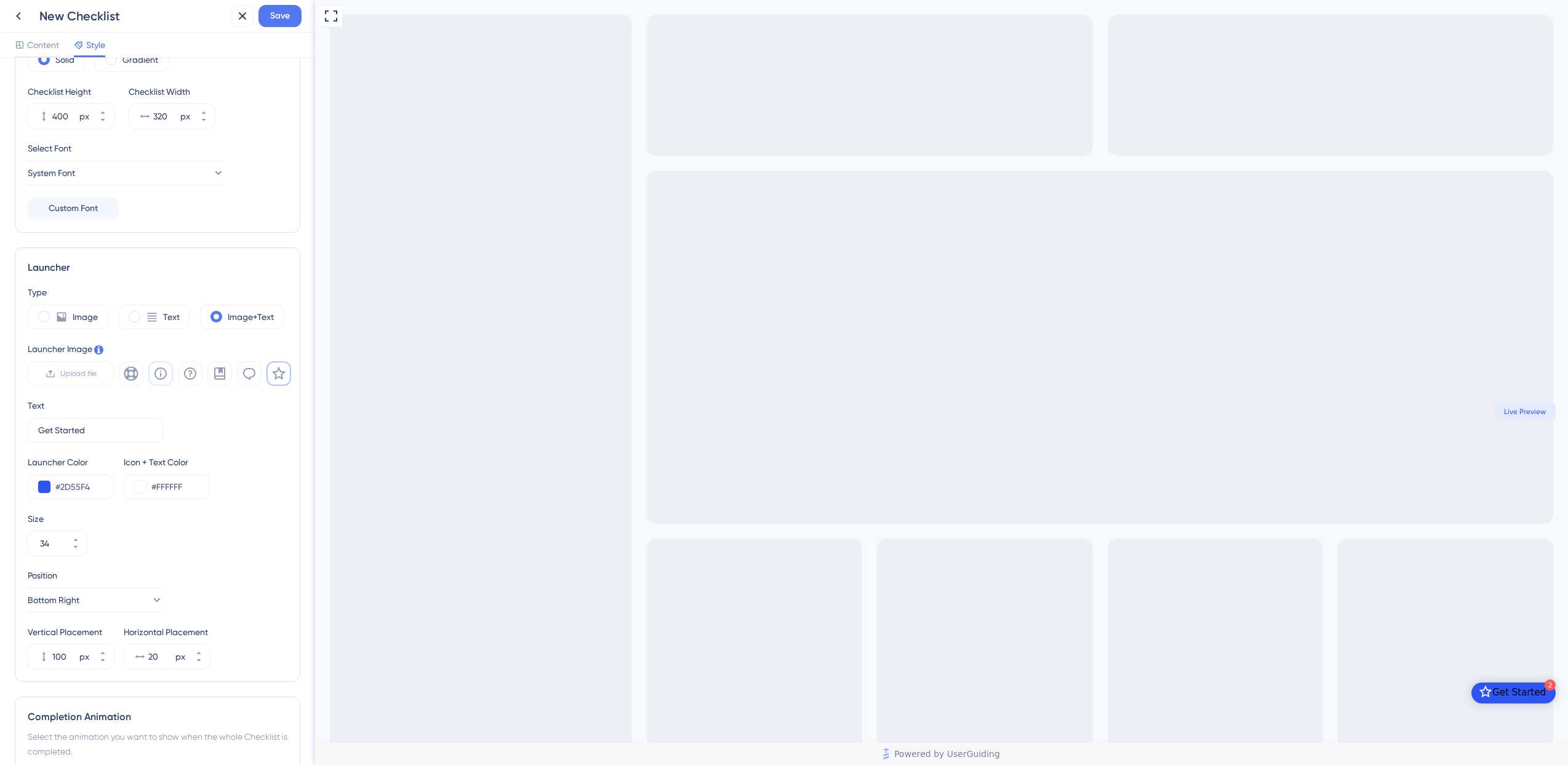
click at [159, 373] on icon at bounding box center [160, 373] width 15 height 15
click at [280, 371] on icon at bounding box center [278, 373] width 15 height 15
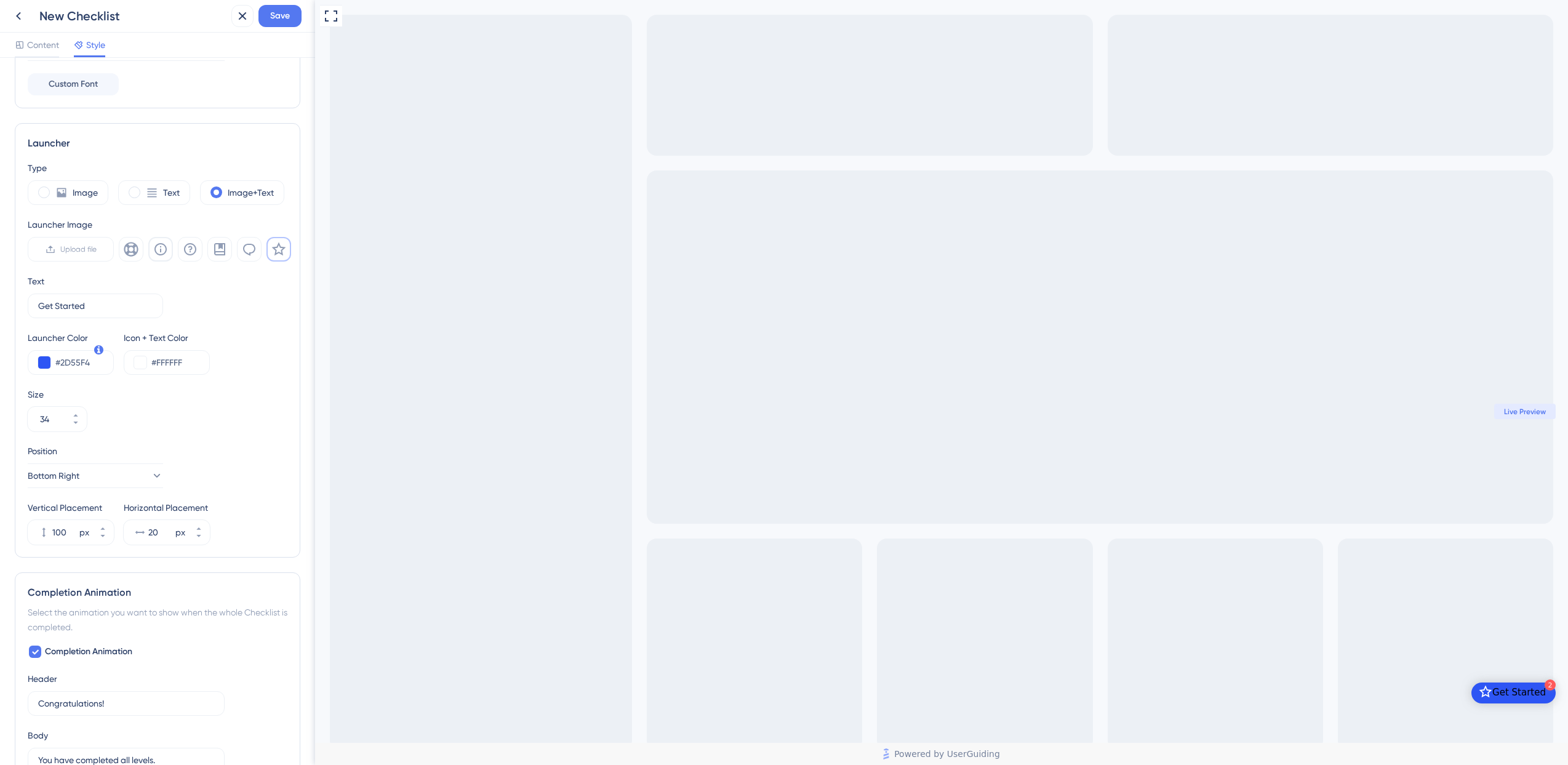
scroll to position [405, 0]
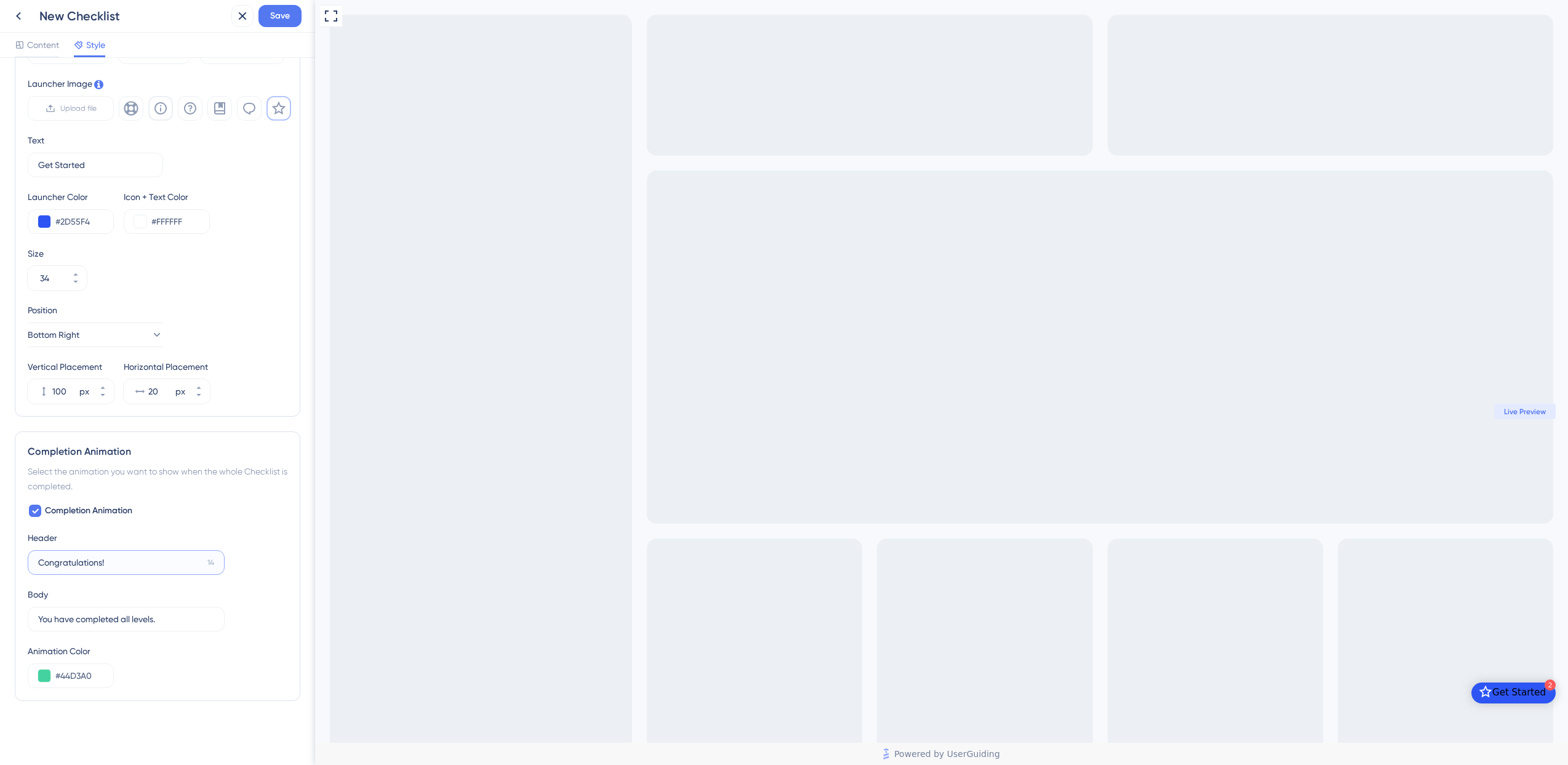
drag, startPoint x: 100, startPoint y: 562, endPoint x: -5, endPoint y: 551, distance: 105.6
click at [0, 0] on html "New Checklist Save Content Style Color & Typography Header Color #2D55F4 Header…" at bounding box center [784, 0] width 1568 height 0
type input "Parabéns!"
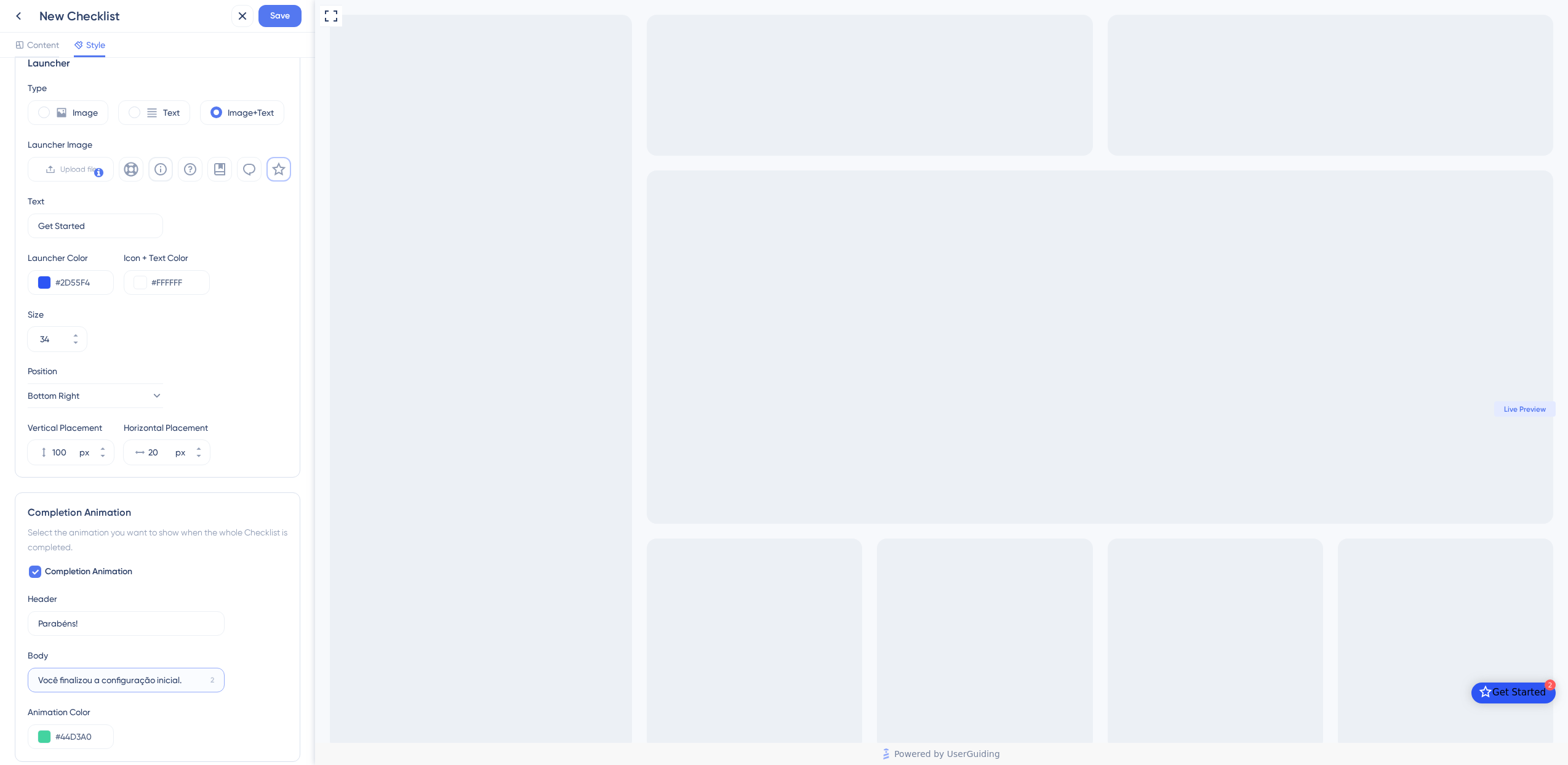
scroll to position [0, 0]
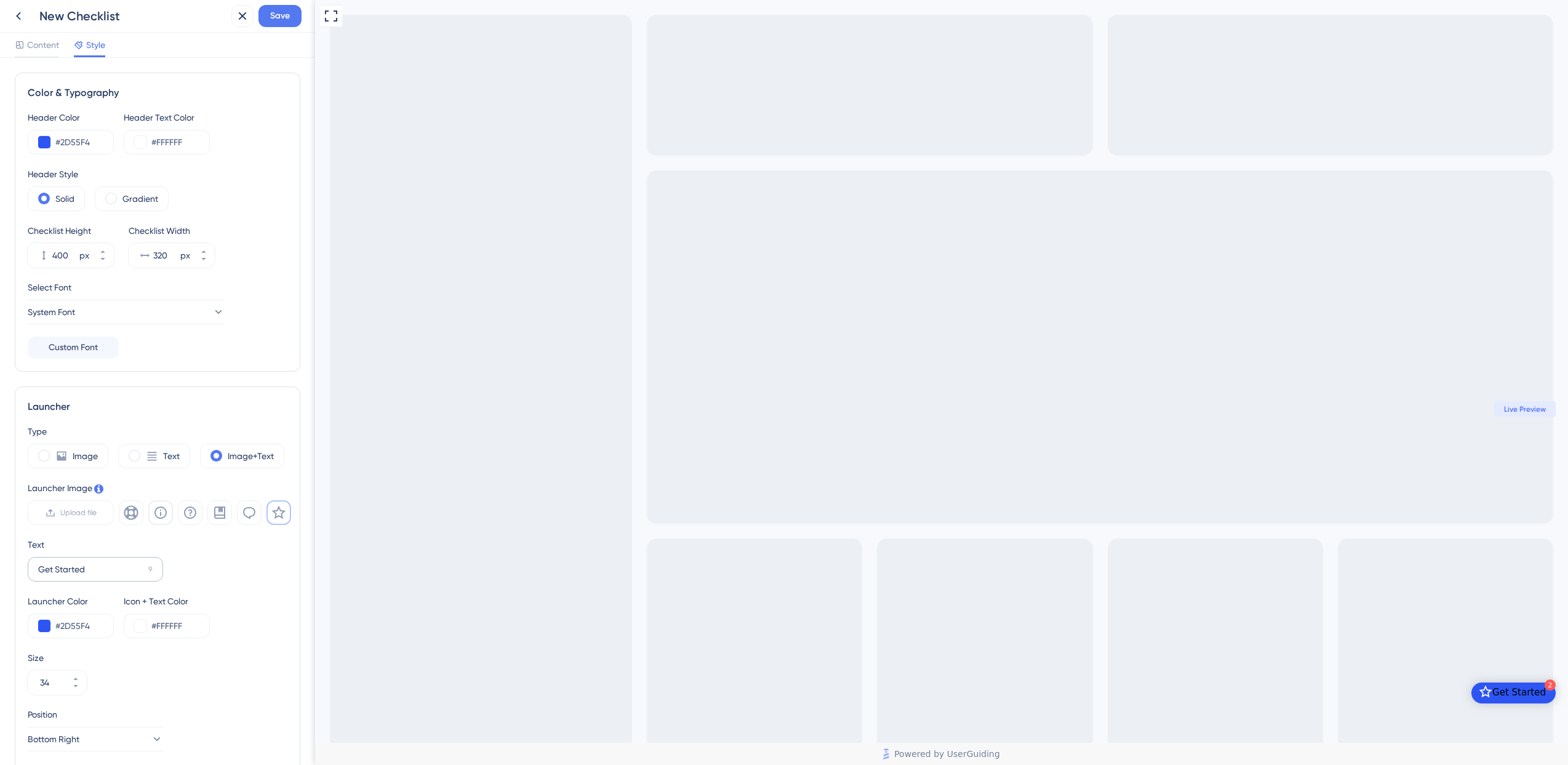
type input "Você finalizou a configuração inicial."
drag, startPoint x: 98, startPoint y: 573, endPoint x: -5, endPoint y: 557, distance: 104.2
click at [0, 0] on html "New Checklist Save Content Style Color & Typography Header Color #2D55F4 Header…" at bounding box center [784, 0] width 1568 height 0
type input "Comece aqui!"
click at [140, 517] on button at bounding box center [131, 513] width 25 height 25
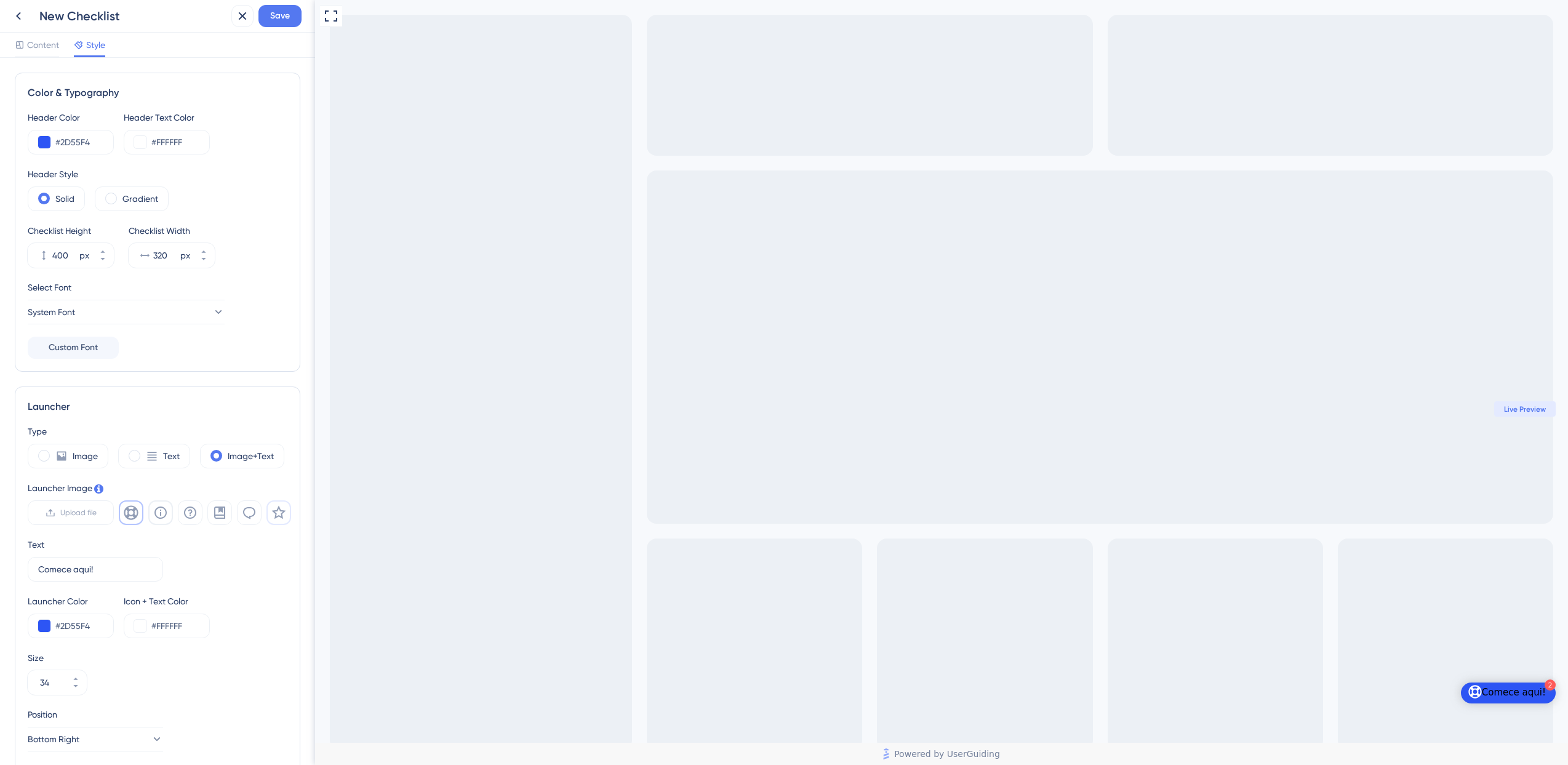
click at [275, 511] on icon at bounding box center [279, 513] width 14 height 14
click at [34, 41] on span "Content" at bounding box center [43, 45] width 32 height 15
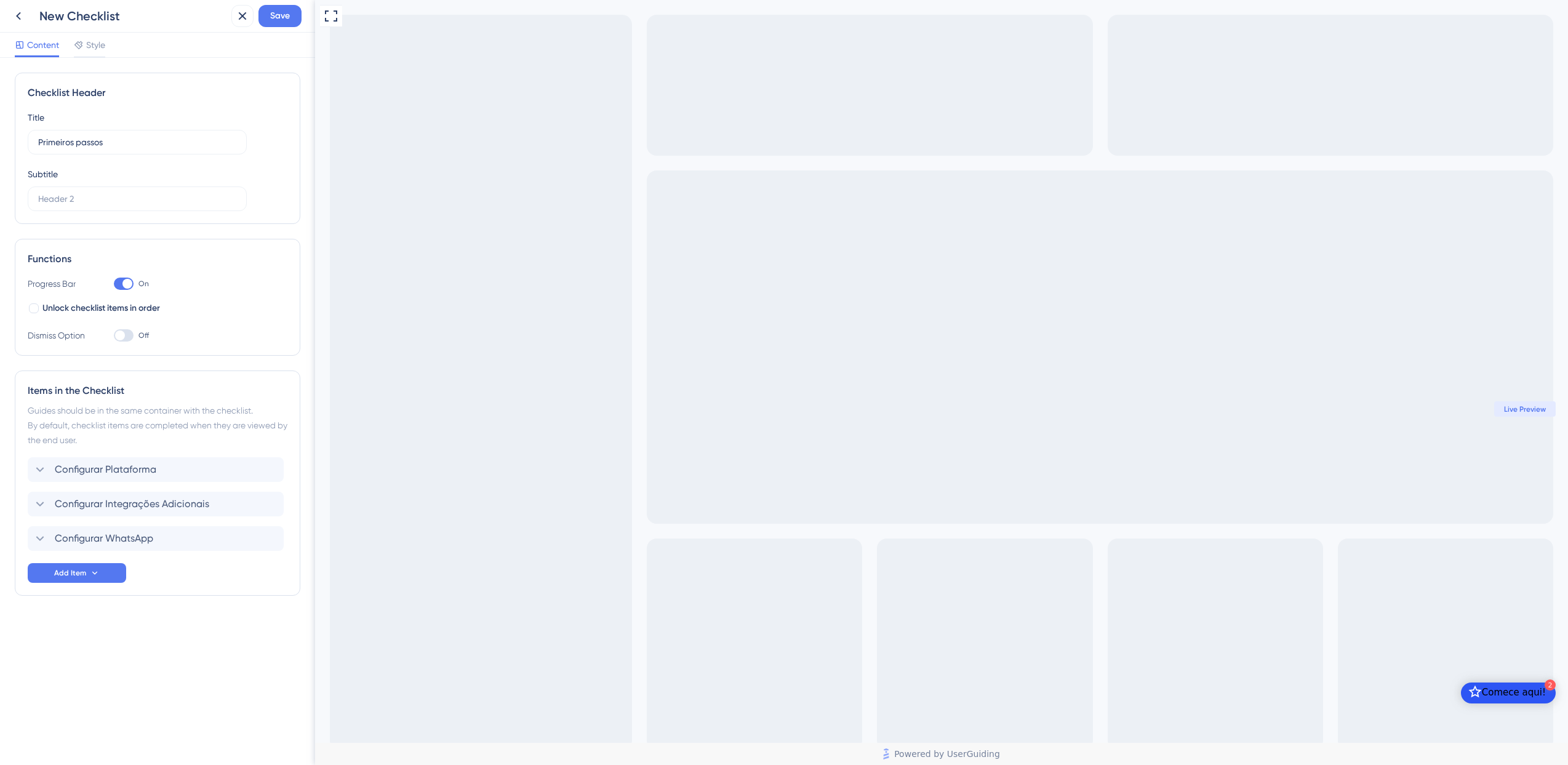
click at [124, 335] on div at bounding box center [120, 335] width 10 height 10
click at [114, 335] on input "Off" at bounding box center [113, 335] width 1 height 1
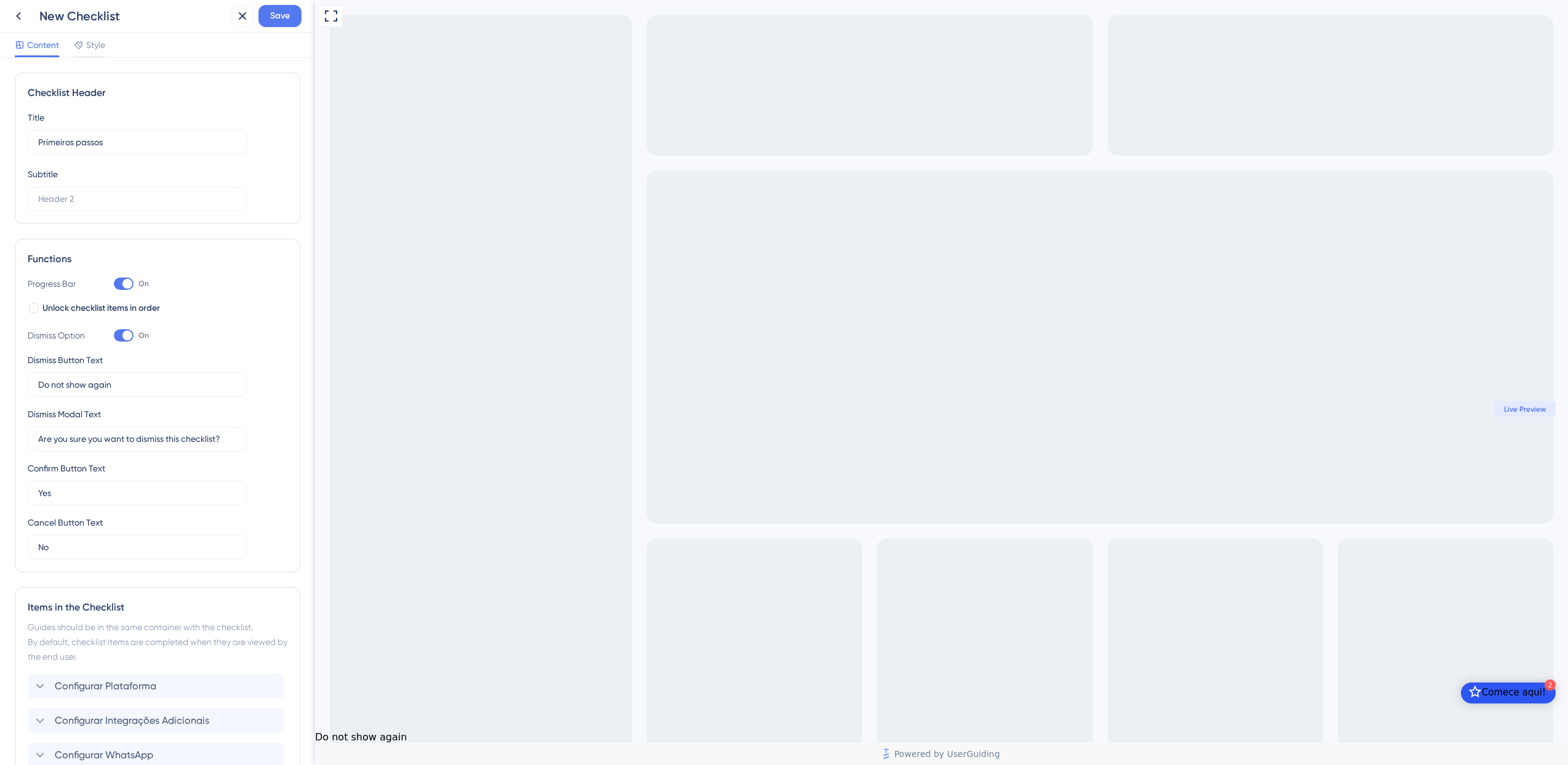
click at [124, 335] on div at bounding box center [127, 335] width 10 height 10
click at [114, 335] on input "On" at bounding box center [113, 335] width 1 height 1
checkbox input "false"
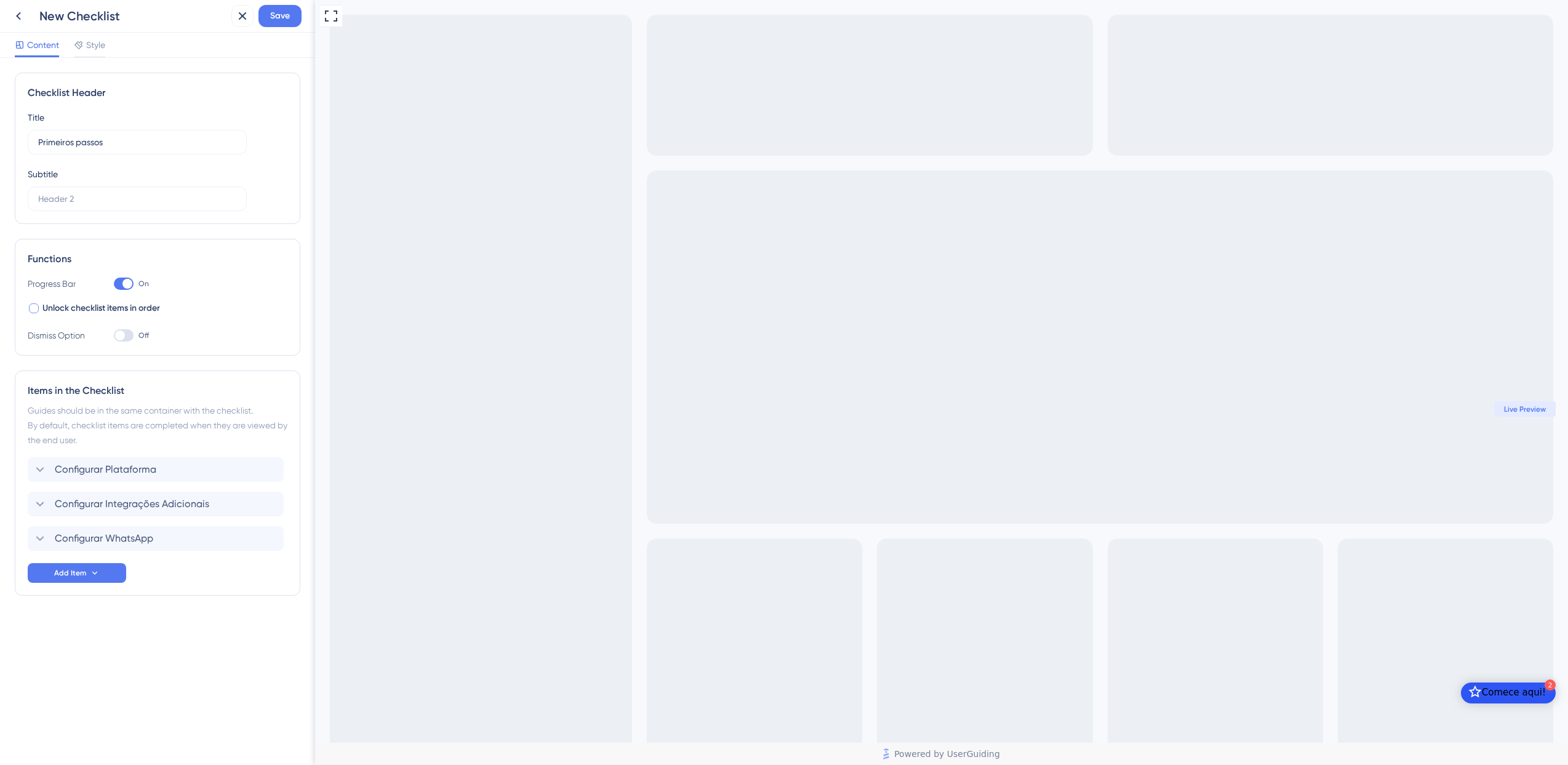
click at [138, 311] on span "Unlock checklist items in order" at bounding box center [102, 308] width 118 height 15
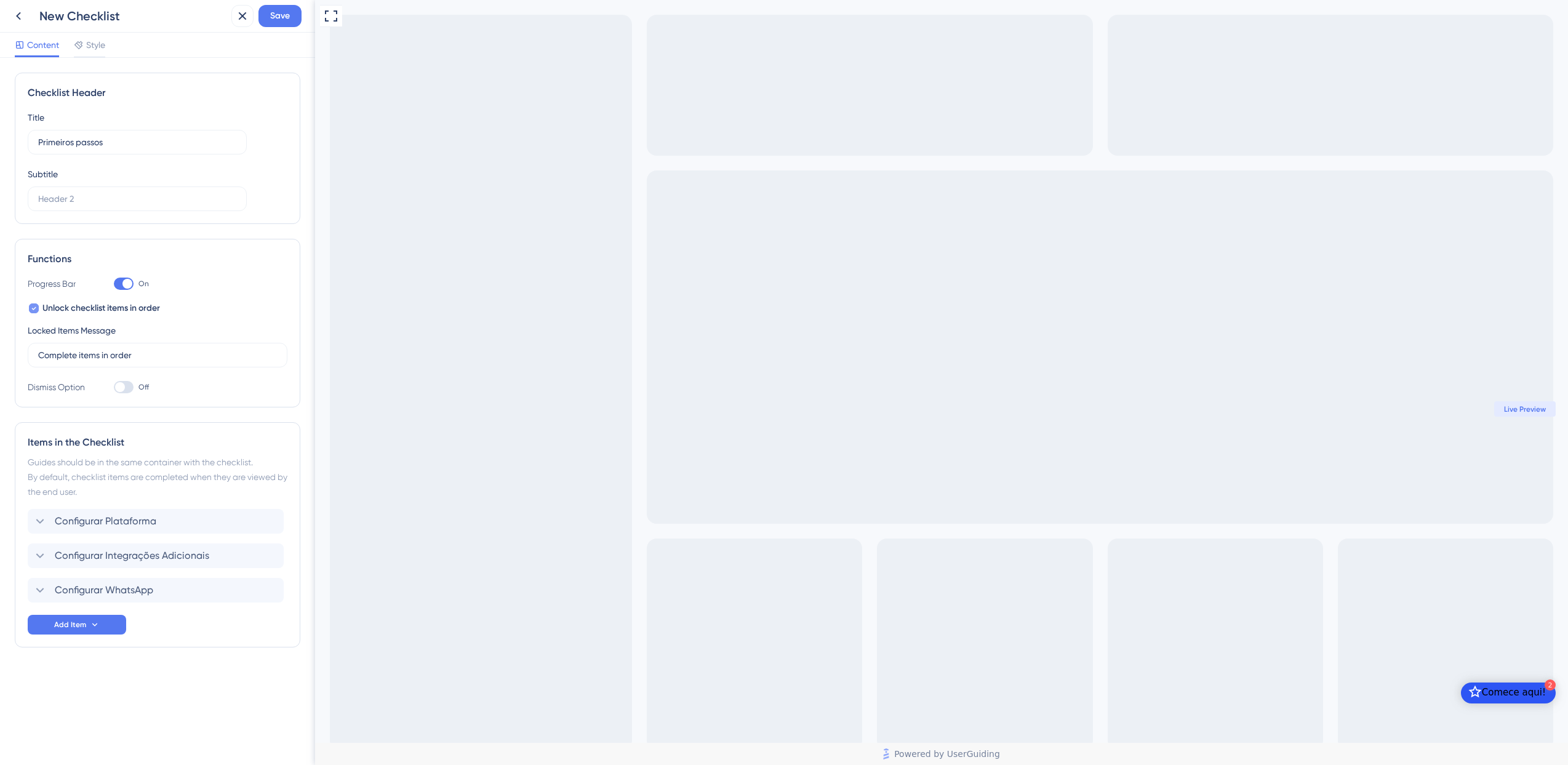
click at [138, 311] on span "Unlock checklist items in order" at bounding box center [102, 308] width 118 height 15
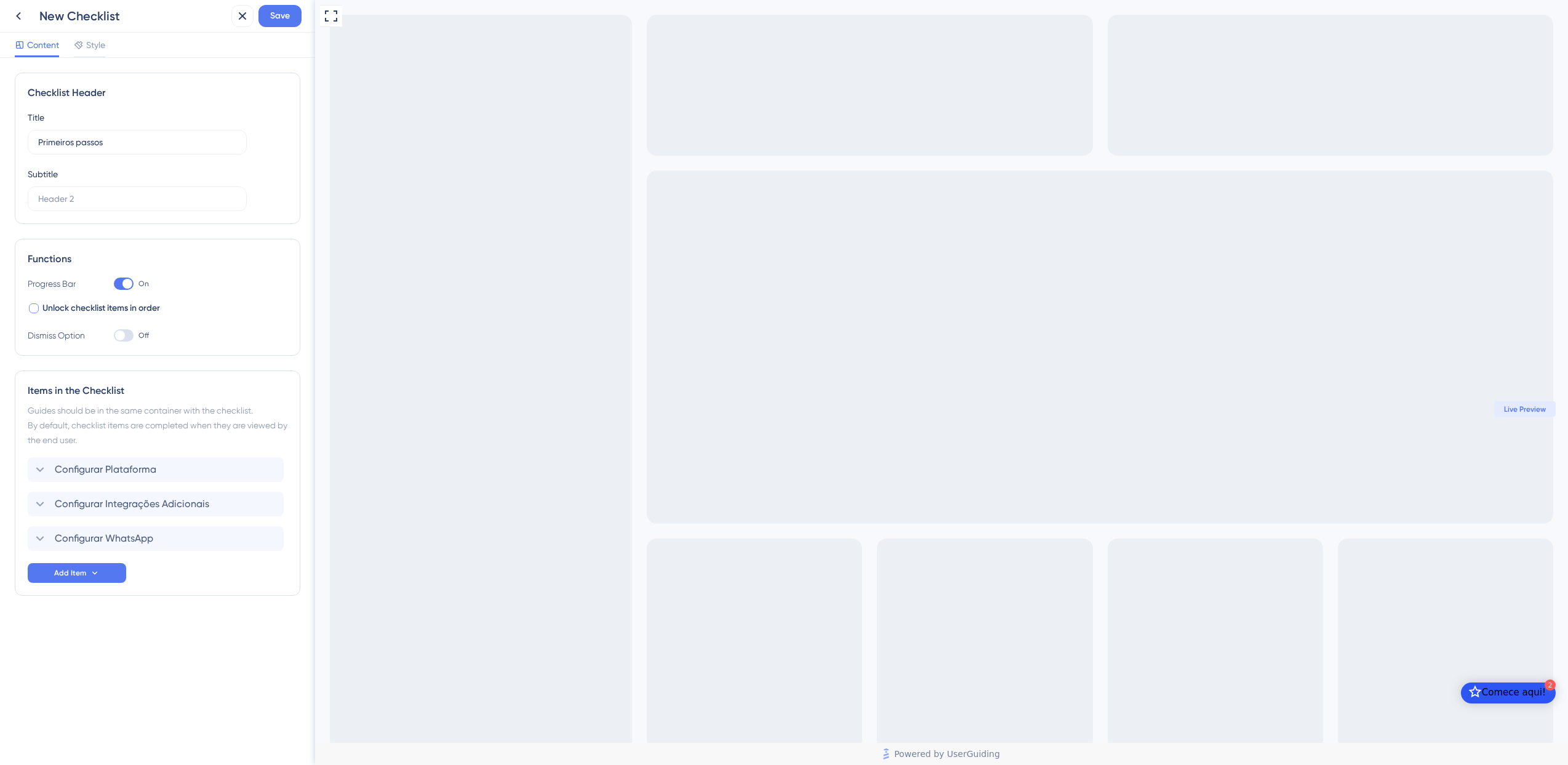
click at [138, 311] on span "Unlock checklist items in order" at bounding box center [102, 308] width 118 height 15
checkbox input "true"
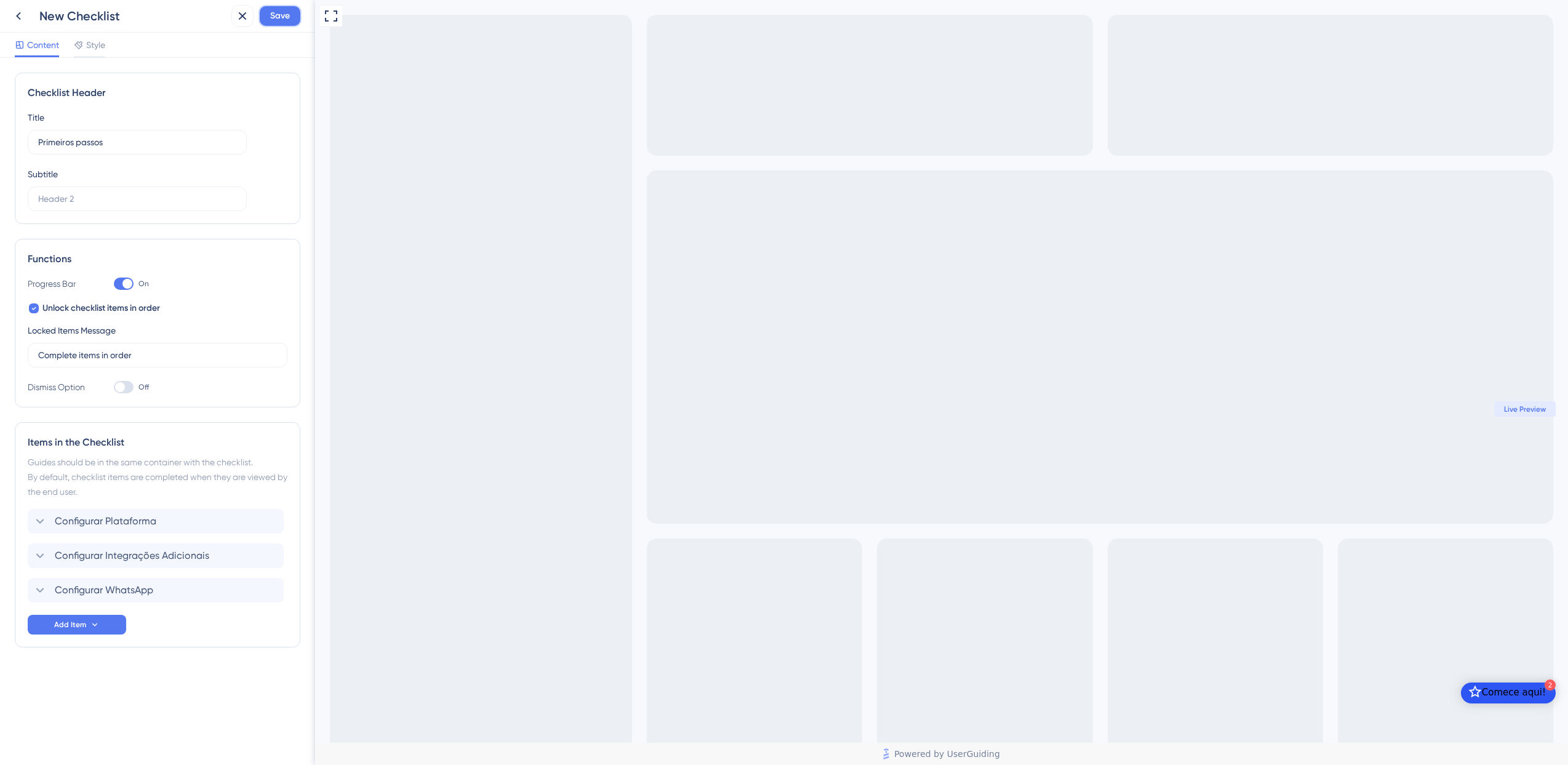
click at [267, 12] on button "Save" at bounding box center [280, 16] width 43 height 22
click at [1523, 410] on span "Live Preview" at bounding box center [1525, 409] width 42 height 10
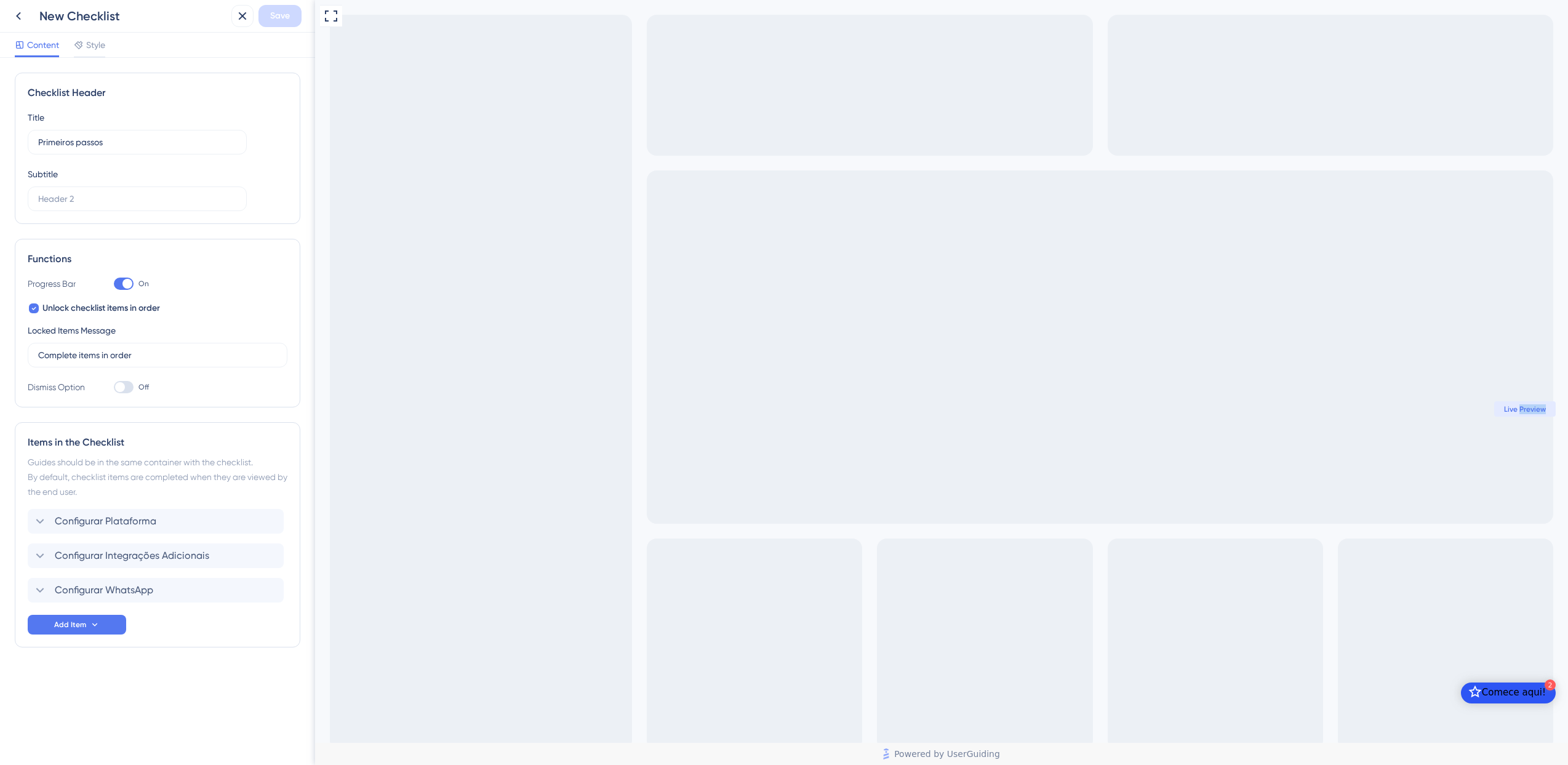
click at [1523, 410] on span "Live Preview" at bounding box center [1525, 409] width 42 height 10
click at [103, 42] on span "Style" at bounding box center [95, 45] width 19 height 15
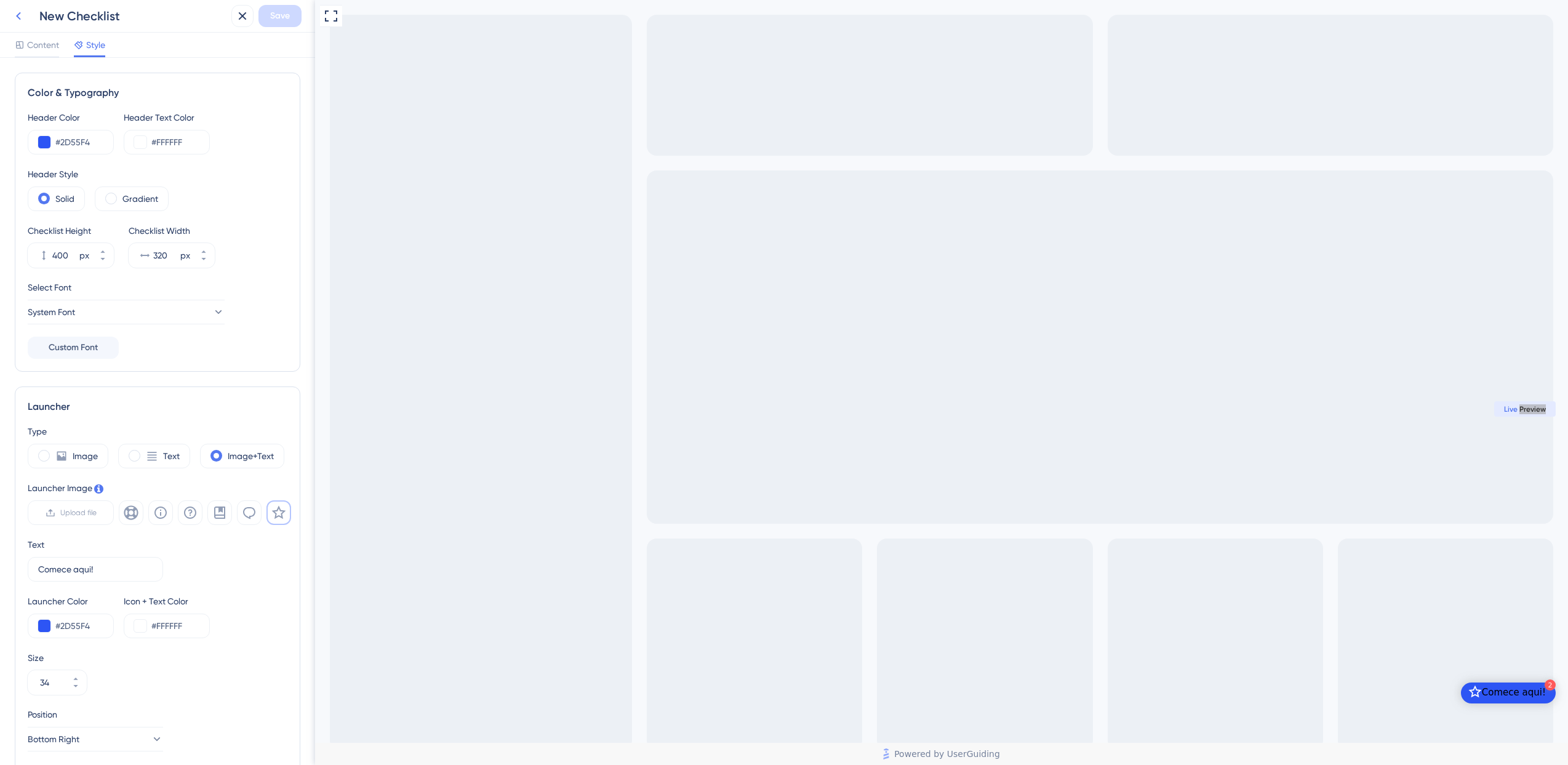
click at [20, 14] on icon at bounding box center [18, 16] width 15 height 15
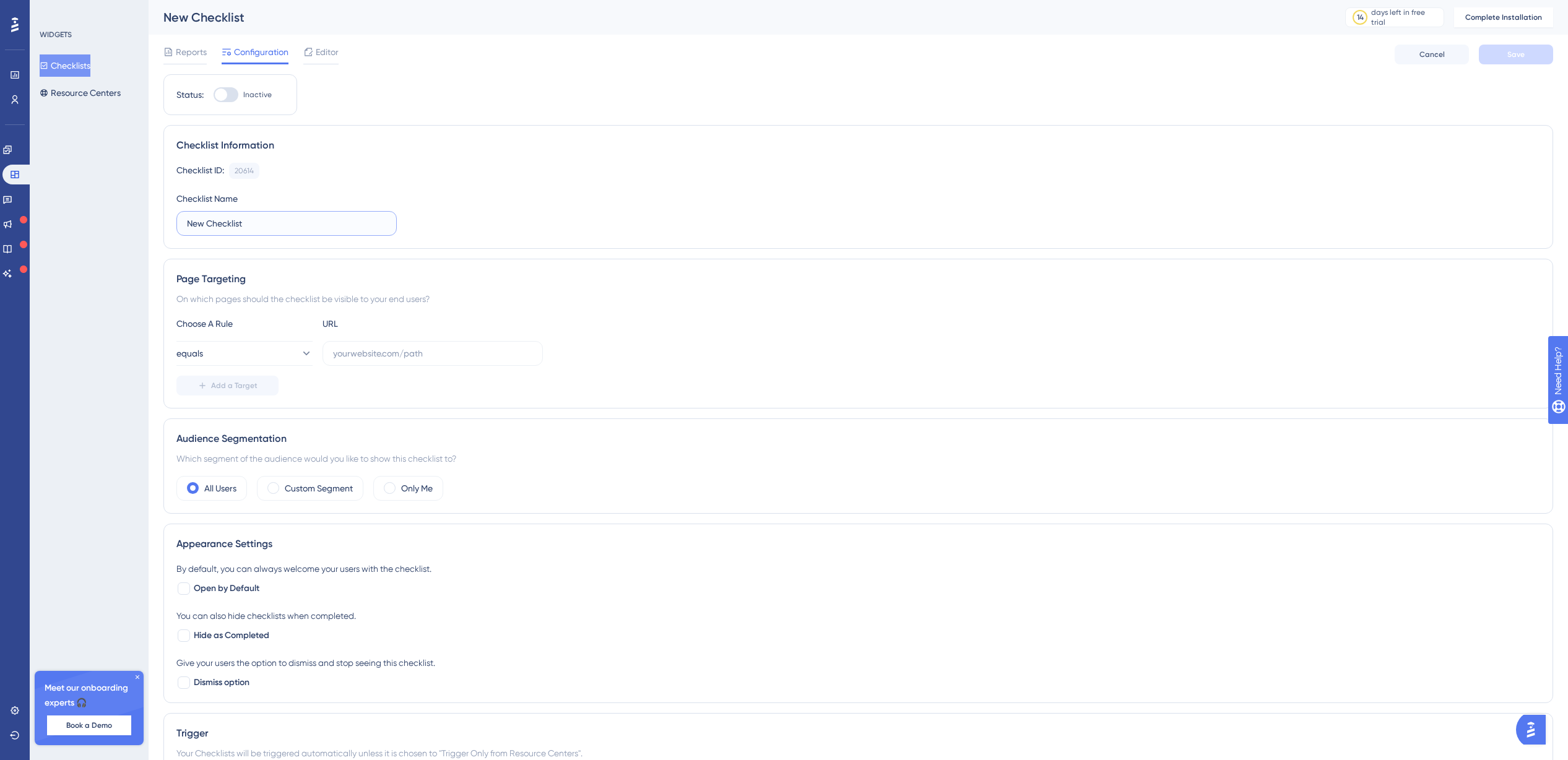
click at [290, 218] on input "New Checklist" at bounding box center [286, 223] width 199 height 14
click at [1542, 727] on img "Open AI Assistant Launcher" at bounding box center [1530, 729] width 22 height 22
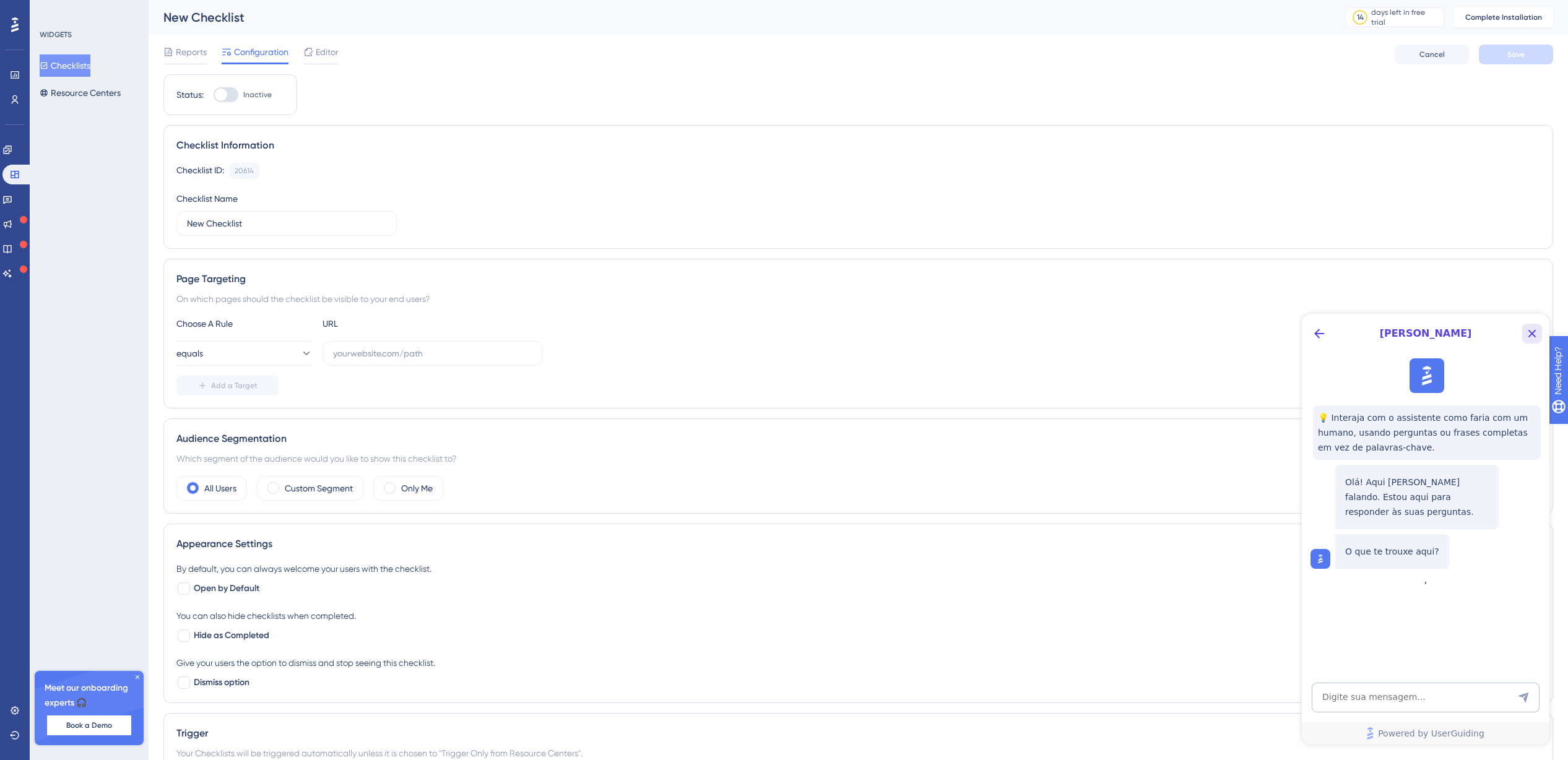
click at [1529, 334] on icon "Close Button" at bounding box center [1532, 333] width 15 height 15
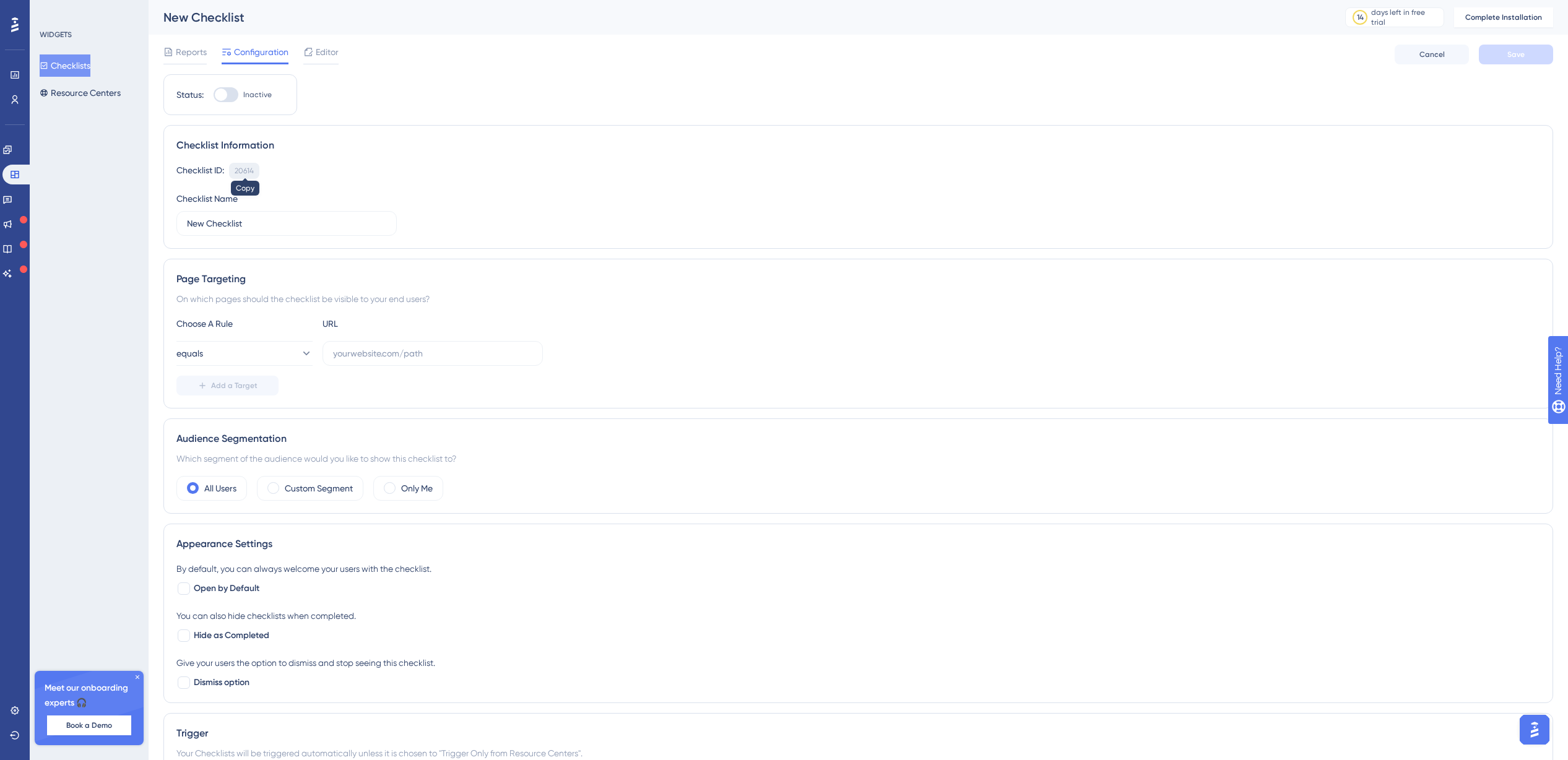
click at [249, 175] on div "20614" at bounding box center [243, 170] width 19 height 10
click at [169, 49] on icon at bounding box center [168, 51] width 10 height 10
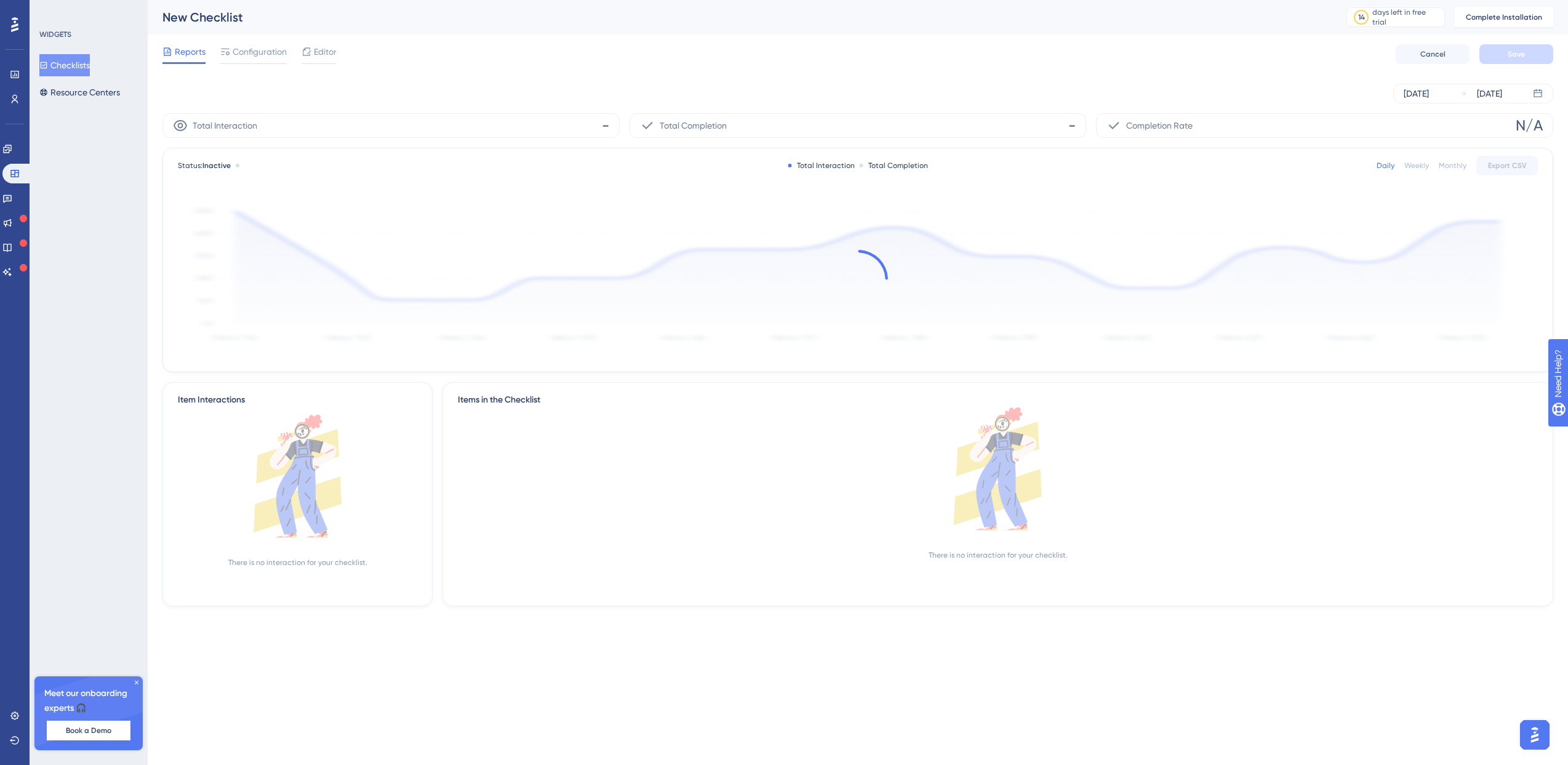
click at [199, 56] on span "Reports" at bounding box center [190, 51] width 31 height 15
click at [227, 53] on icon at bounding box center [225, 51] width 10 height 10
